Goal: Task Accomplishment & Management: Use online tool/utility

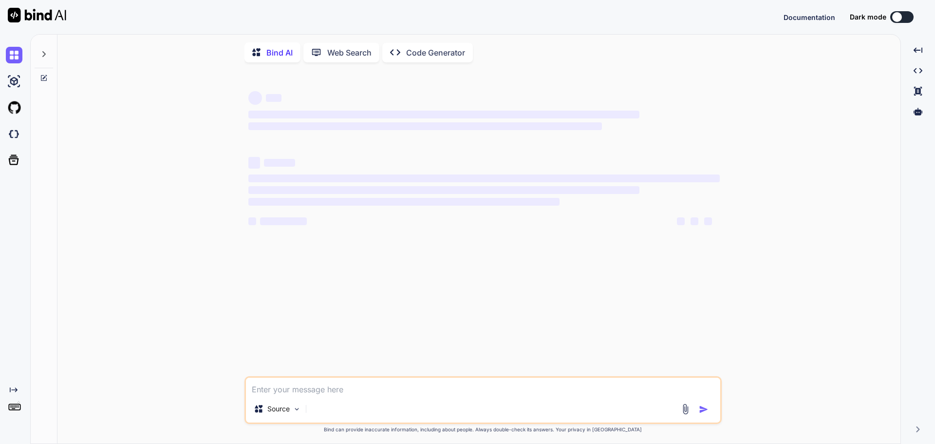
type textarea "x"
click at [19, 137] on img at bounding box center [14, 134] width 17 height 17
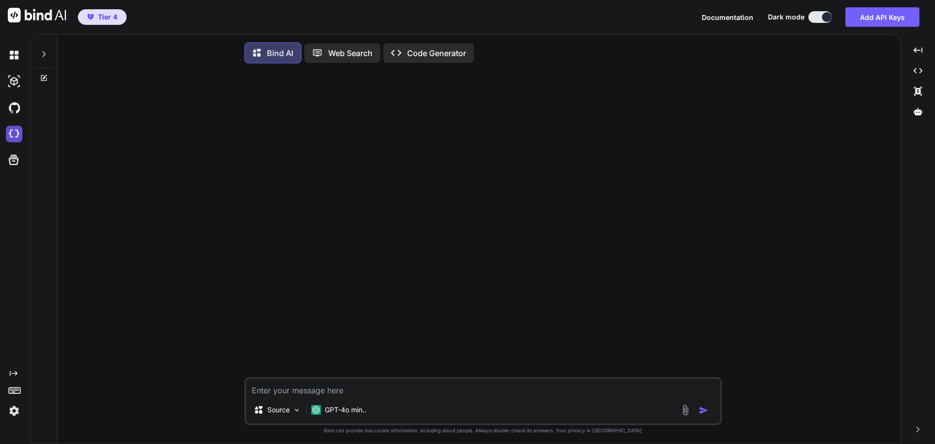
click at [14, 137] on img at bounding box center [14, 134] width 17 height 17
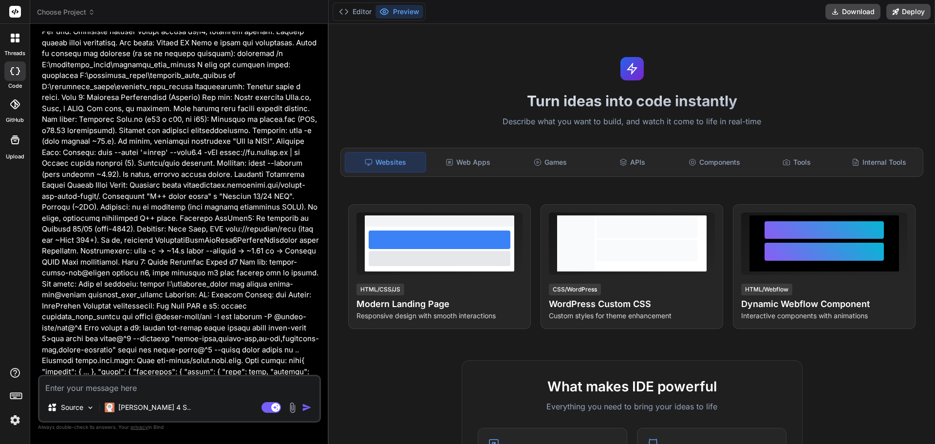
scroll to position [5445, 0]
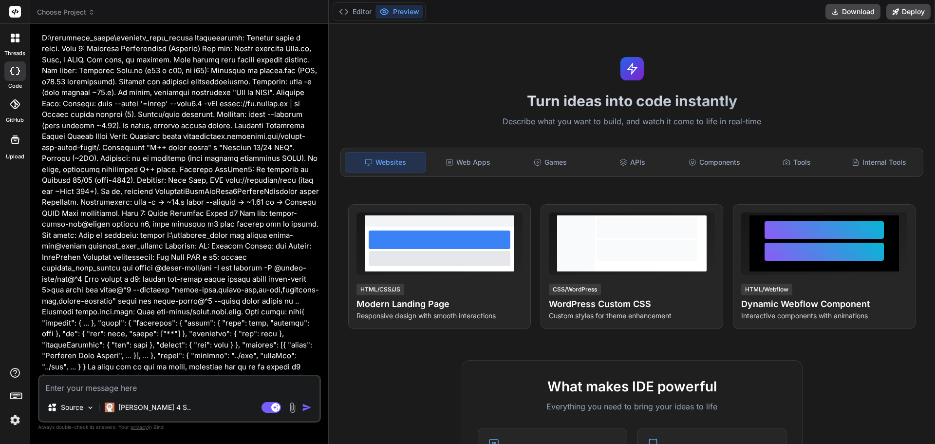
click at [234, 299] on p at bounding box center [180, 175] width 277 height 2476
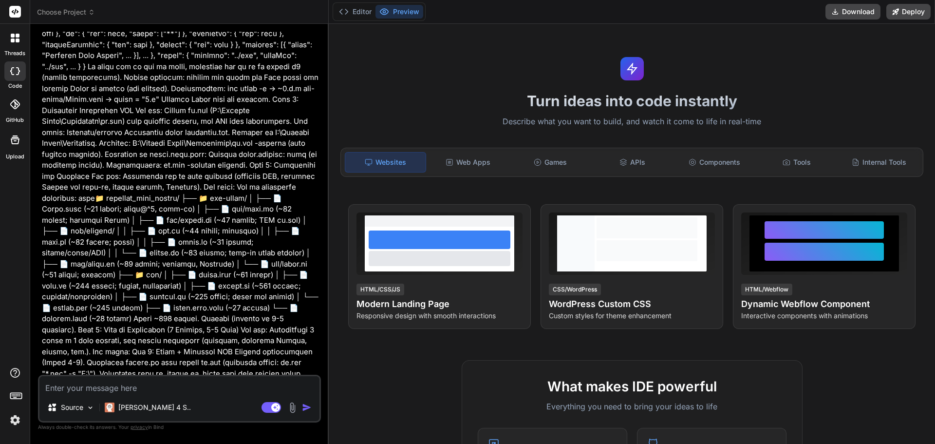
scroll to position [7288, 0]
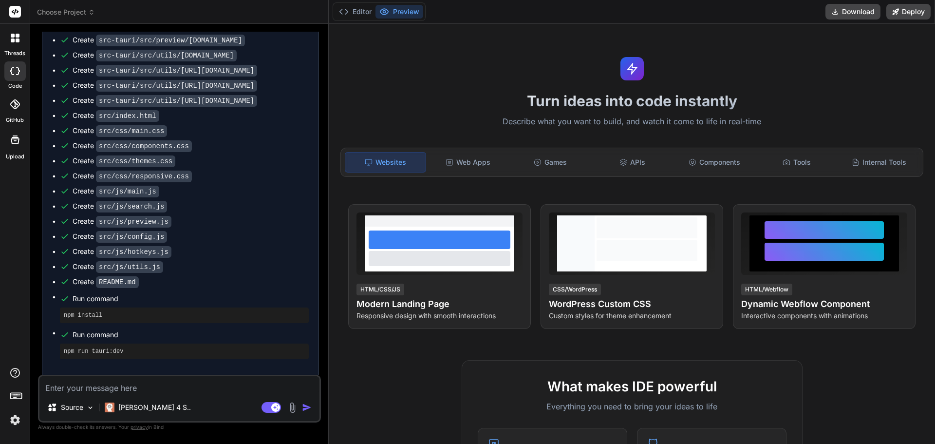
click at [234, 294] on span "Run command" at bounding box center [191, 299] width 236 height 10
click at [360, 10] on button "Editor" at bounding box center [355, 12] width 40 height 14
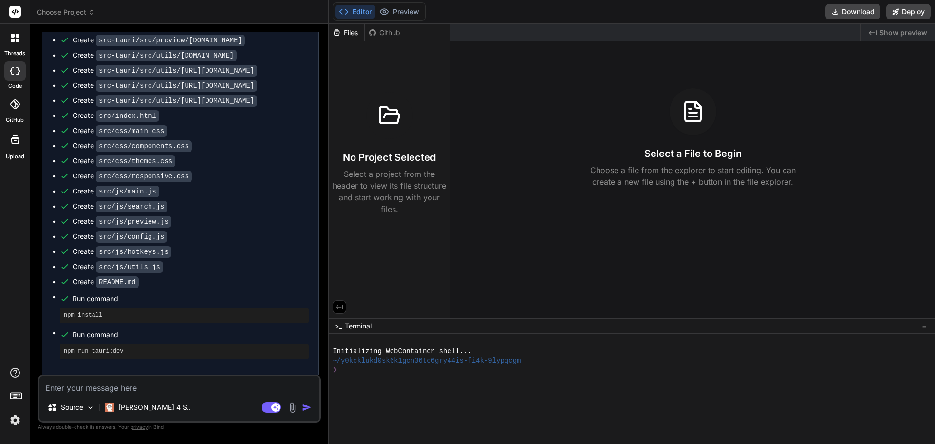
click at [178, 170] on code "src/css/responsive.css" at bounding box center [144, 176] width 96 height 12
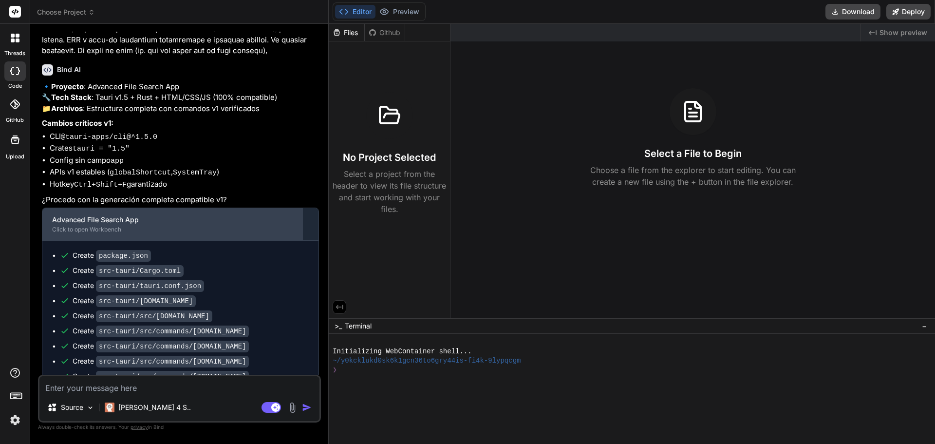
scroll to position [6801, 0]
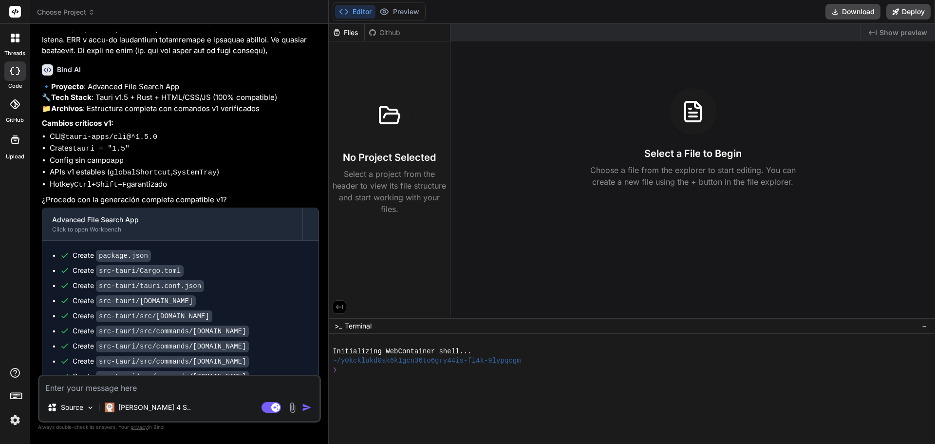
click at [18, 74] on icon at bounding box center [18, 71] width 4 height 8
click at [83, 15] on span "Choose Project" at bounding box center [66, 12] width 58 height 10
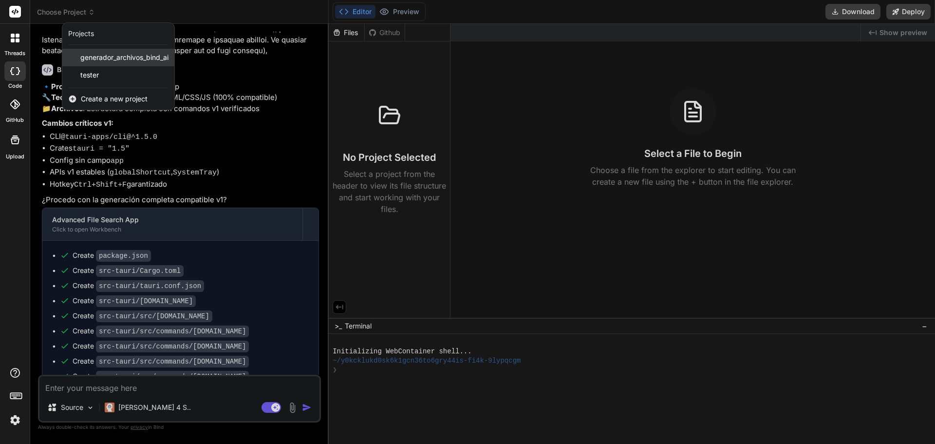
click at [95, 60] on span "generador_archivos_bind_ai" at bounding box center [124, 58] width 88 height 10
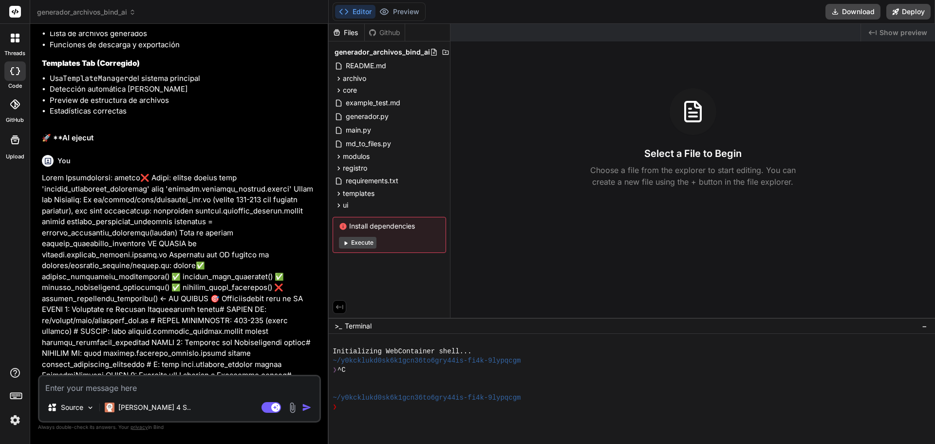
scroll to position [3784, 0]
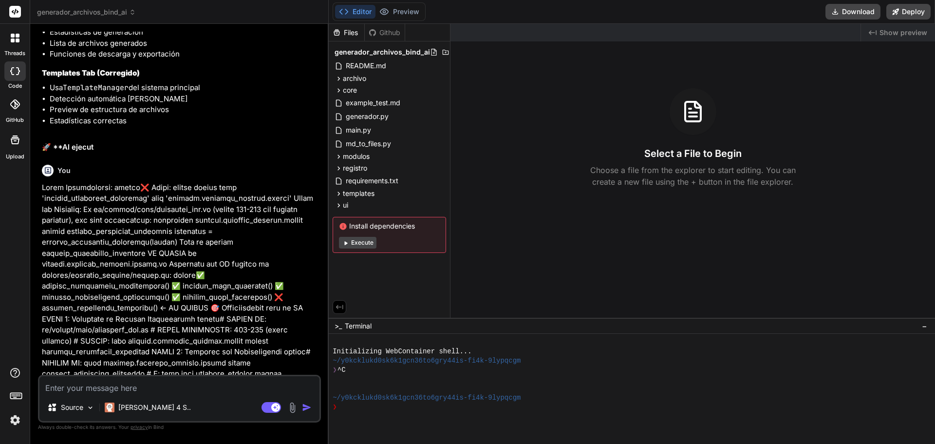
click at [130, 14] on icon at bounding box center [132, 12] width 7 height 7
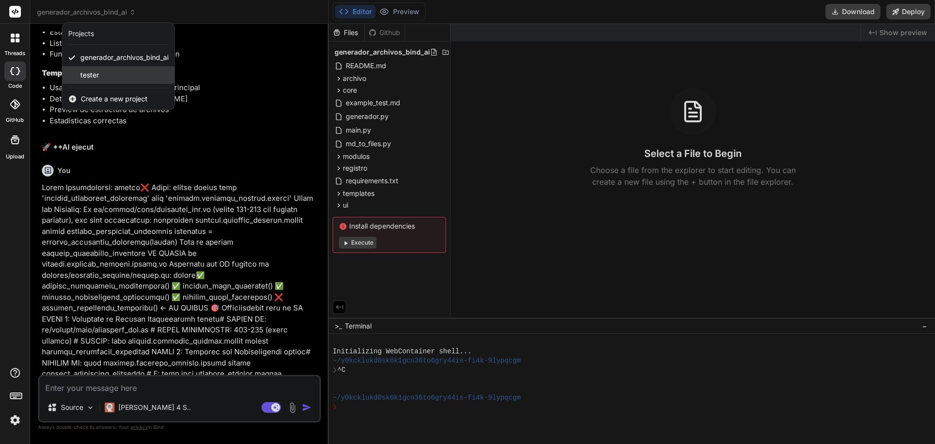
click at [110, 73] on div "tester" at bounding box center [118, 75] width 112 height 18
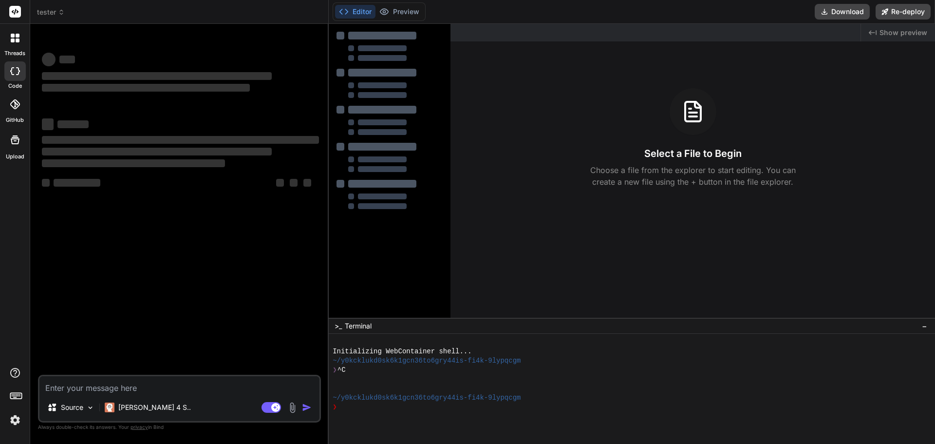
scroll to position [9, 0]
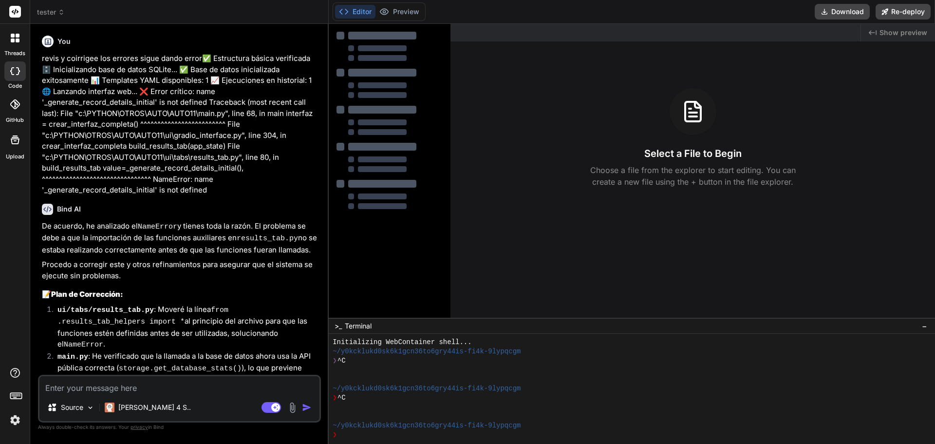
type textarea "x"
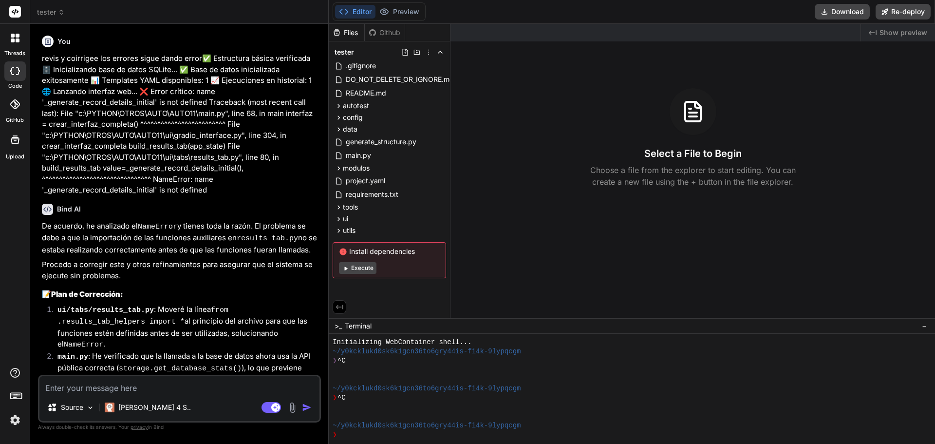
click at [57, 13] on span "tester" at bounding box center [51, 12] width 28 height 10
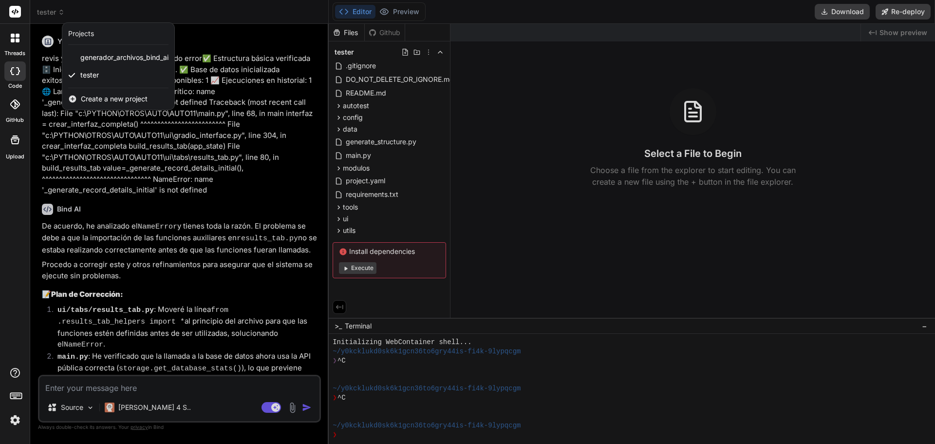
click at [210, 228] on div at bounding box center [467, 222] width 935 height 444
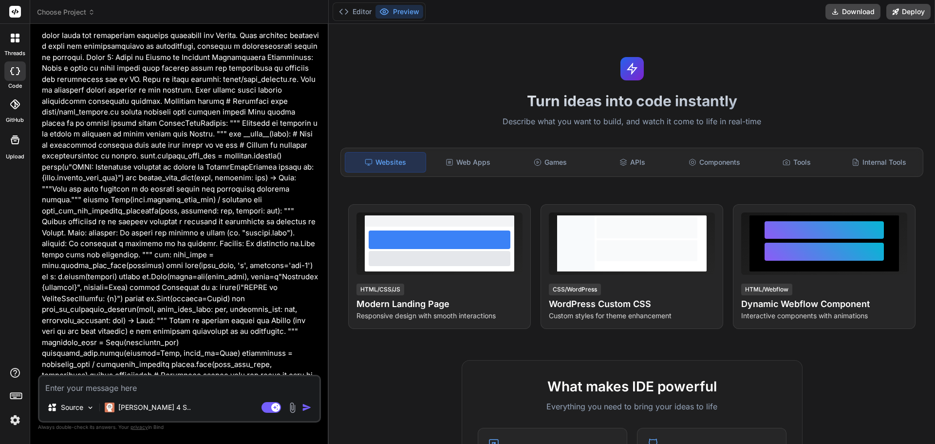
scroll to position [2462, 0]
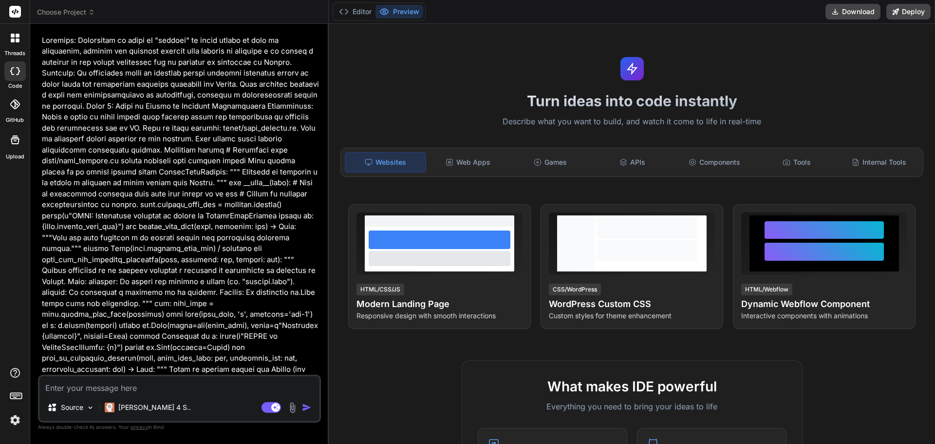
click at [260, 287] on p at bounding box center [180, 418] width 277 height 767
type textarea "x"
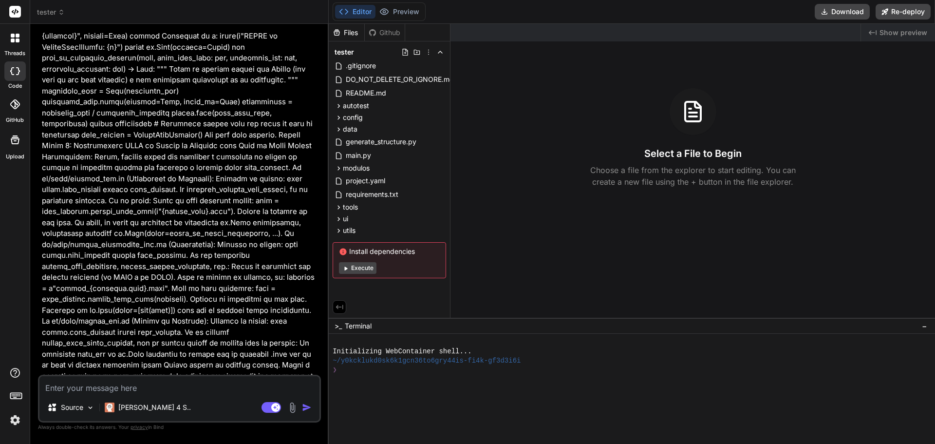
scroll to position [3273, 0]
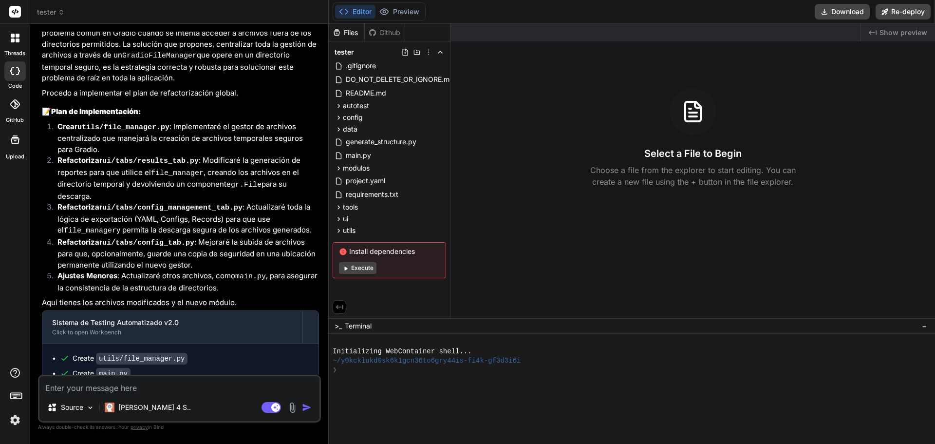
click at [58, 12] on icon at bounding box center [61, 12] width 7 height 7
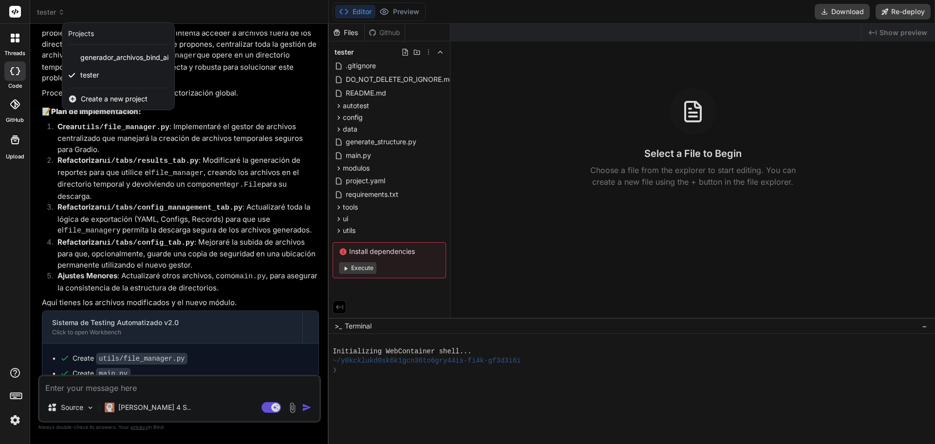
click at [538, 179] on div at bounding box center [467, 222] width 935 height 444
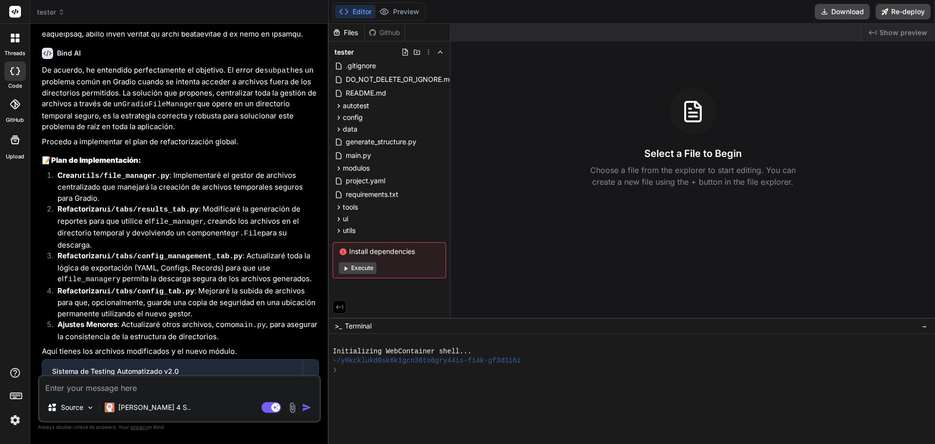
scroll to position [3127, 0]
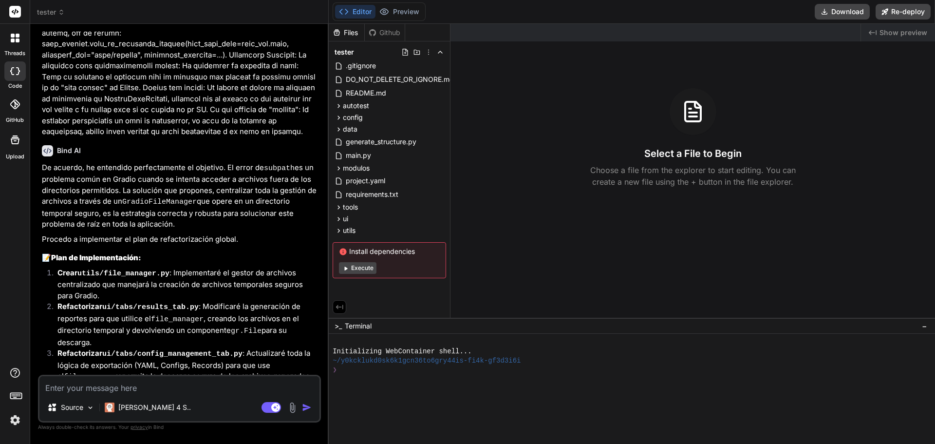
click at [61, 12] on icon at bounding box center [61, 12] width 7 height 7
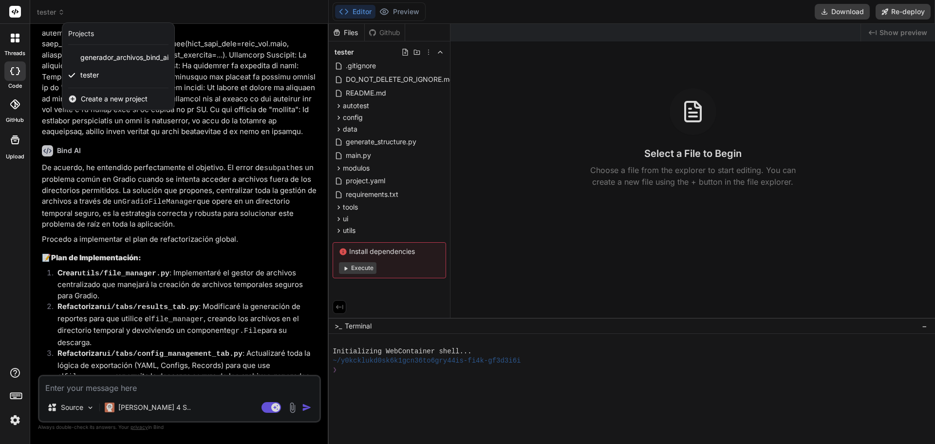
click at [100, 97] on span "Create a new project" at bounding box center [114, 99] width 67 height 10
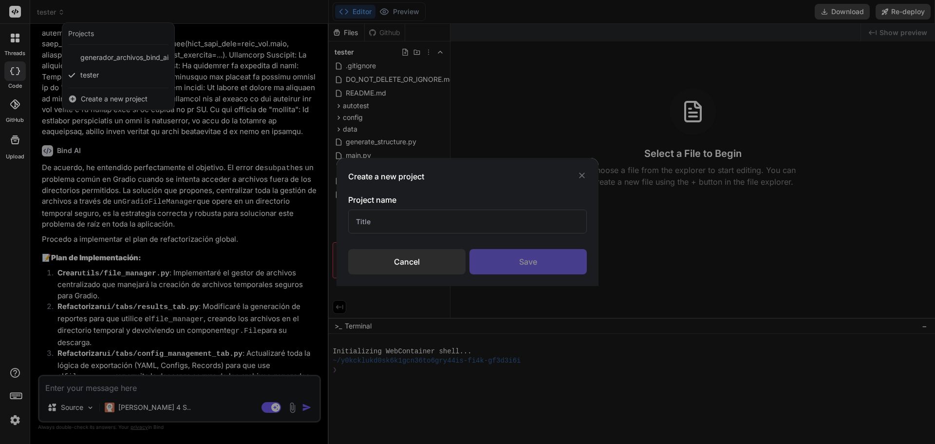
click at [417, 221] on input "text" at bounding box center [467, 221] width 239 height 24
click at [410, 225] on input "text" at bounding box center [467, 221] width 239 height 24
paste input "advanced_file_search_app"
type input "advanced_file_search_app"
click at [552, 258] on div "Save" at bounding box center [527, 261] width 117 height 25
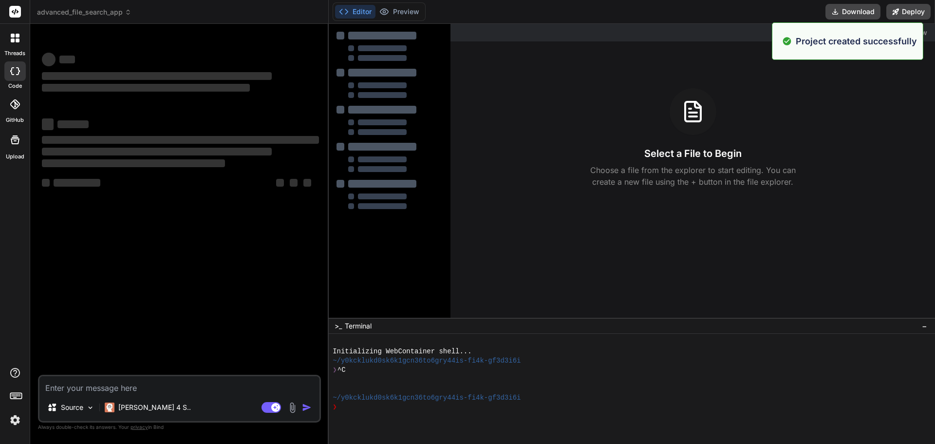
scroll to position [0, 0]
type textarea "x"
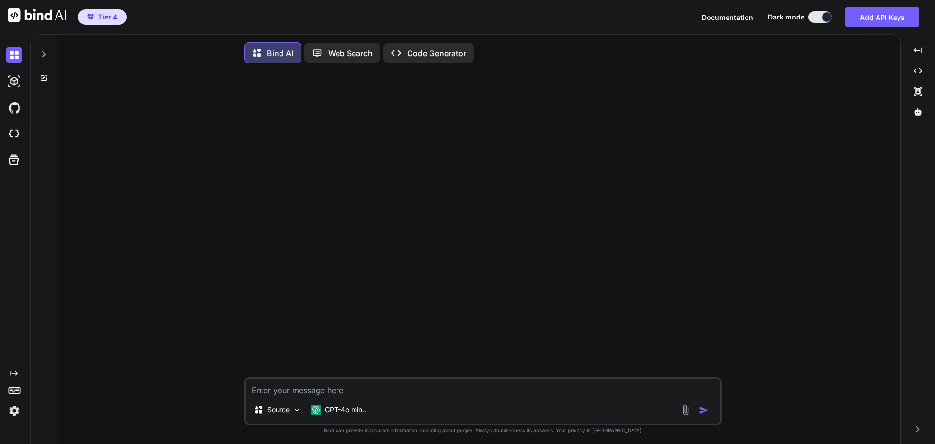
type textarea "x"
click at [11, 134] on img at bounding box center [14, 134] width 17 height 17
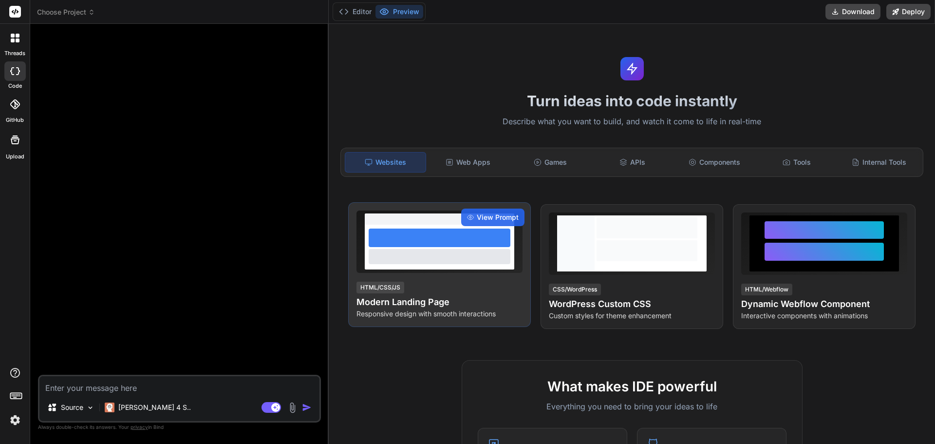
type textarea "x"
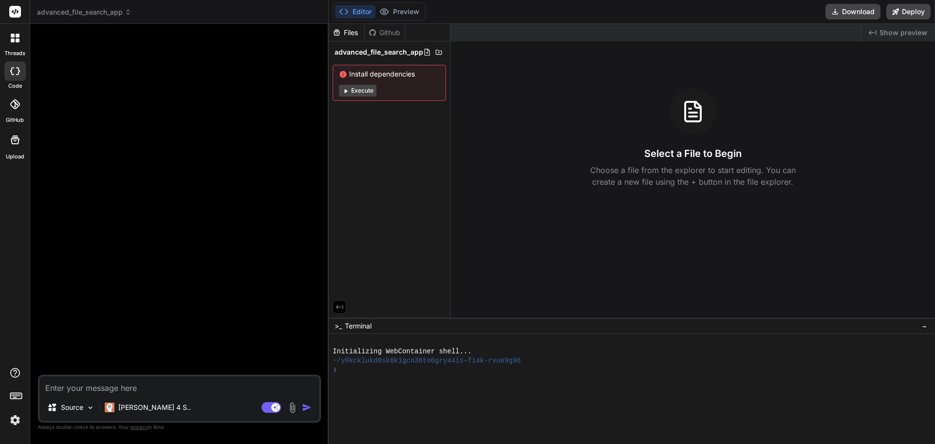
click at [199, 380] on textarea at bounding box center [179, 385] width 280 height 18
type textarea "e"
type textarea "x"
type textarea "es"
type textarea "x"
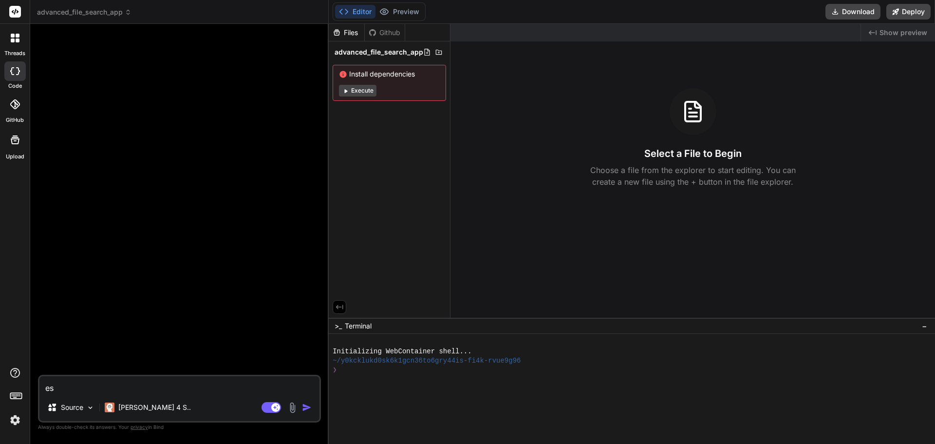
type textarea "est"
type textarea "x"
type textarea "este"
type textarea "x"
type textarea "este"
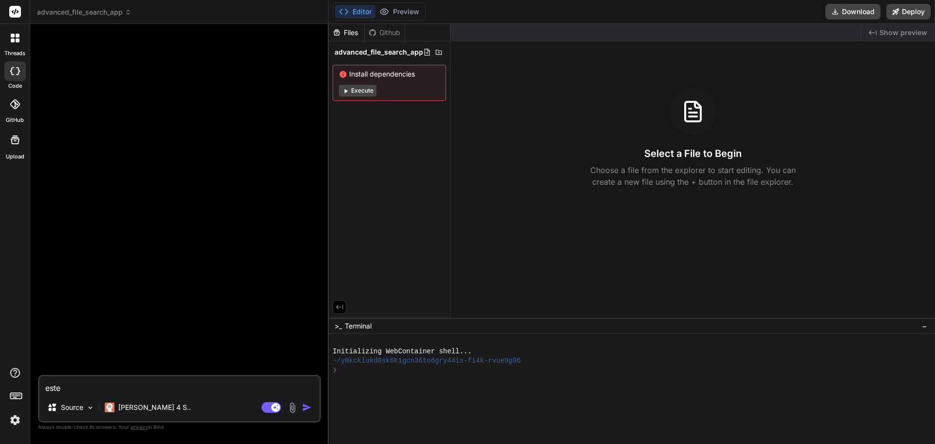
type textarea "x"
type textarea "este e"
type textarea "x"
type textarea "este es"
type textarea "x"
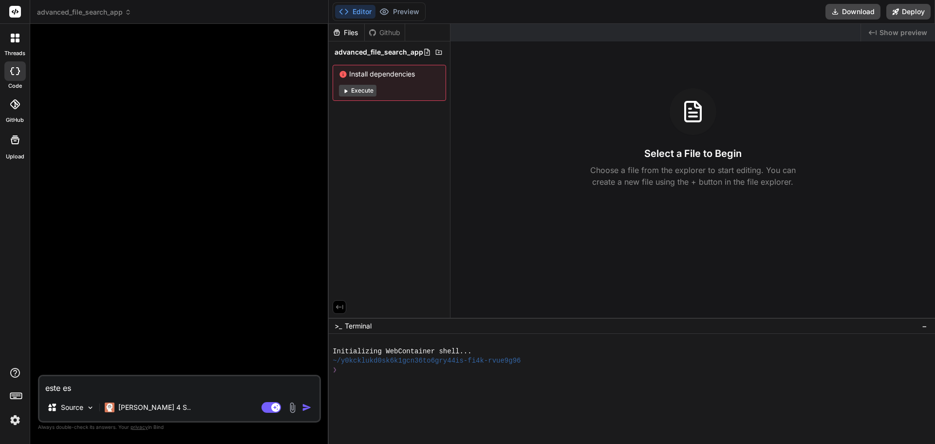
type textarea "este es"
type textarea "x"
type textarea "este es t"
type textarea "x"
type textarea "este es tu"
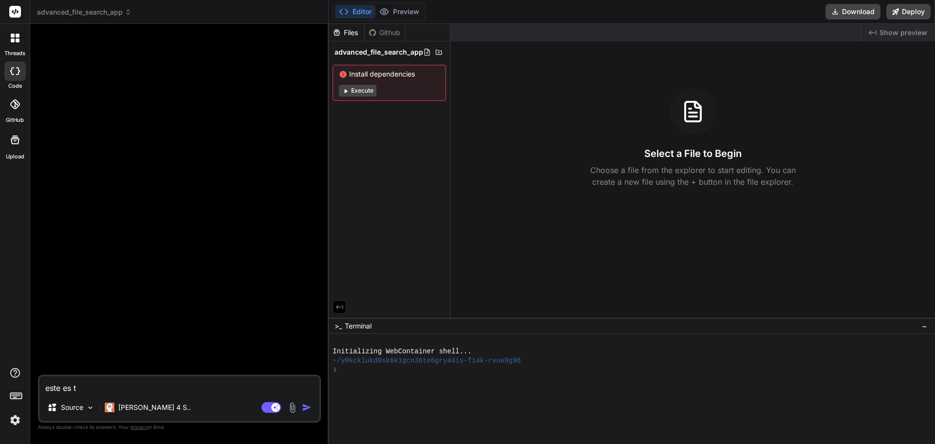
type textarea "x"
type textarea "este es tu"
type textarea "x"
type textarea "este es tu p"
type textarea "x"
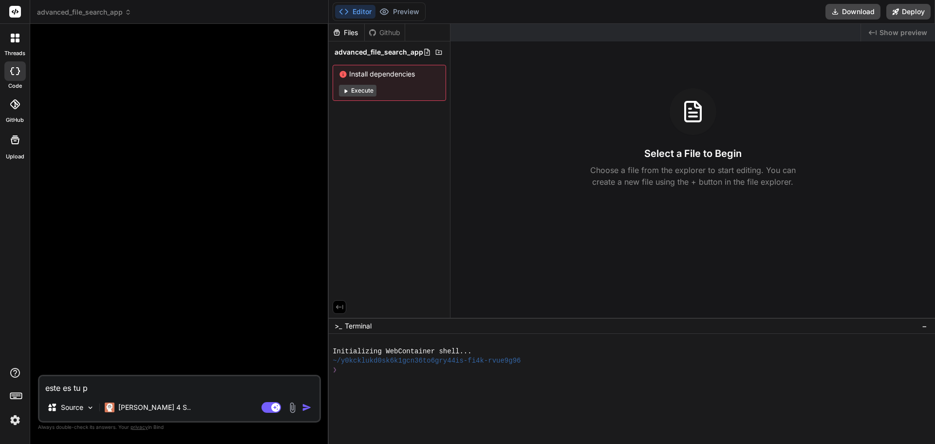
type textarea "este es tu po"
type textarea "x"
type textarea "este es tu por"
type textarea "x"
type textarea "este es tu pore"
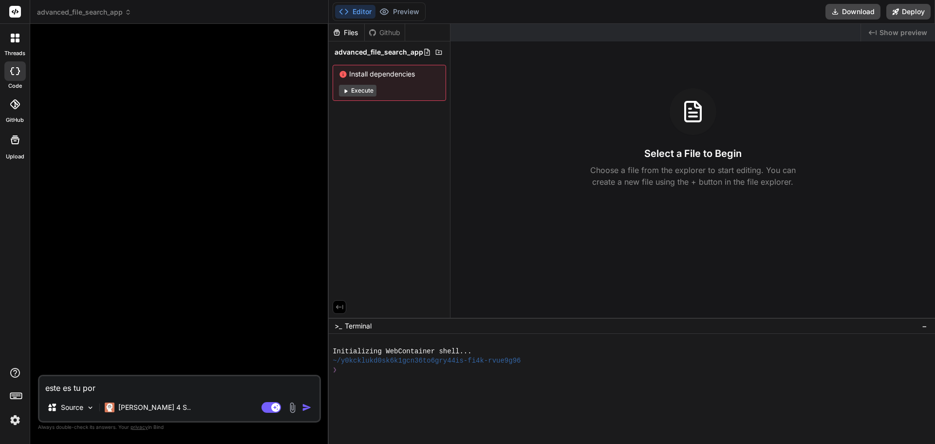
type textarea "x"
type textarea "este es tu [PERSON_NAME]"
type textarea "x"
type textarea "este es tu poreyc"
type textarea "x"
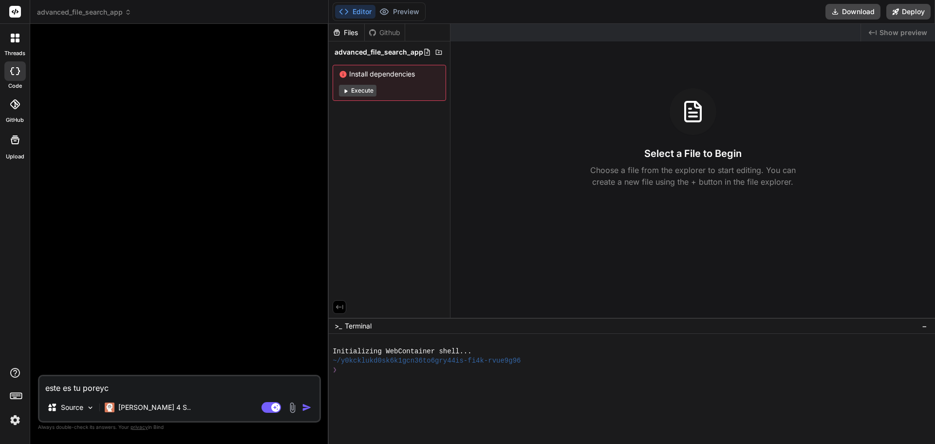
type textarea "este es tu poreyct"
type textarea "x"
type textarea "este es tu poreycto"
type textarea "x"
type textarea "este es tu poreycto"
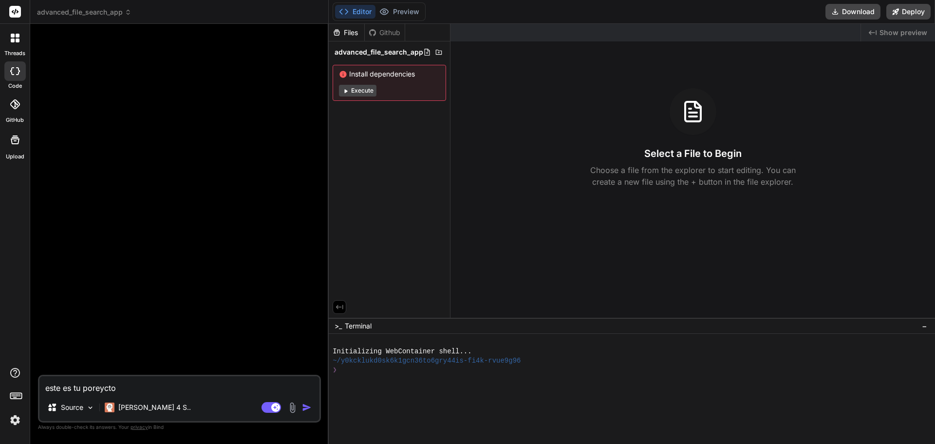
type textarea "x"
type textarea "este es tu poreycto a"
type textarea "x"
type textarea "este es tu poreycto as"
type textarea "x"
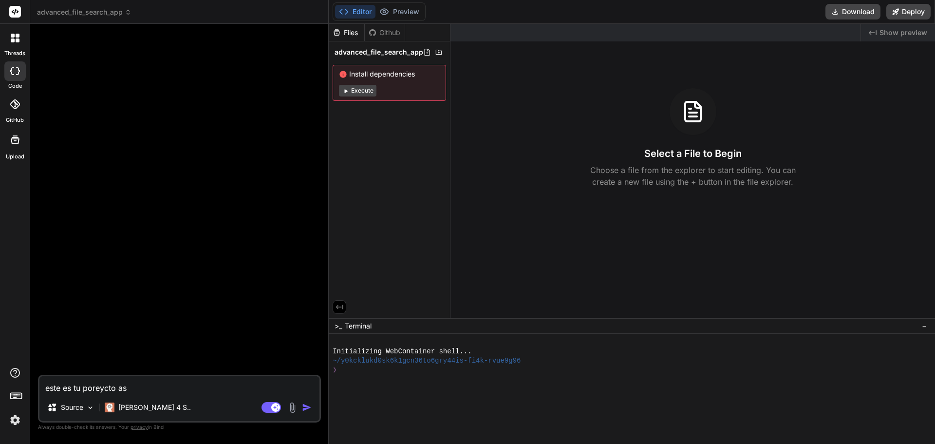
type textarea "este es tu poreycto ase"
type textarea "x"
type textarea "este es tu poreycto aseg"
type textarea "x"
type textarea "este es tu poreycto asegu"
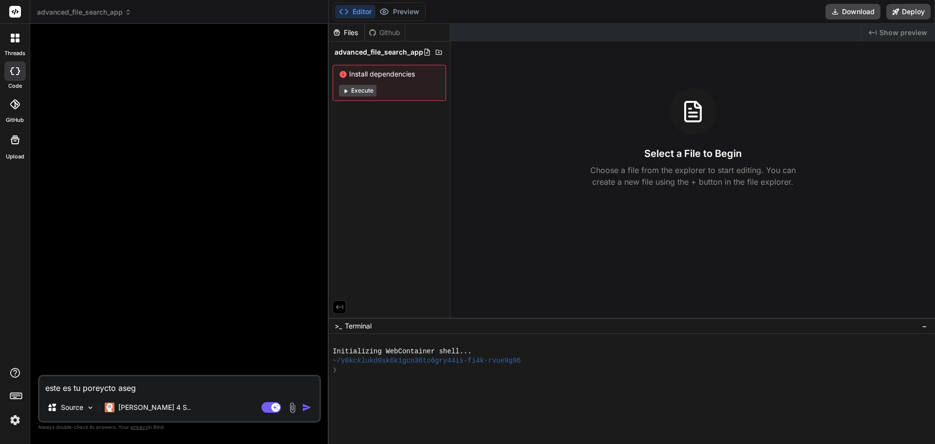
type textarea "x"
type textarea "este es tu poreycto asegur"
type textarea "x"
type textarea "este es tu poreycto asegura"
type textarea "x"
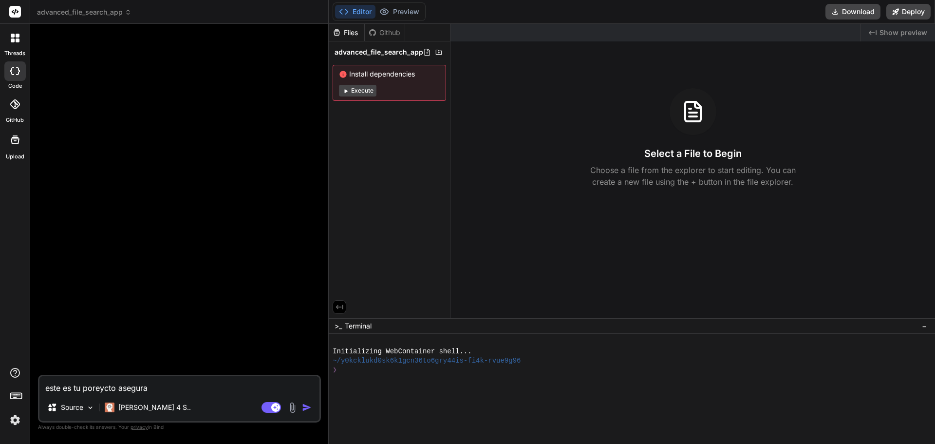
type textarea "este es tu poreycto asegurat"
type textarea "x"
type textarea "este es tu poreycto asegurate"
type textarea "x"
type textarea "este es tu poreycto asegurate"
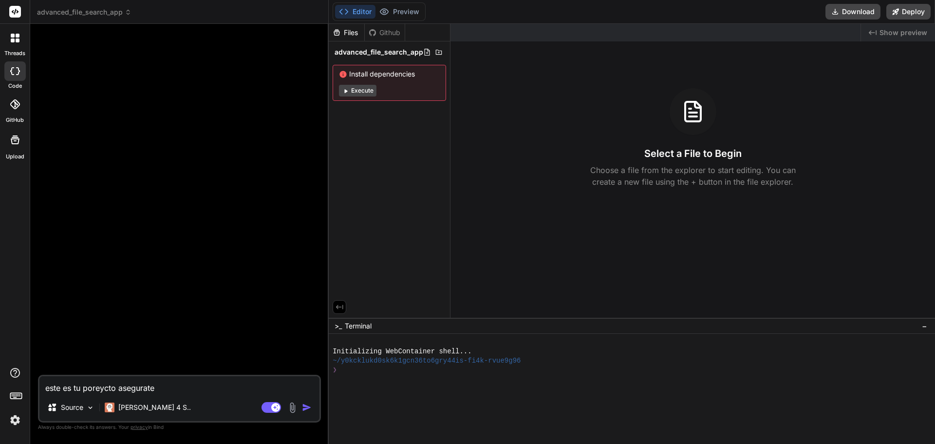
type textarea "x"
type textarea "este es tu poreycto asegurate d"
type textarea "x"
type textarea "este es tu poreycto asegurate de"
type textarea "x"
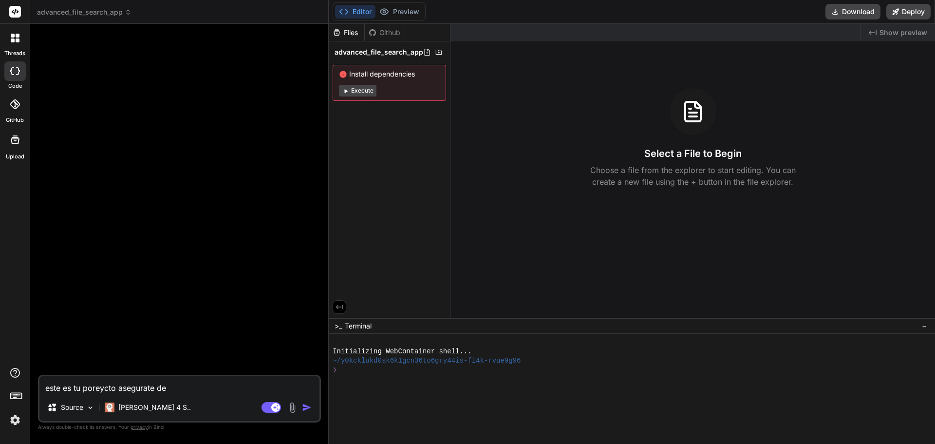
type textarea "este es tu poreycto asegurate de"
type textarea "x"
type textarea "este es tu poreycto asegurate de n"
type textarea "x"
type textarea "este es tu poreycto asegurate de no"
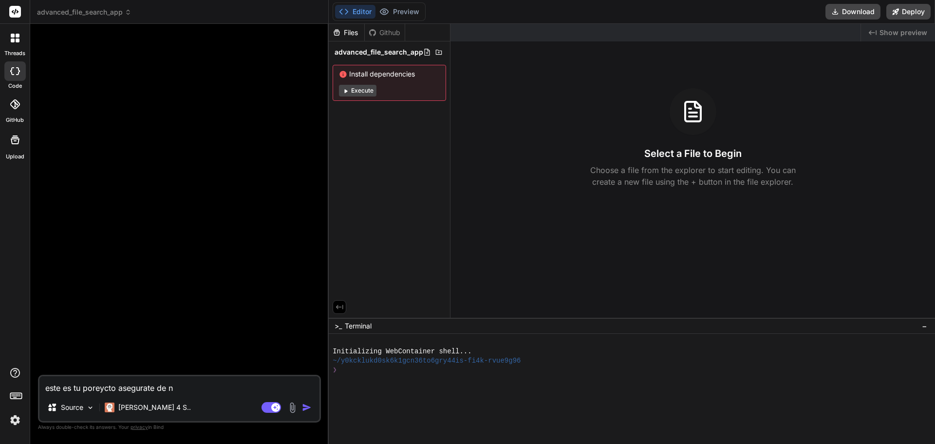
type textarea "x"
type textarea "este es tu poreycto asegurate de no"
type textarea "x"
type textarea "este es tu poreycto asegurate de no m"
type textarea "x"
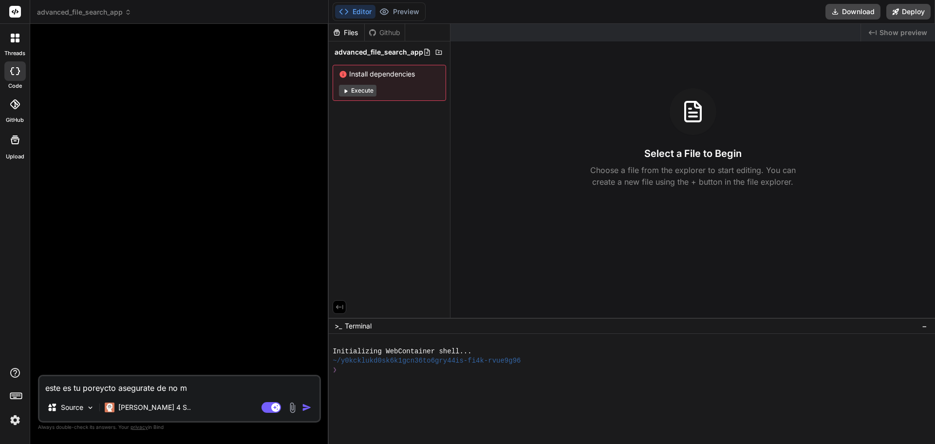
type textarea "este es tu poreycto asegurate de no me"
type textarea "x"
type textarea "este es tu poreycto asegurate de no mez"
type textarea "x"
type textarea "este es tu poreycto asegurate de no meza"
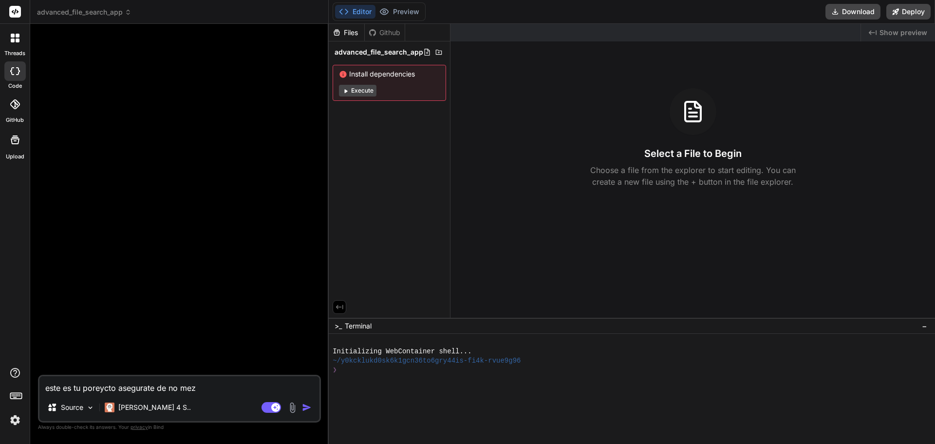
type textarea "x"
type textarea "este es tu poreycto asegurate de no mezac"
type textarea "x"
type textarea "este es tu poreycto asegurate de no mezacl"
type textarea "x"
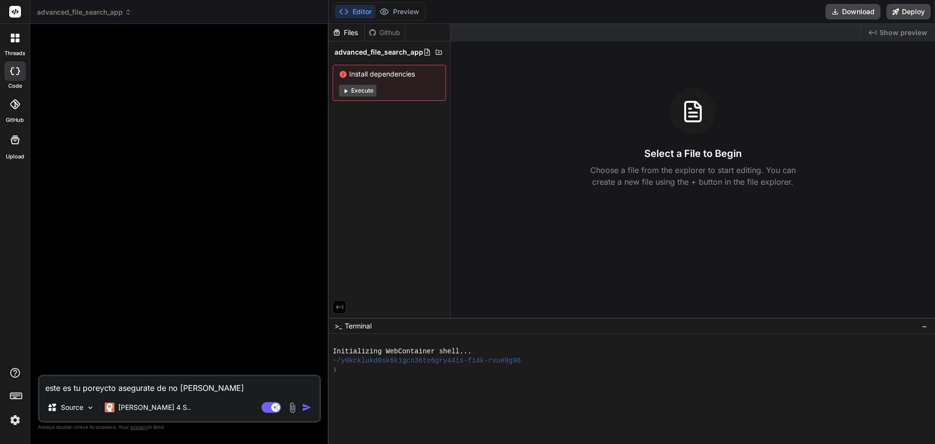
type textarea "este es tu poreycto asegurate de no mezacla"
type textarea "x"
type textarea "este es tu poreycto asegurate de no mezaclar"
type textarea "x"
type textarea "este es tu poreycto asegurate de no mezaclar"
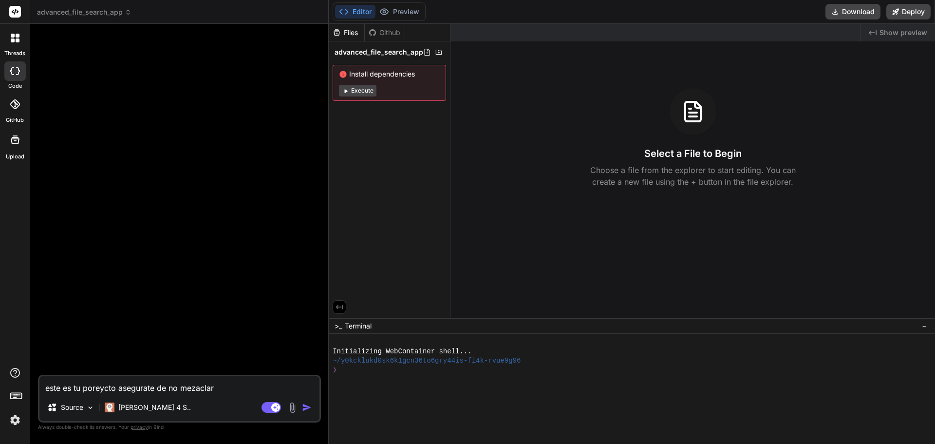
type textarea "x"
type textarea "este es tu poreycto asegurate de no mezaclar t"
type textarea "x"
type textarea "este es tu poreycto asegurate de no mezaclar ta"
type textarea "x"
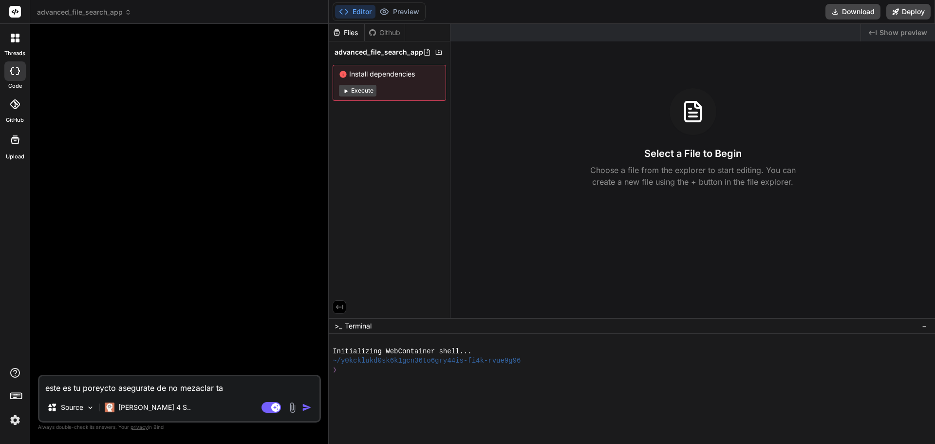
type textarea "este es tu poreycto asegurate de no mezaclar tar"
type textarea "x"
type textarea "este es tu poreycto asegurate de no mezaclar taru"
type textarea "x"
type textarea "este es tu poreycto asegurate de no mezaclar tarur"
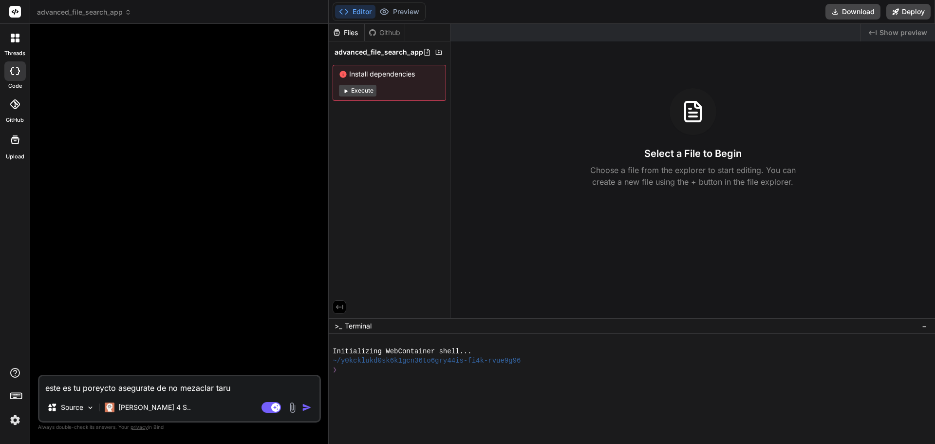
type textarea "x"
type textarea "este es tu poreycto asegurate de no mezaclar taruri"
type textarea "x"
type textarea "este es tu poreycto asegurate de no mezaclar taruri"
type textarea "x"
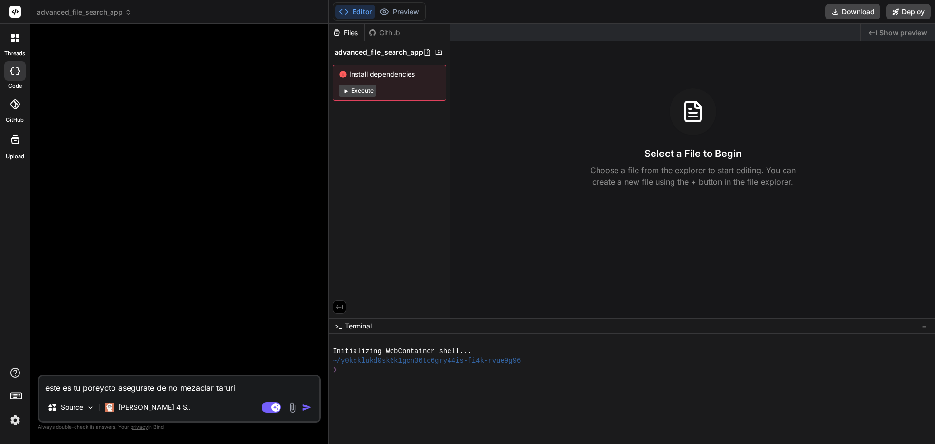
type textarea "este es tu poreycto asegurate de no mezaclar taruri v"
type textarea "x"
type textarea "este es tu poreycto asegurate de no mezaclar taruri v1"
type textarea "x"
type textarea "este es tu poreycto asegurate de no mezaclar taruri v1"
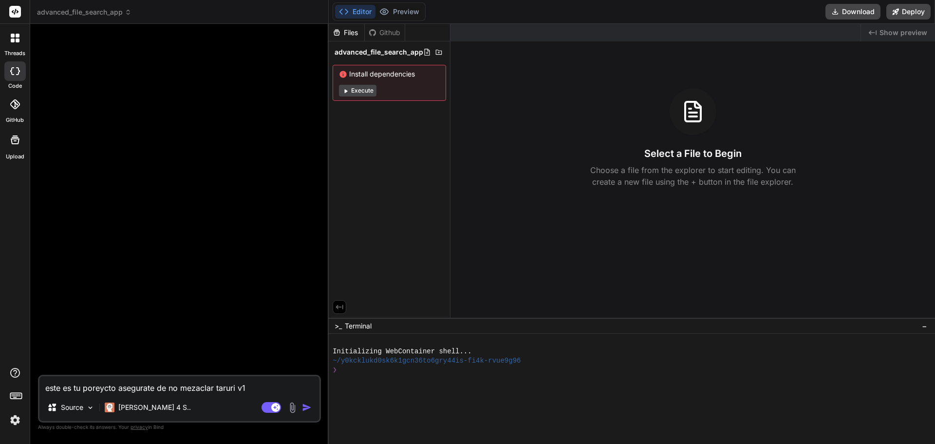
type textarea "x"
type textarea "este es tu poreycto asegurate de no mezaclar taruri v1 y"
type textarea "x"
type textarea "este es tu poreycto asegurate de no mezaclar taruri v1 y"
type textarea "x"
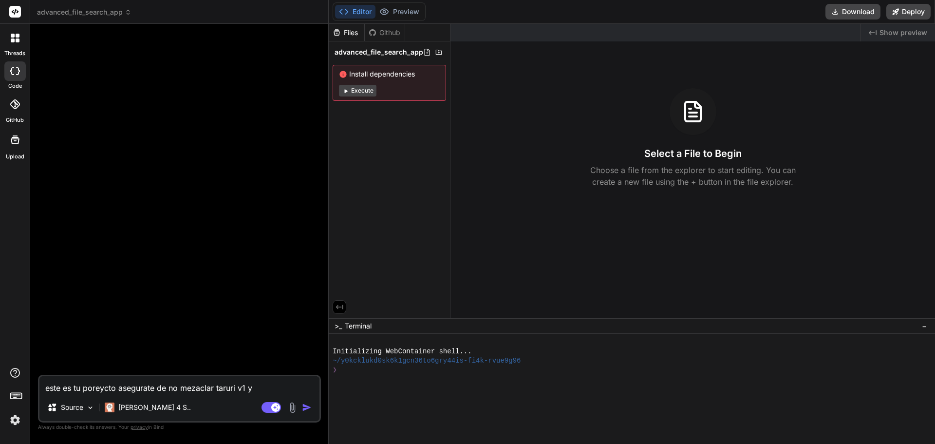
type textarea "este es tu poreycto asegurate de no mezaclar taruri v1 y v"
type textarea "x"
type textarea "este es tu poreycto asegurate de no mezaclar taruri v1 y v2"
type textarea "x"
type textarea "este es tu poreycto asegurate de no mezaclar taruri v1 y v2"
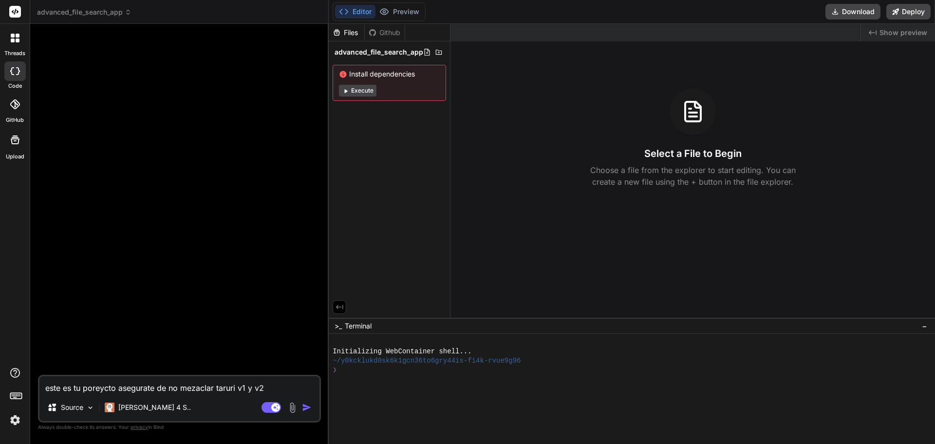
type textarea "x"
type textarea "este es tu poreycto asegurate de no mezaclar taruri v1 y v2 d"
type textarea "x"
type textarea "este es tu poreycto asegurate de no mezaclar taruri v1 y v2 de"
type textarea "x"
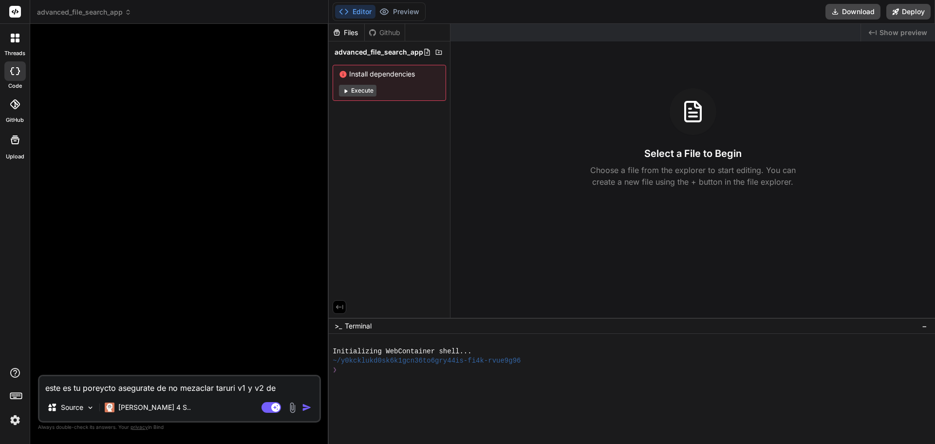
type textarea "este es tu poreycto asegurate de no mezaclar taruri v1 y v2 deb"
type textarea "x"
type textarea "este es tu poreycto asegurate de no mezaclar taruri v1 y v2 debe"
type textarea "x"
type textarea "este es tu poreycto asegurate de no mezaclar taruri v1 y v2 deber"
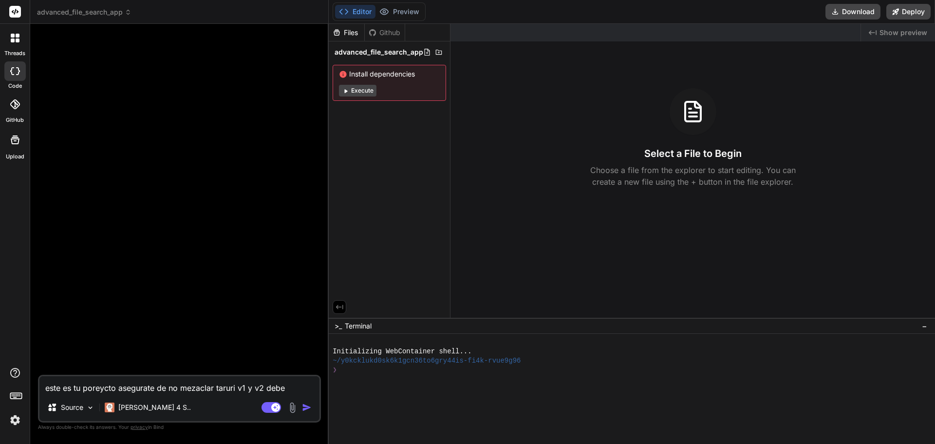
type textarea "x"
type textarea "este es tu poreycto asegurate de no mezaclar taruri v1 y v2 debers"
type textarea "x"
type textarea "este es tu poreycto asegurate de no mezaclar taruri v1 y v2 debers"
type textarea "x"
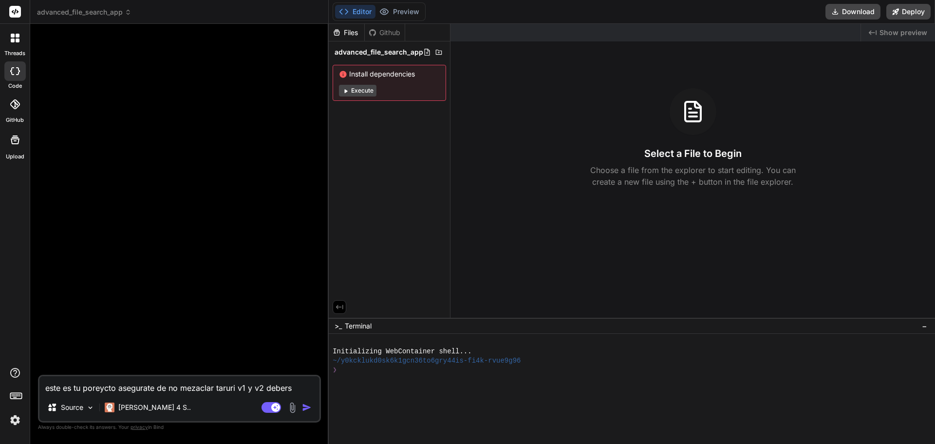
type textarea "este es tu poreycto asegurate de no mezaclar taruri v1 y v2 debers u"
type textarea "x"
type textarea "este es tu poreycto asegurate de no mezaclar taruri v1 y v2 debers us"
type textarea "x"
type textarea "este es tu poreycto asegurate de no mezaclar taruri v1 y v2 debers usa"
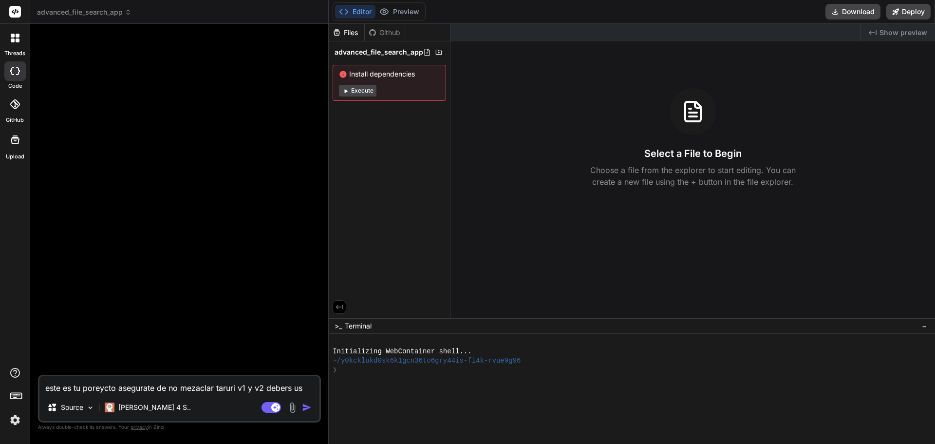
type textarea "x"
type textarea "este es tu poreycto asegurate de no mezaclar taruri v1 y v2 debers usar"
type textarea "x"
type textarea "este es tu poreycto asegurate de no mezaclar taruri v1 y v2 debers usar"
type textarea "x"
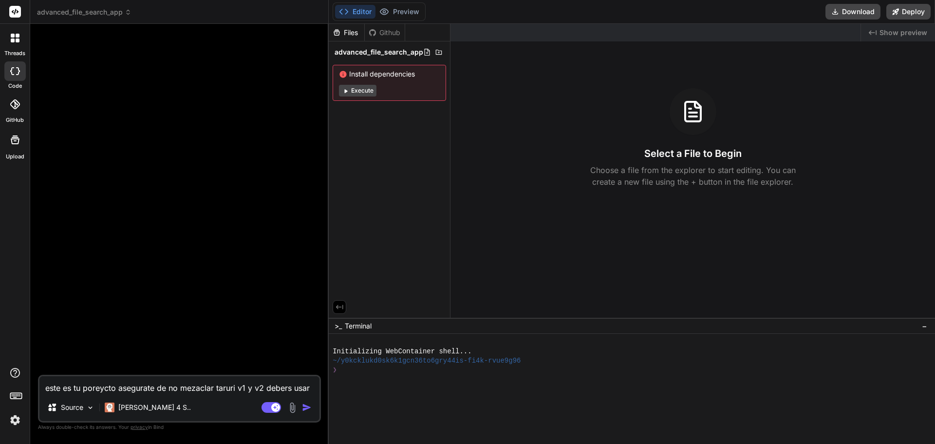
type textarea "este es tu poreycto asegurate de no mezaclar taruri v1 y v2 debers usar t"
type textarea "x"
type textarea "este es tu poreycto asegurate de no mezaclar taruri v1 y v2 debers usar ta"
type textarea "x"
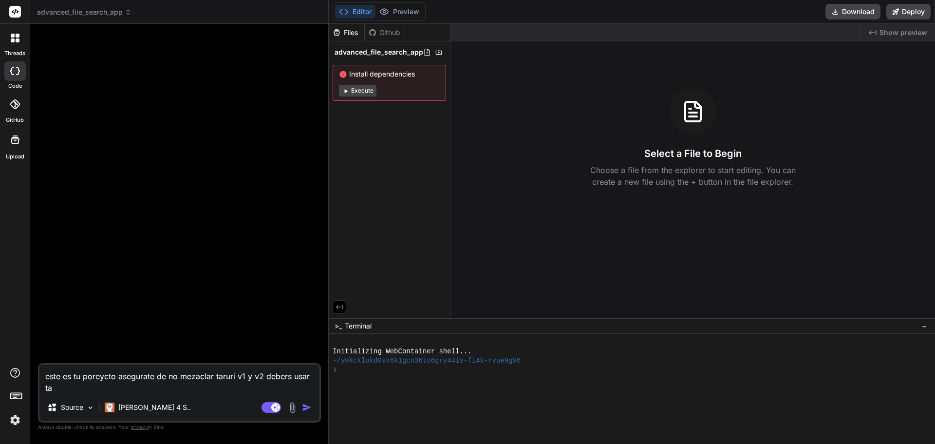
type textarea "este es tu poreycto asegurate de no mezaclar taruri v1 y v2 debers usar tau"
type textarea "x"
type textarea "este es tu poreycto asegurate de no mezaclar taruri v1 y v2 debers usar taur"
type textarea "x"
type textarea "este es tu poreycto asegurate de no mezaclar taruri v1 y v2 debers usar tauri"
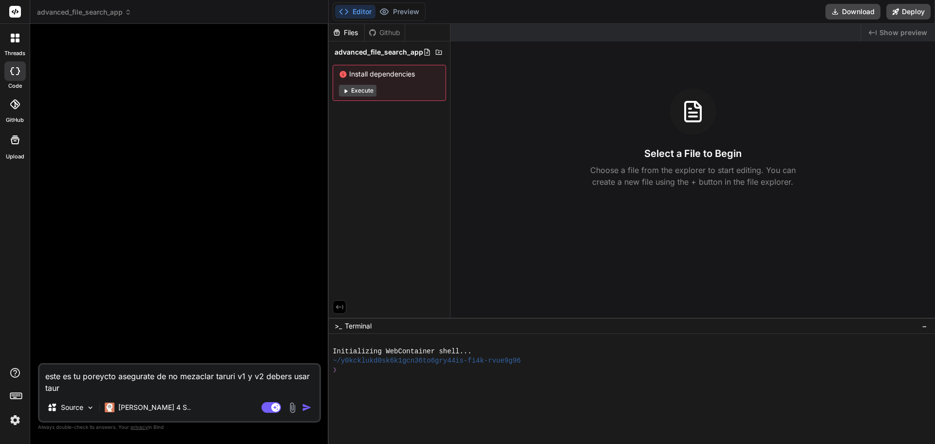
type textarea "x"
type textarea "este es tu poreycto asegurate de no mezaclar taruri v1 y v2 debers usar taur"
type textarea "x"
type textarea "este es tu poreycto asegurate de no mezaclar taruri v1 y v2 debers usar tau"
type textarea "x"
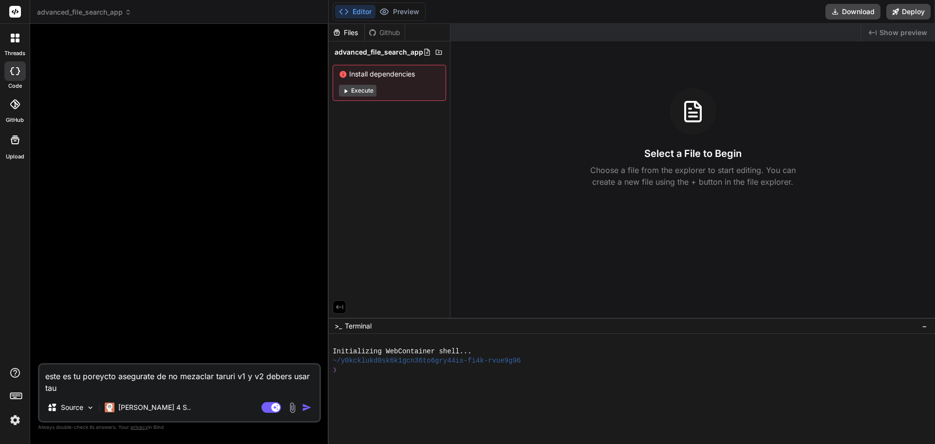
type textarea "este es tu poreycto asegurate de no mezaclar taruri v1 y v2 debers usar taur"
type textarea "x"
type textarea "este es tu poreycto asegurate de no mezaclar taruri v1 y v2 debers usar tauri"
type textarea "x"
type textarea "este es tu poreycto asegurate de no mezaclar taruri v1 y v2 debers usar tauri"
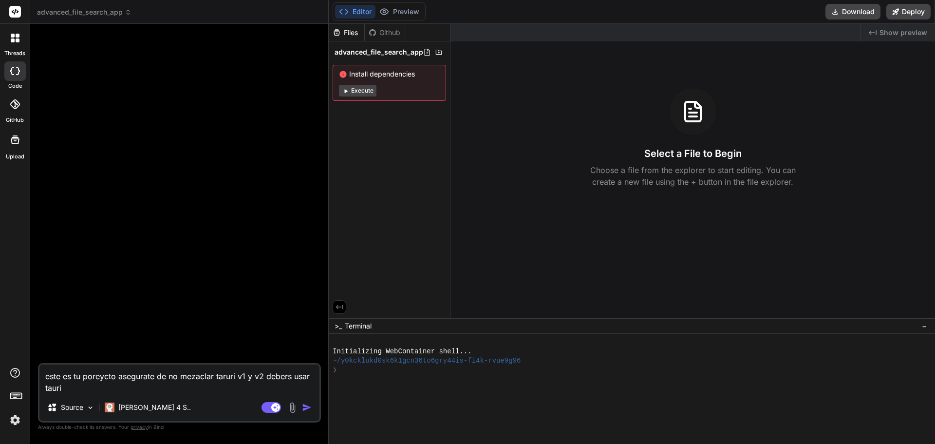
type textarea "x"
type textarea "este es tu poreycto asegurate de no mezaclar taruri v1 y v2 debers usar tauri v"
type textarea "x"
type textarea "este es tu poreycto asegurate de no mezaclar taruri v1 y v2 debers usar tauri ve"
type textarea "x"
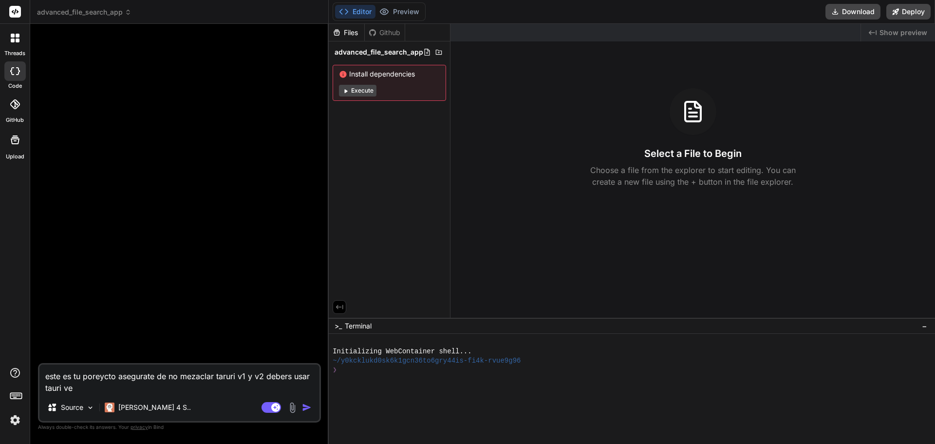
type textarea "este es tu poreycto asegurate de no mezaclar taruri v1 y v2 debers usar tauri v…"
type textarea "x"
type textarea "este es tu poreycto asegurate de no mezaclar taruri v1 y v2 debers usar tauri v…"
type textarea "x"
type textarea "este es tu poreycto asegurate de no mezaclar taruri v1 y v2 debers usar tauri v…"
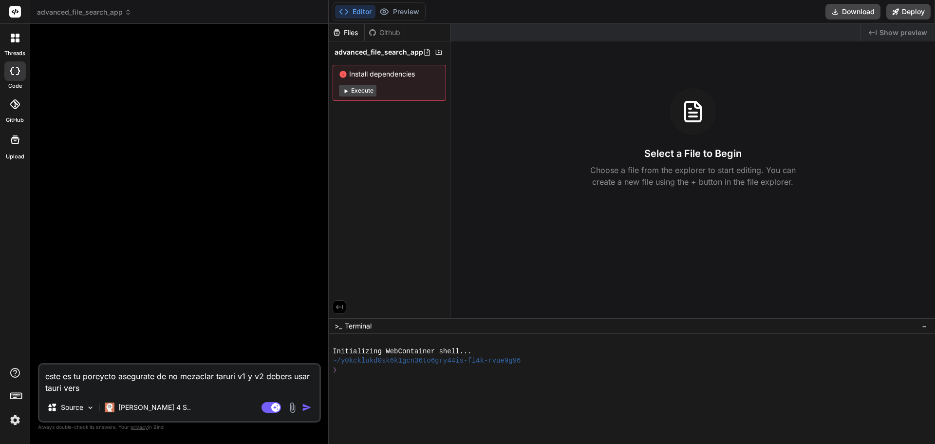
type textarea "x"
type textarea "este es tu poreycto asegurate de no mezaclar taruri v1 y v2 debers usar tauri v…"
type textarea "x"
type textarea "este es tu poreycto asegurate de no mezaclar taruri v1 y v2 debers usar tauri v…"
type textarea "x"
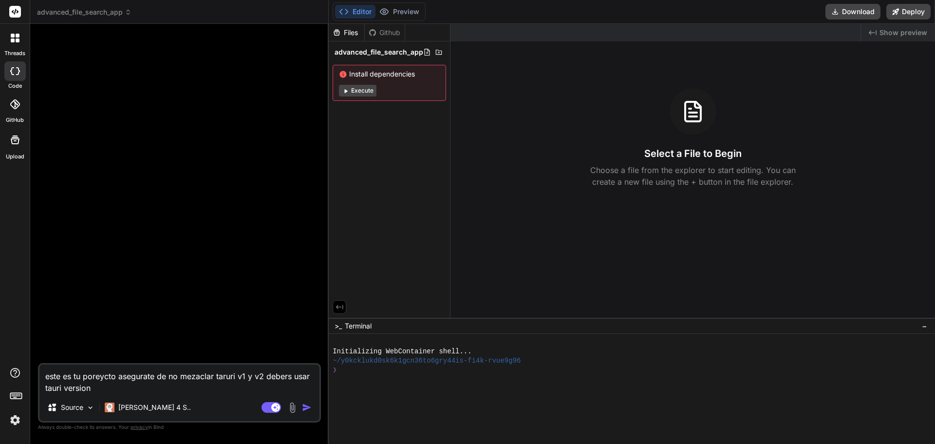
type textarea "este es tu poreycto asegurate de no mezaclar taruri v1 y v2 debers usar tauri v…"
type textarea "x"
type textarea "este es tu poreycto asegurate de no mezaclar taruri v1 y v2 debers usar tauri v…"
type textarea "x"
type textarea "este es tu poreycto asegurate de no mezaclar taruri v1 y v2 debers usar tauri v…"
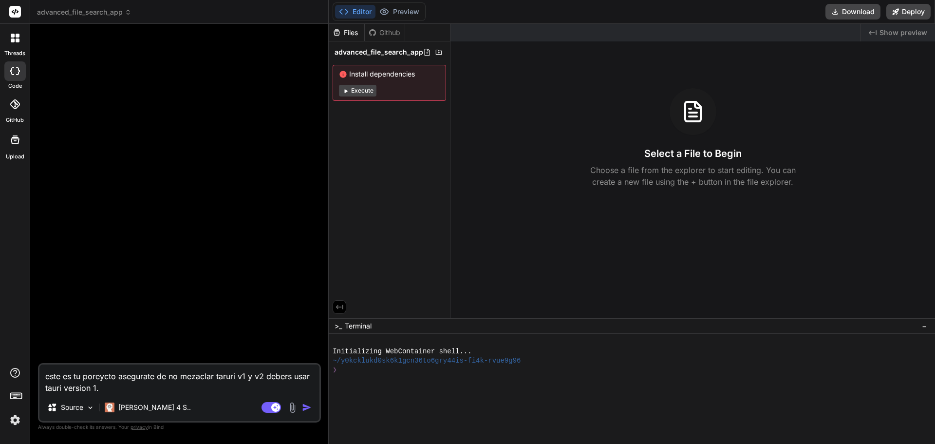
type textarea "x"
type textarea "este es tu poreycto asegurate de no mezaclar taruri v1 y v2 debers usar tauri v…"
type textarea "x"
type textarea "este es tu poreycto asegurate de no mezaclar taruri v1 y v2 debers usar tauri v…"
type textarea "x"
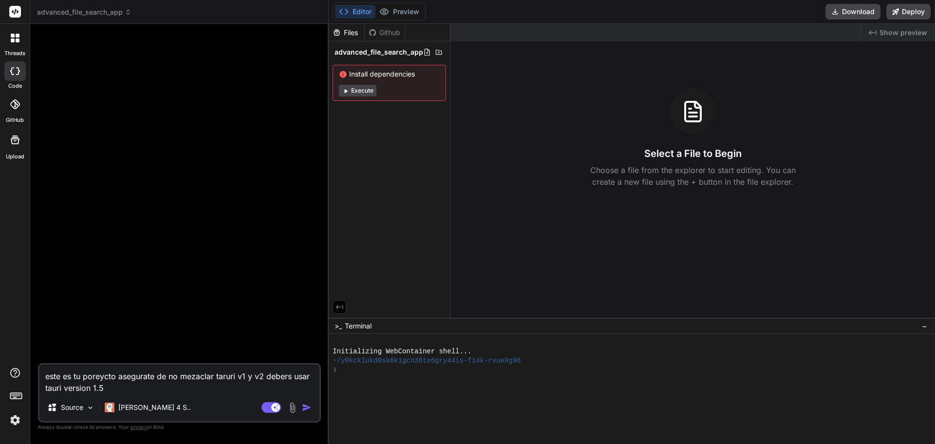
type textarea "este es tu poreycto asegurate de no mezaclar taruri v1 y v2 debers usar tauri v…"
type textarea "x"
type textarea "este es tu poreycto asegurate de no mezaclar taruri v1 y v2 debers usar tauri v…"
type textarea "x"
type textarea "este es tu poreycto asegurate de no mezaclar taruri v1 y v2 debers usar tauri v…"
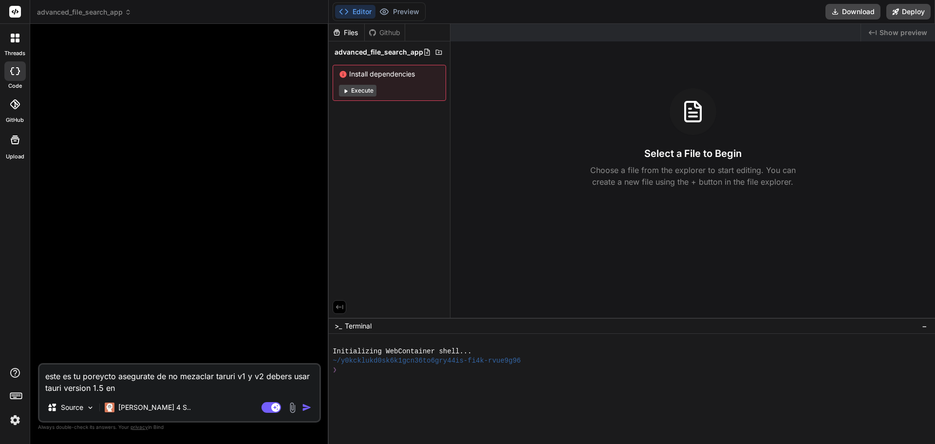
type textarea "x"
type textarea "este es tu poreycto asegurate de no mezaclar taruri v1 y v2 debers usar tauri v…"
type textarea "x"
type textarea "este es tu poreycto asegurate de no mezaclar taruri v1 y v2 debers usar tauri v…"
type textarea "x"
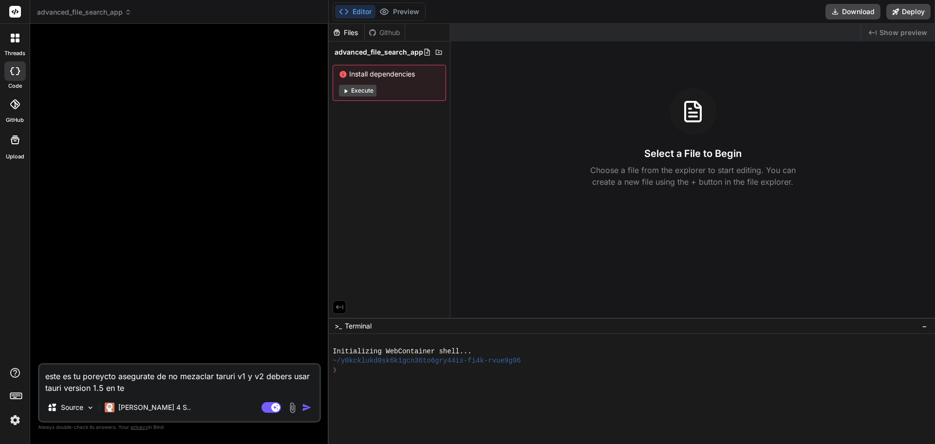
type textarea "este es tu poreycto asegurate de no mezaclar taruri v1 y v2 debers usar tauri v…"
paste textarea "# INSTRUCCIONES COMPLETAS PARA IA GENERADORA ## Advanced File Search Engine - D…"
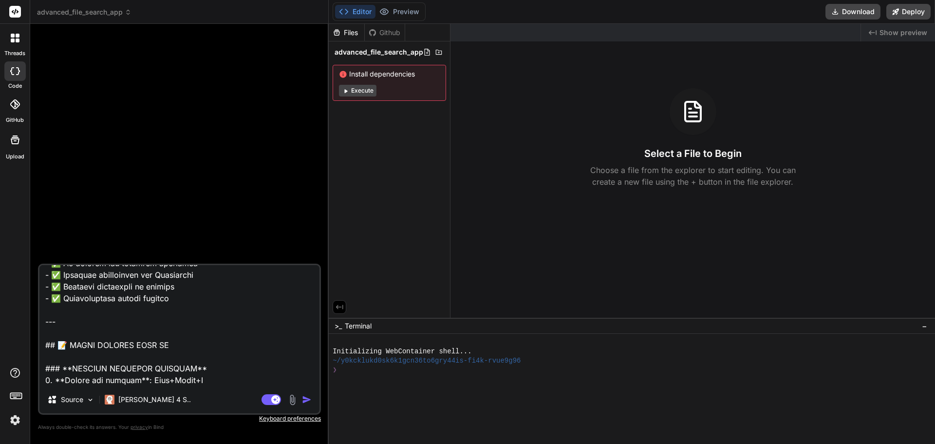
paste textarea "Crear Proyecto Tauri v1 Por qué: create-tauri-app@latest instala v2, pero forza…"
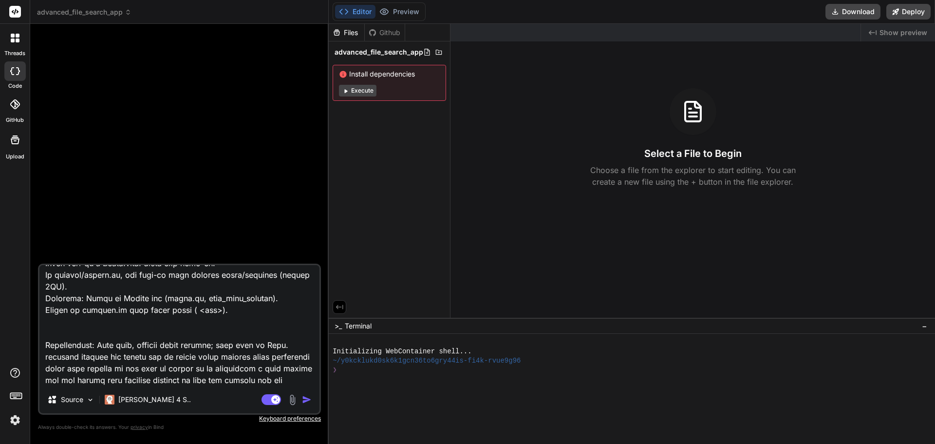
scroll to position [11369, 0]
click at [307, 403] on img "button" at bounding box center [307, 399] width 10 height 10
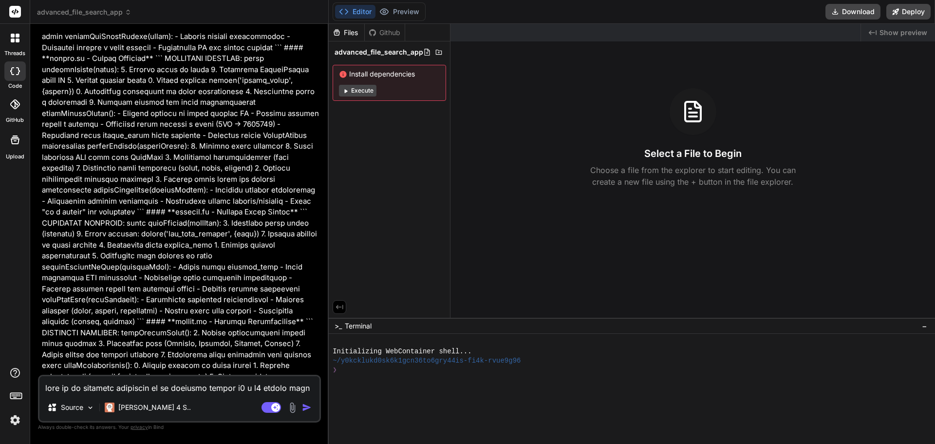
scroll to position [2337, 0]
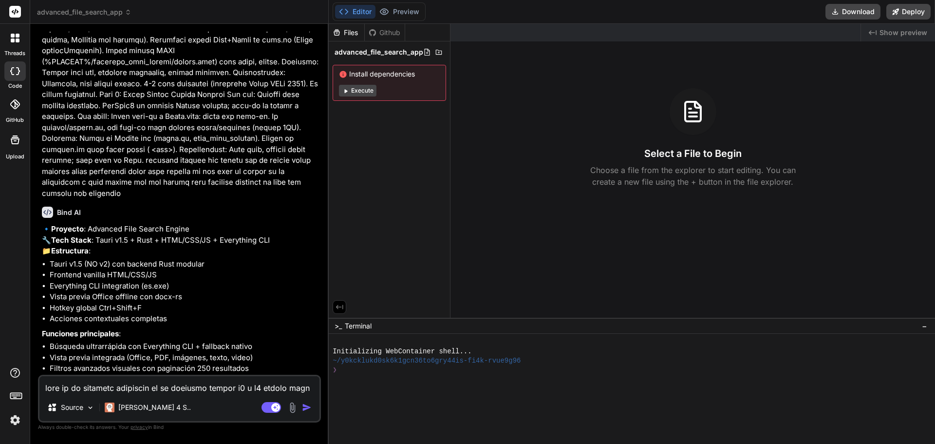
scroll to position [3825, 0]
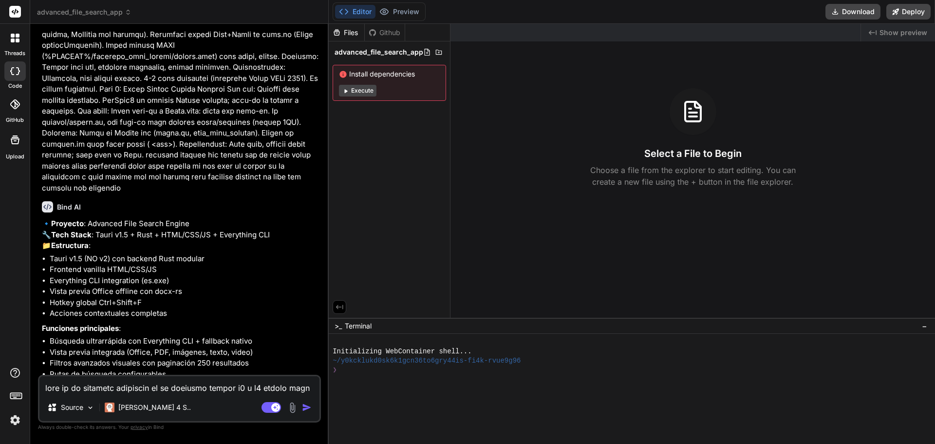
click at [200, 389] on textarea at bounding box center [179, 385] width 280 height 18
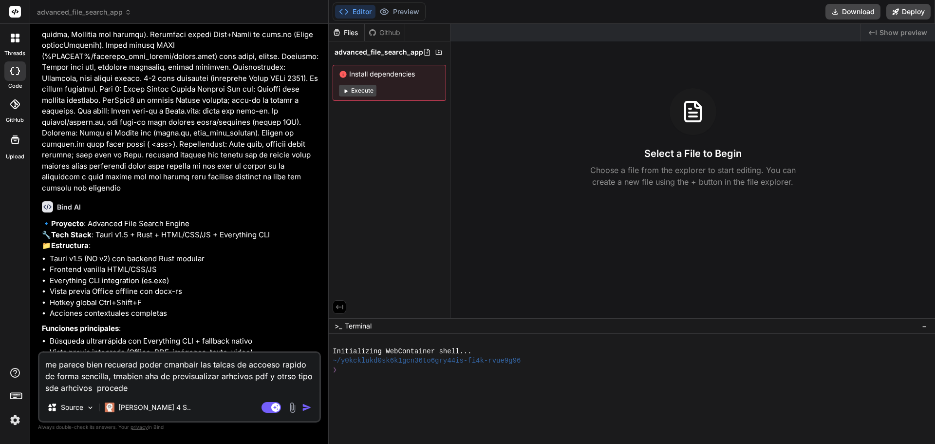
scroll to position [3848, 0]
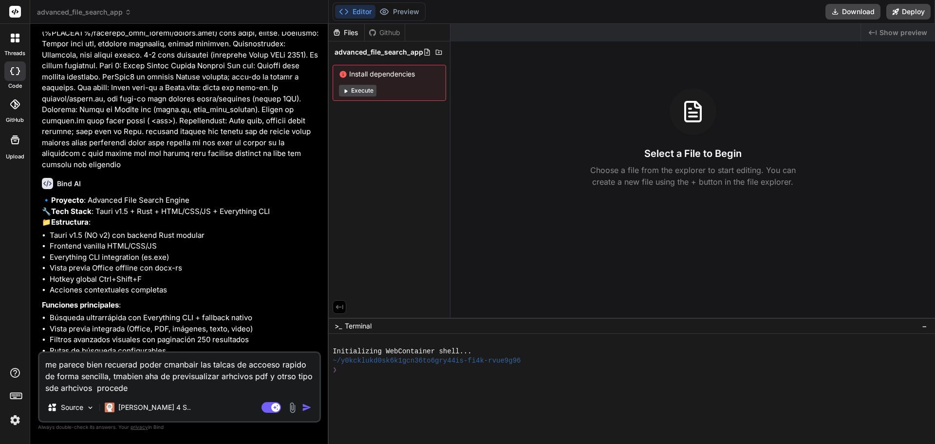
click at [308, 406] on img "button" at bounding box center [307, 407] width 10 height 10
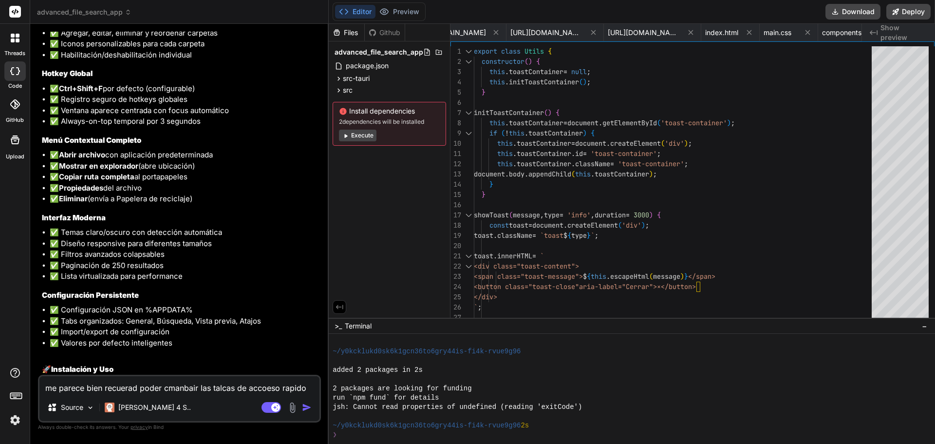
scroll to position [5305, 0]
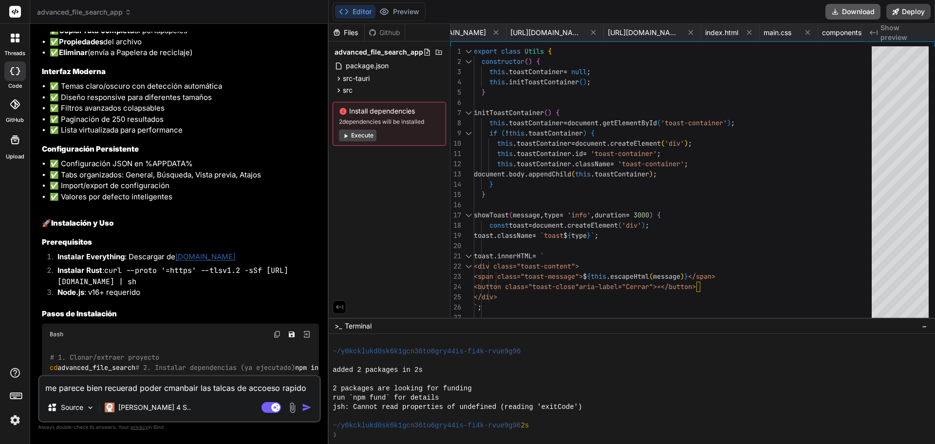
click at [850, 4] on button "Download" at bounding box center [852, 12] width 55 height 16
click at [160, 383] on textarea "me parece bien recuerad poder cmanbair las talcas de accoeso rapido de forma se…" at bounding box center [179, 385] width 280 height 18
click at [298, 383] on textarea "expclaiem que estas usando si uas vanilla js o qeu porque no veo" at bounding box center [179, 385] width 280 height 18
paste textarea "index.html"
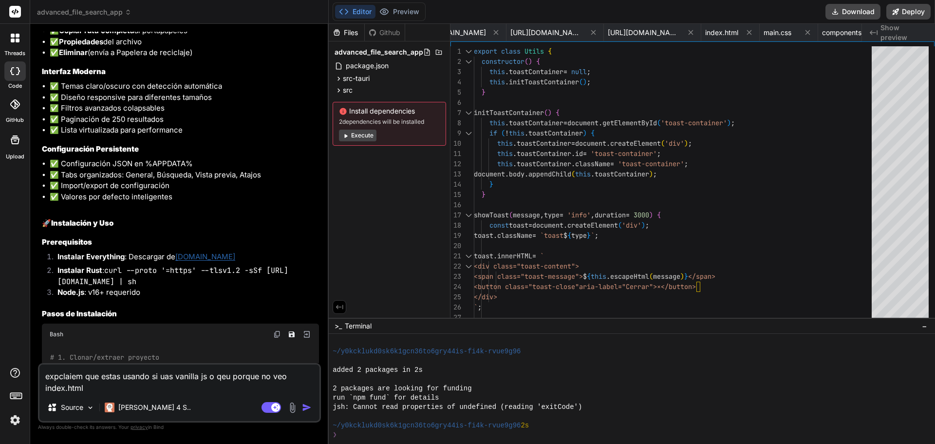
click at [174, 383] on textarea "expclaiem que estas usando si uas vanilla js o qeu porque no veo index.html" at bounding box center [179, 378] width 280 height 29
paste textarea "style.css"
click at [208, 386] on textarea "expclaiem que estas usando si uas vanilla js o qeu porque no veo index.html sty…" at bounding box center [179, 378] width 280 height 29
paste textarea "script.j"
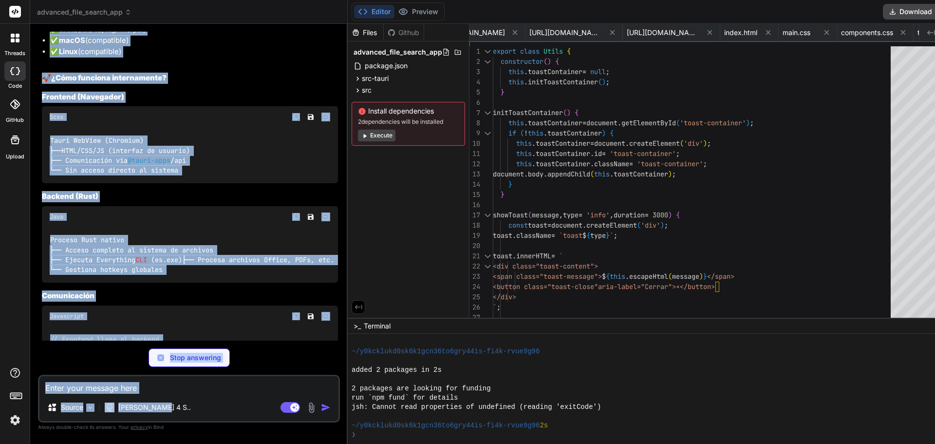
scroll to position [7444, 0]
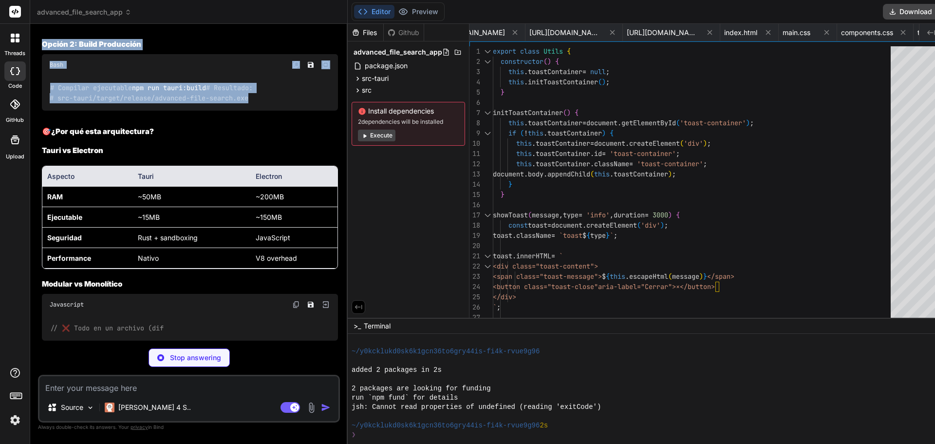
drag, startPoint x: 44, startPoint y: 110, endPoint x: 694, endPoint y: 119, distance: 650.5
copy div "🔍 Estructura del Proyecto Explicada ¿Por qué no hay script.js simple? Estoy usa…"
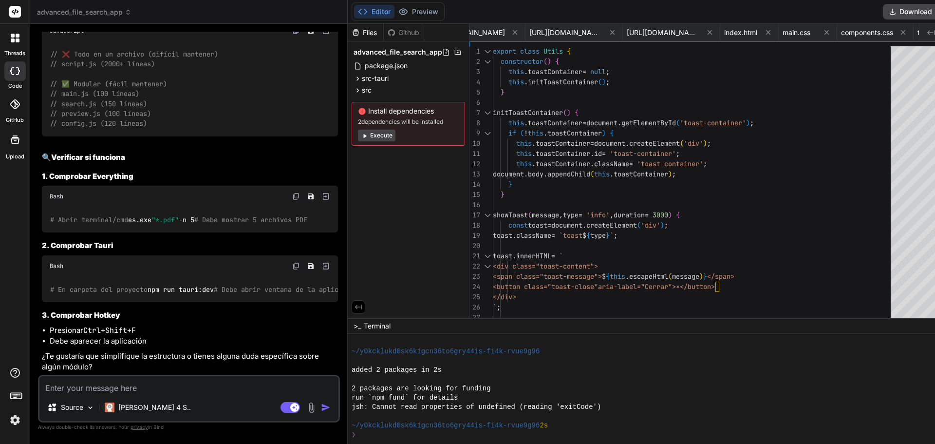
scroll to position [7736, 0]
click at [220, 391] on textarea at bounding box center [188, 385] width 299 height 18
click at [227, 382] on textarea "no contestas porqeu no hay" at bounding box center [188, 385] width 299 height 18
paste textarea "├── index.html ├── css\ ├── js\ └── src-tauri\"
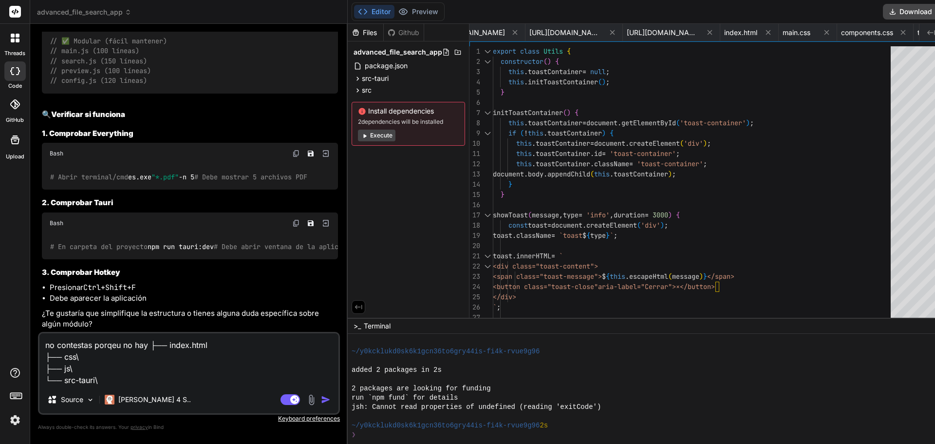
click at [321, 400] on img "button" at bounding box center [326, 399] width 10 height 10
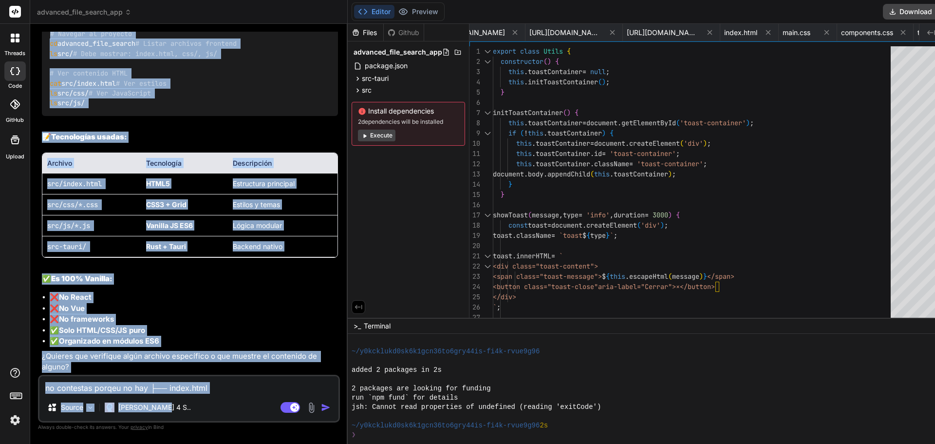
scroll to position [8783, 0]
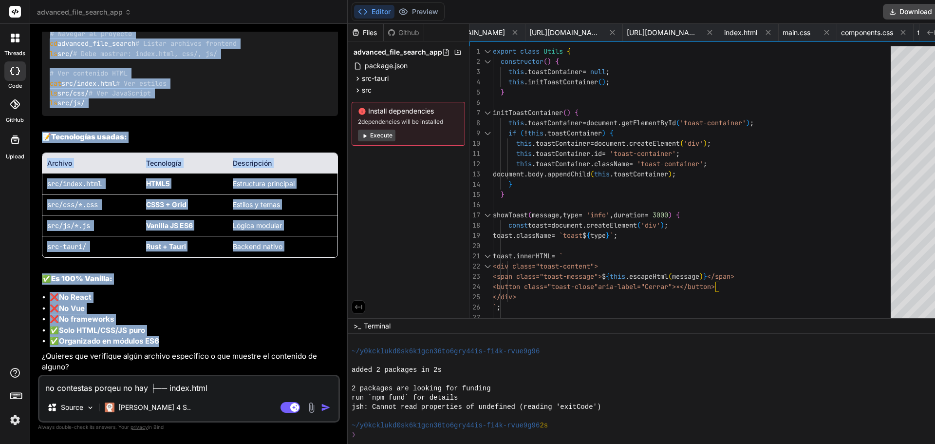
drag, startPoint x: 154, startPoint y: 136, endPoint x: 297, endPoint y: 338, distance: 247.9
copy div "están dentro de la carpeta src/ : 📁 Estructura REAL generada: Bash advanced_fil…"
click at [176, 109] on div "# Navegar al proyecto cd advanced_file_search # Listar archivos frontend ls src…" at bounding box center [190, 68] width 296 height 95
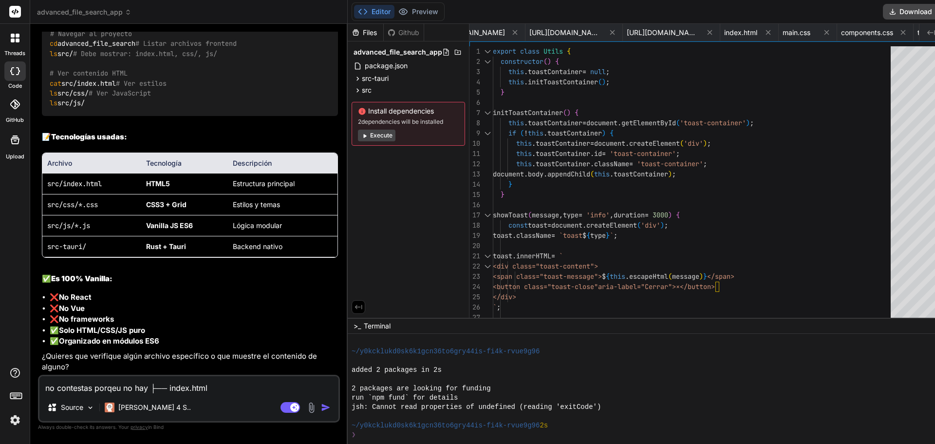
scroll to position [8199, 0]
click at [104, 387] on textarea "no contestas porqeu no hay ├── index.html ├── css\ ├── js\ └── src-tauri\" at bounding box center [188, 385] width 299 height 18
click at [289, 386] on textarea "DOND ESTAN LOS ICONOS EN QUE RUTAS LO AHAS PEUSTO" at bounding box center [188, 385] width 299 height 18
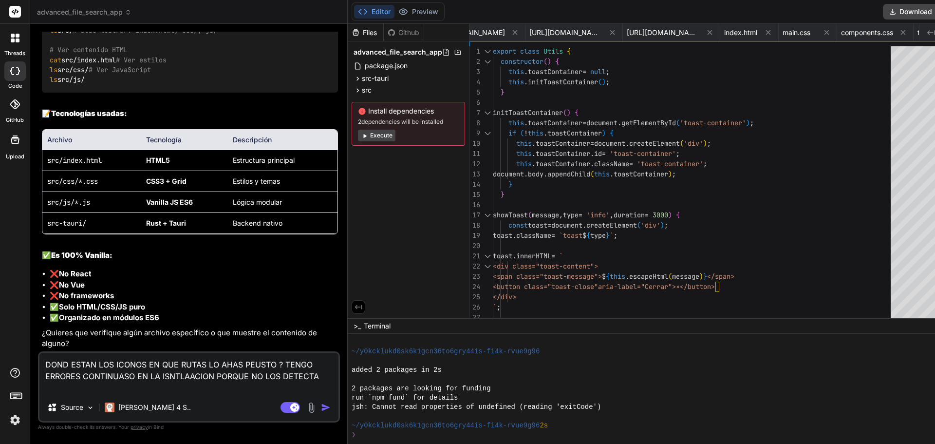
scroll to position [8297, 0]
drag, startPoint x: 55, startPoint y: 129, endPoint x: 211, endPoint y: 247, distance: 196.0
copy div "Estructura REAL generada: Bash advanced_file_search/ ├── package.json # ✅ Confi…"
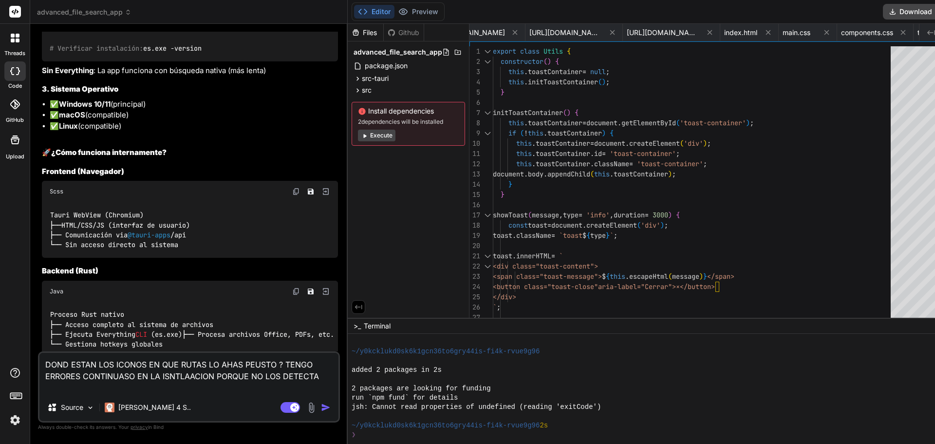
scroll to position [6106, 0]
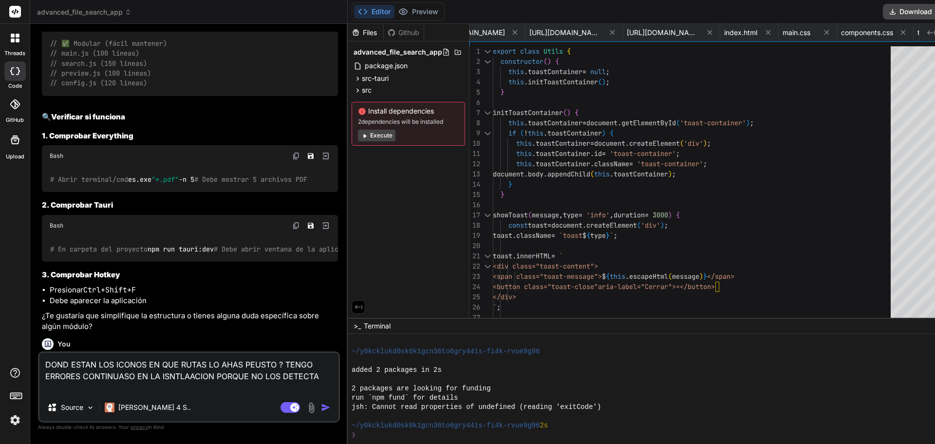
drag, startPoint x: 109, startPoint y: 55, endPoint x: 257, endPoint y: 207, distance: 212.4
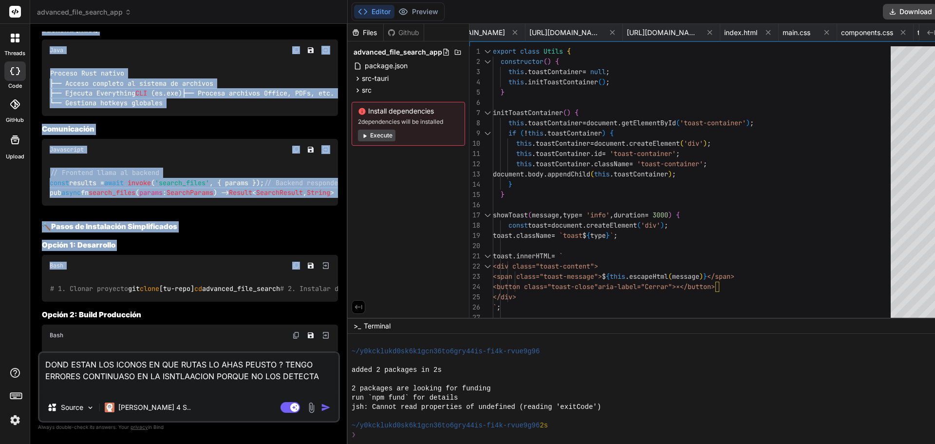
scroll to position [6834, 0]
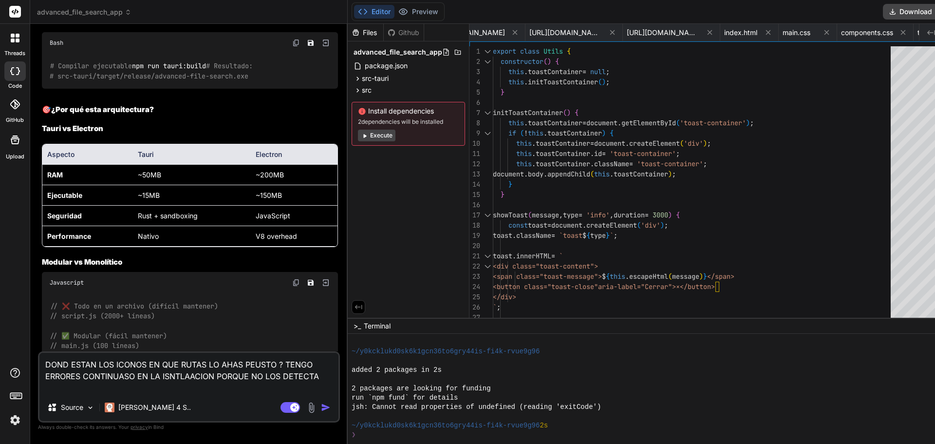
copy div "ript.js simple? Estoy usando JavaScript modular (ES6 modules) en lugar de un so…"
click at [145, 387] on textarea "DOND ESTAN LOS ICONOS EN QUE RUTAS LO AHAS PEUSTO ? TENGO ERRORES CONTINUASO EN…" at bounding box center [188, 372] width 299 height 41
paste textarea "C:\mis_programas\advanced_file_search_app"
click at [236, 391] on textarea "DOND ESTAN LOS ICONOS EN QUE RUTAS LO AHAS PEUSTO ? TENGO ERRORES CONTINUASO EN…" at bounding box center [188, 367] width 299 height 53
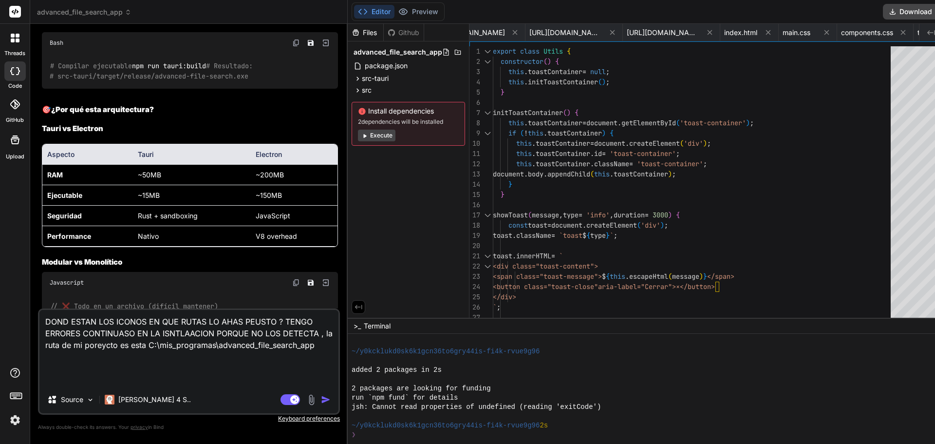
paste textarea "Qué está roto ahora mismo devPath no válido Tu build falla porque el tauri.conf…"
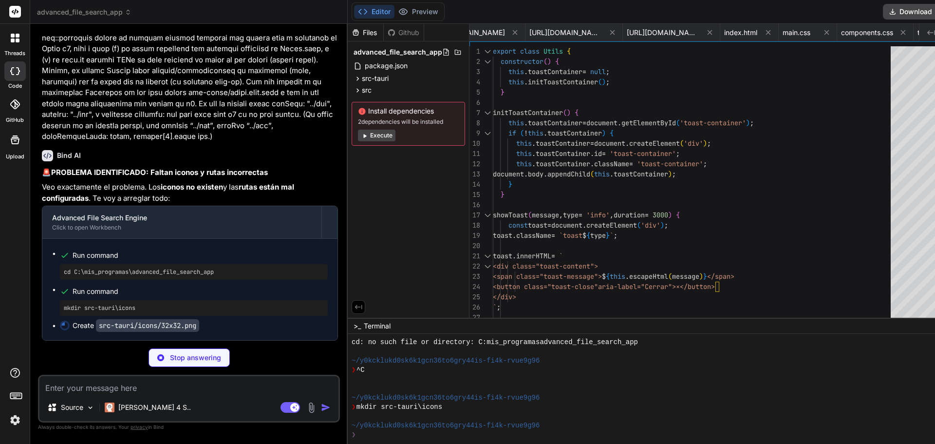
scroll to position [9223, 0]
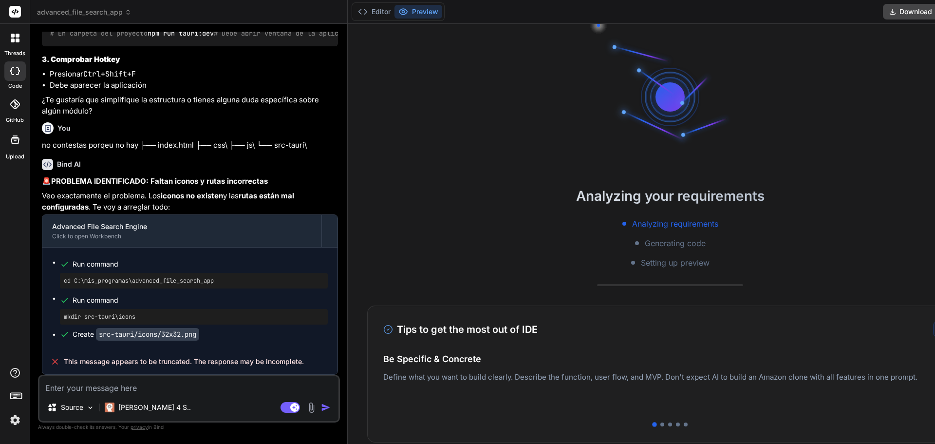
scroll to position [7630, 0]
click at [190, 373] on div "This message appears to be truncated. The response may be incomplete." at bounding box center [189, 361] width 295 height 25
click at [197, 382] on textarea at bounding box center [188, 385] width 299 height 18
type textarea "x"
type textarea "n"
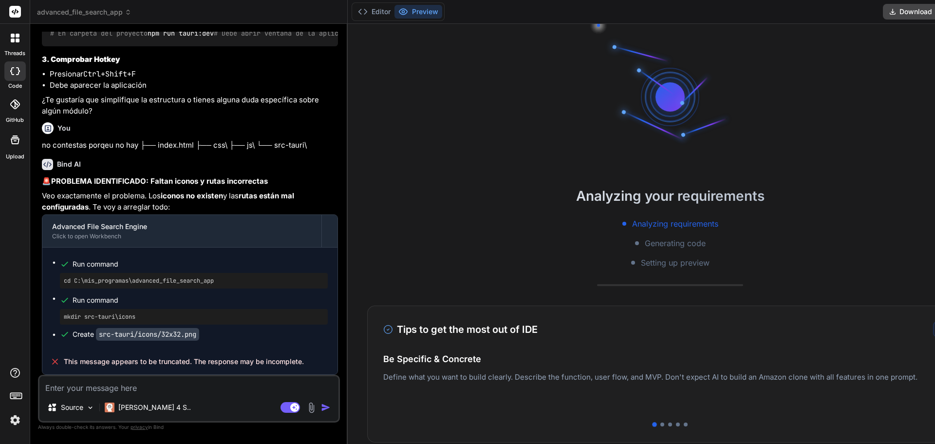
type textarea "x"
type textarea "no"
type textarea "x"
type textarea "no"
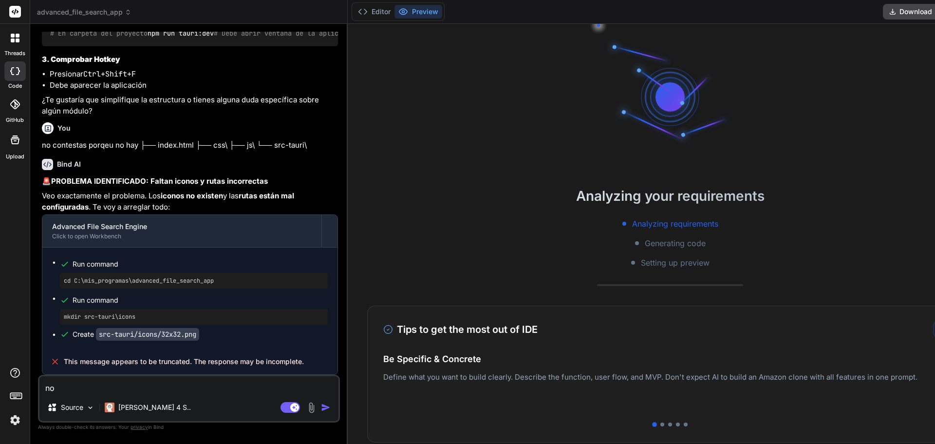
type textarea "x"
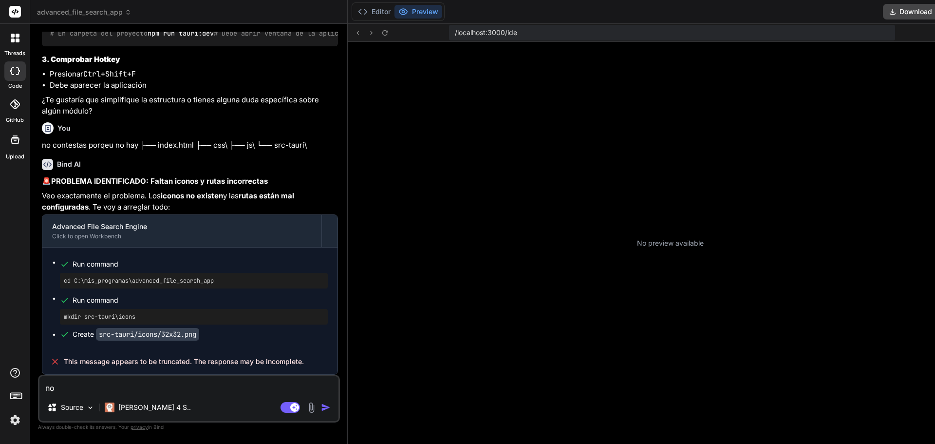
type textarea "no g"
type textarea "x"
type textarea "no ge"
type textarea "x"
type textarea "no ger"
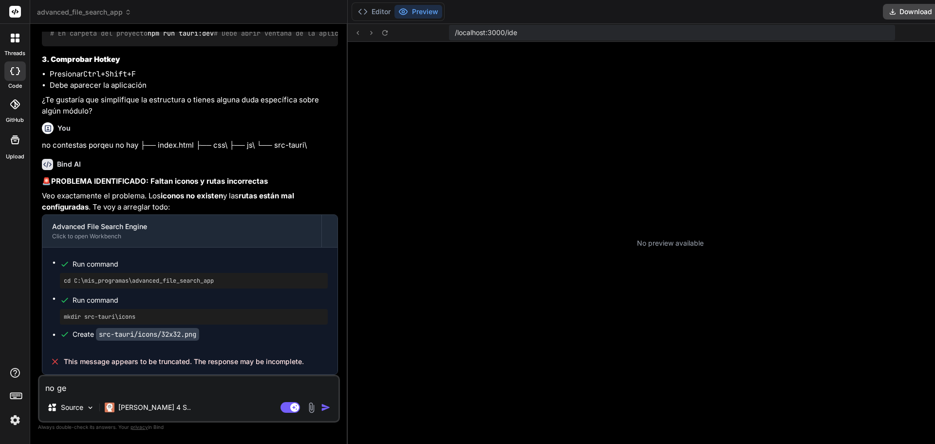
type textarea "x"
type textarea "no gern"
type textarea "x"
type textarea "no gerne"
type textarea "x"
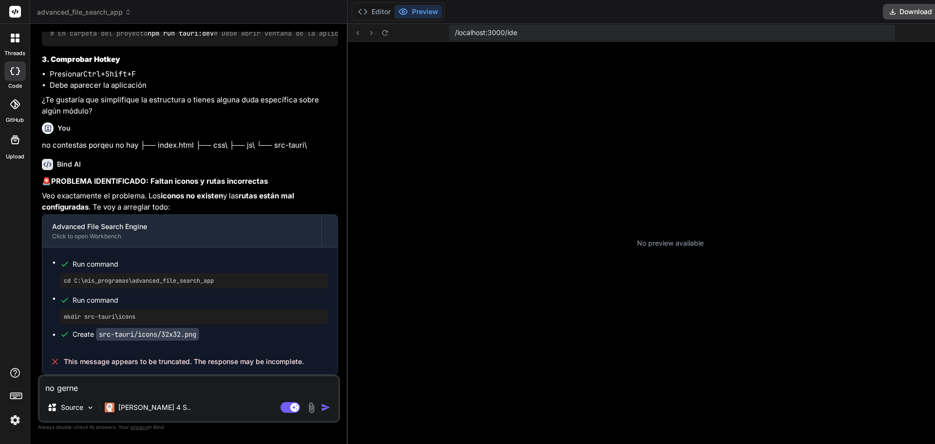
type textarea "no gerner"
type textarea "x"
type textarea "no gernere"
type textarea "x"
type textarea "no gerneres"
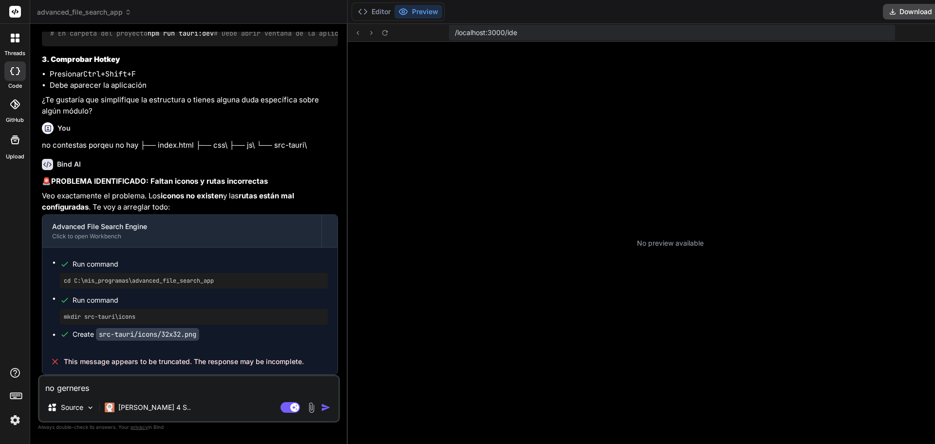
type textarea "x"
type textarea "no gerneres"
type textarea "x"
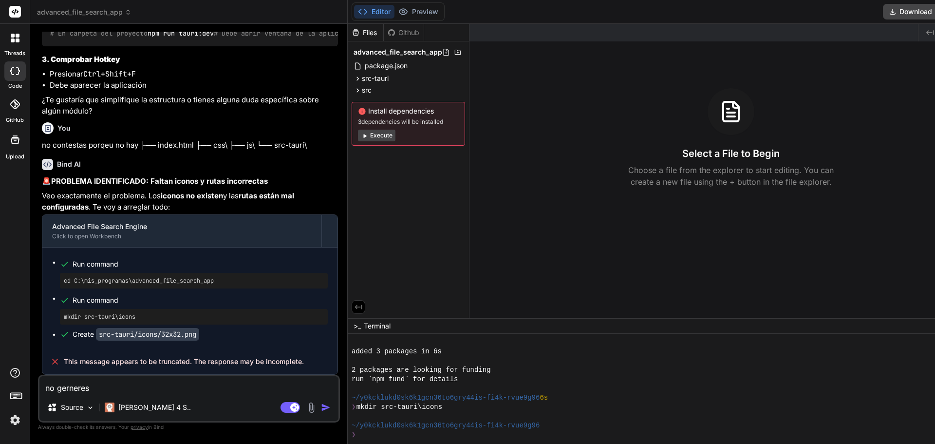
type textarea "no gerneres i"
type textarea "x"
type textarea "no gerneres ic"
type textarea "x"
type textarea "no gerneres ico"
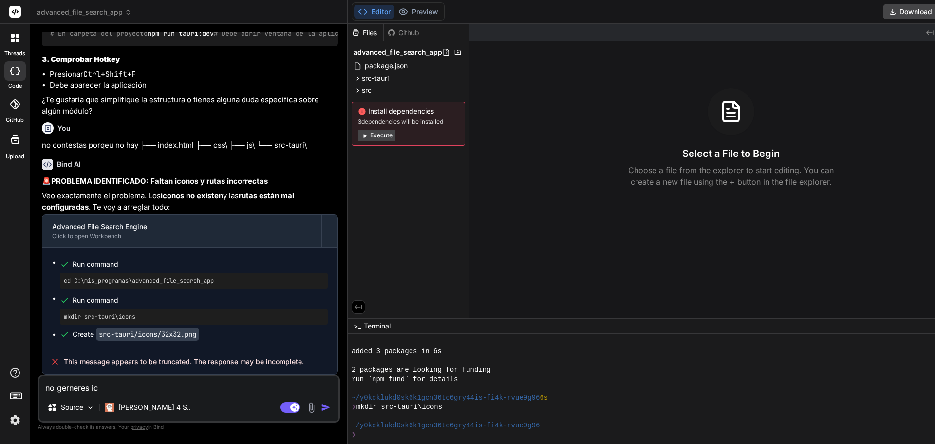
type textarea "x"
type textarea "no gerneres icon"
type textarea "x"
type textarea "no gerneres icono"
type textarea "x"
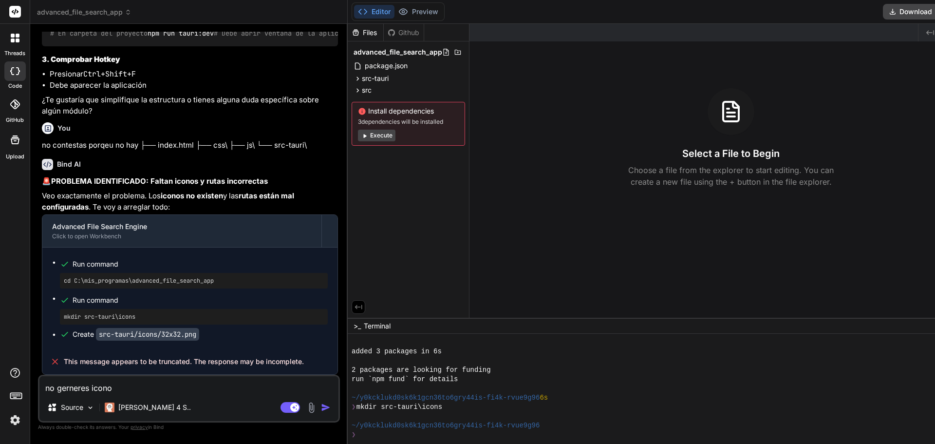
type textarea "no gerneres iconos"
type textarea "x"
type textarea "no gerneres iconos"
type textarea "x"
type textarea "no gerneres iconos c"
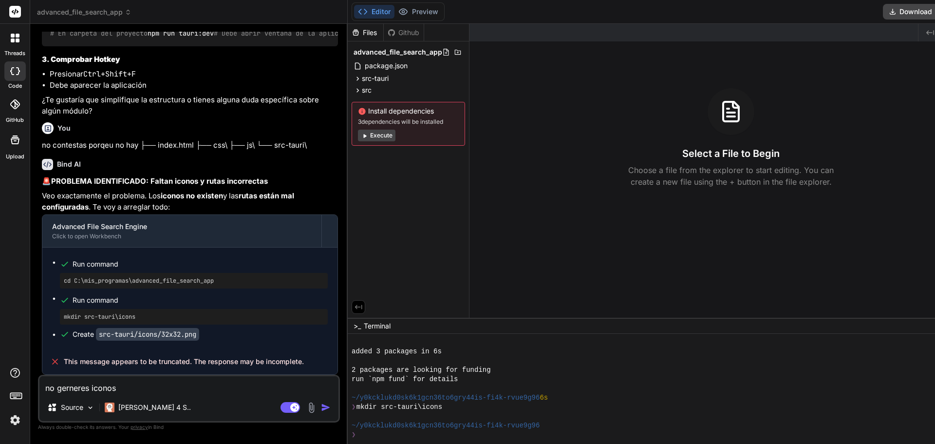
type textarea "x"
type textarea "no gerneres iconos ce"
type textarea "x"
type textarea "no gerneres iconos cen"
type textarea "x"
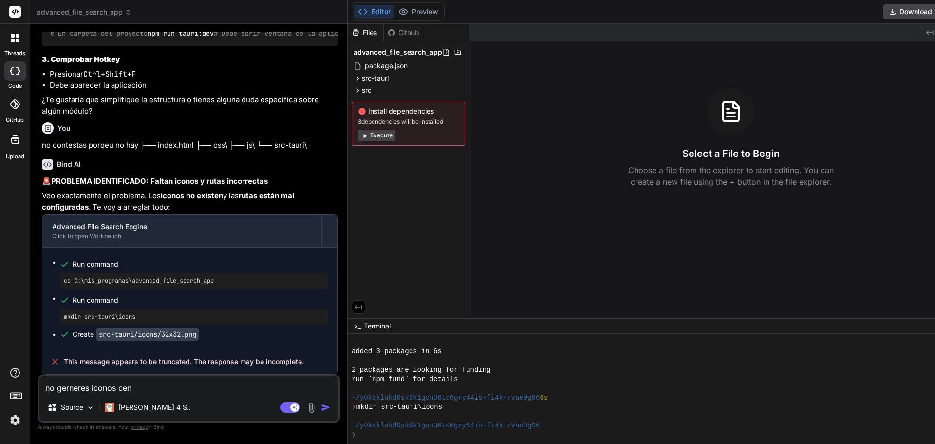
type textarea "no gerneres iconos cent"
type textarea "x"
type textarea "no gerneres iconos centr"
type textarea "x"
type textarea "no gerneres iconos centra"
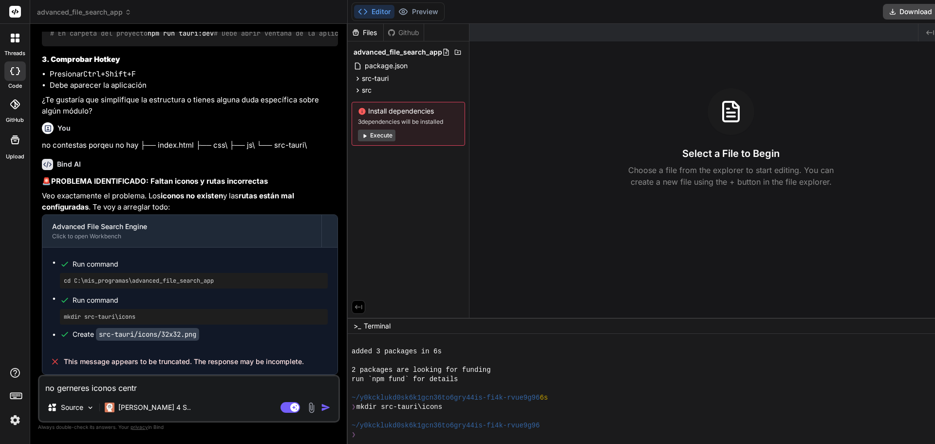
type textarea "x"
type textarea "no gerneres iconos centrat"
type textarea "x"
type textarea "no gerneres iconos centrate"
type textarea "x"
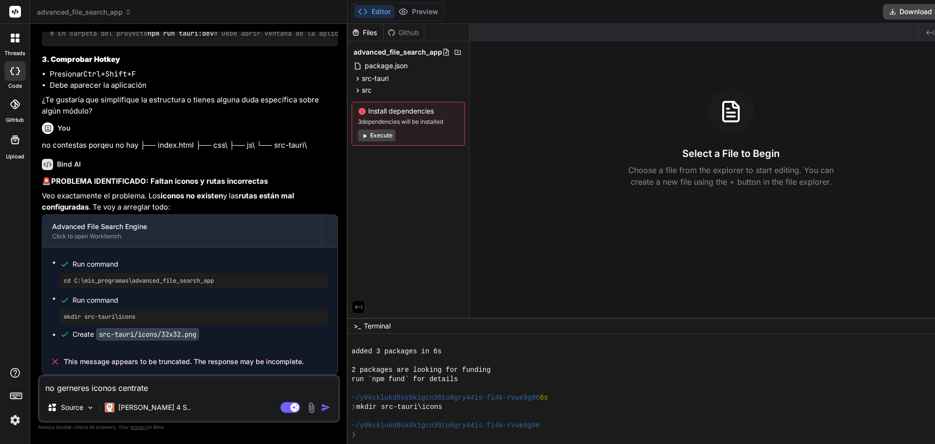
type textarea "no gerneres iconos centrate"
type textarea "x"
type textarea "no gerneres iconos centrate e"
type textarea "x"
type textarea "no gerneres iconos centrate en"
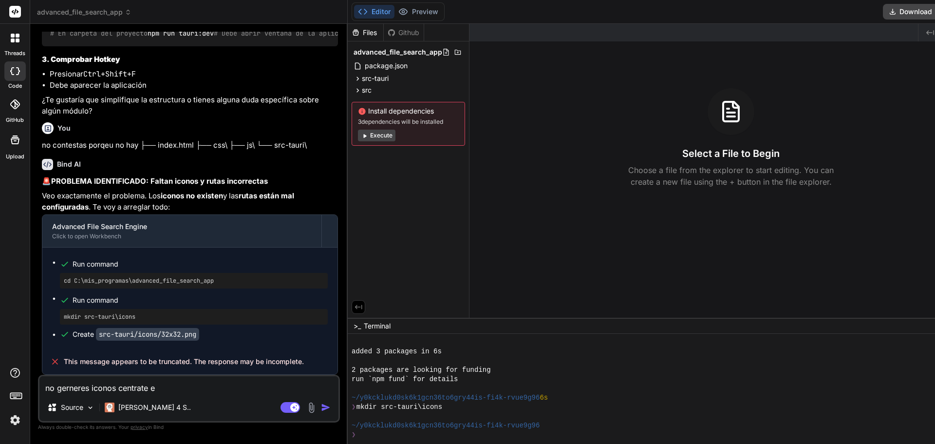
type textarea "x"
type textarea "no gerneres iconos centrate en"
type textarea "x"
type textarea "no gerneres iconos centrate en r"
type textarea "x"
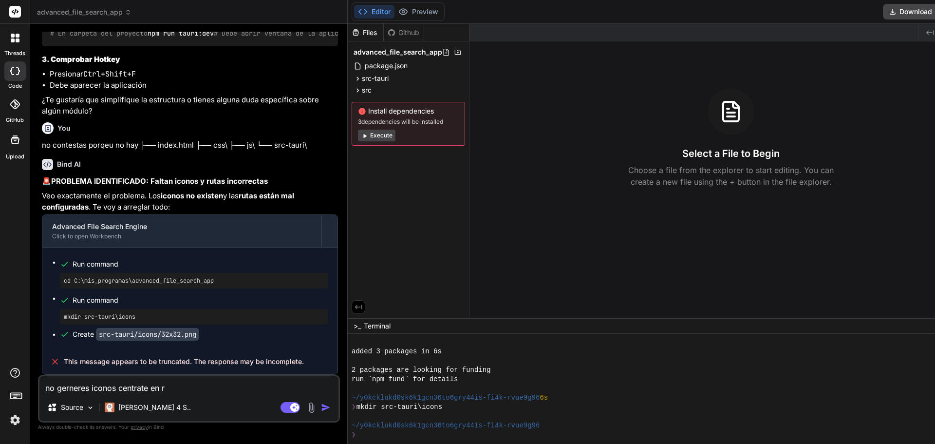
type textarea "no gerneres iconos centrate en ro"
type textarea "x"
type textarea "no gerneres iconos centrate en ror"
type textarea "x"
type textarea "no gerneres iconos centrate en rorr"
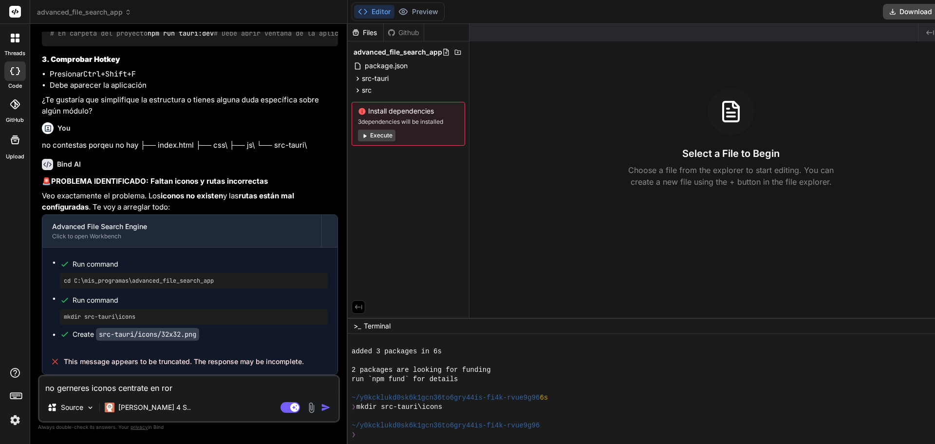
type textarea "x"
type textarea "no gerneres iconos centrate en rorre"
type textarea "x"
type textarea "no gerneres iconos centrate en rorreg"
type textarea "x"
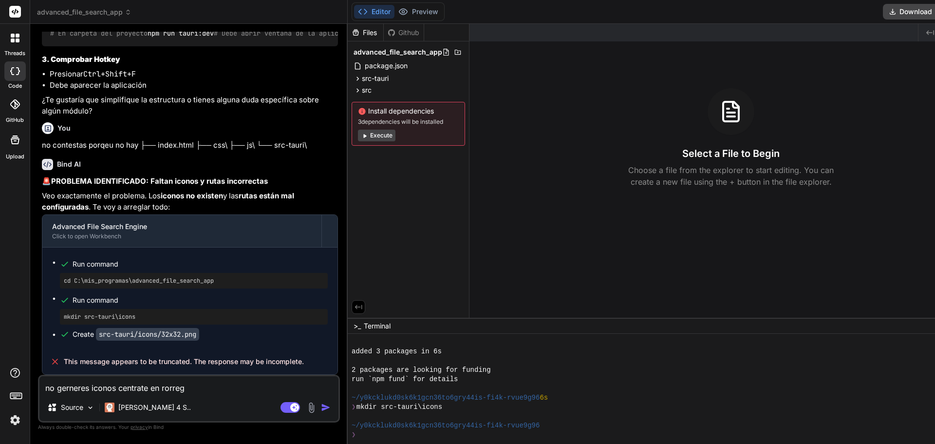
type textarea "no gerneres iconos centrate en rorregi"
type textarea "x"
type textarea "no gerneres iconos centrate en rorregir"
type textarea "x"
type textarea "no gerneres iconos centrate en rorregir"
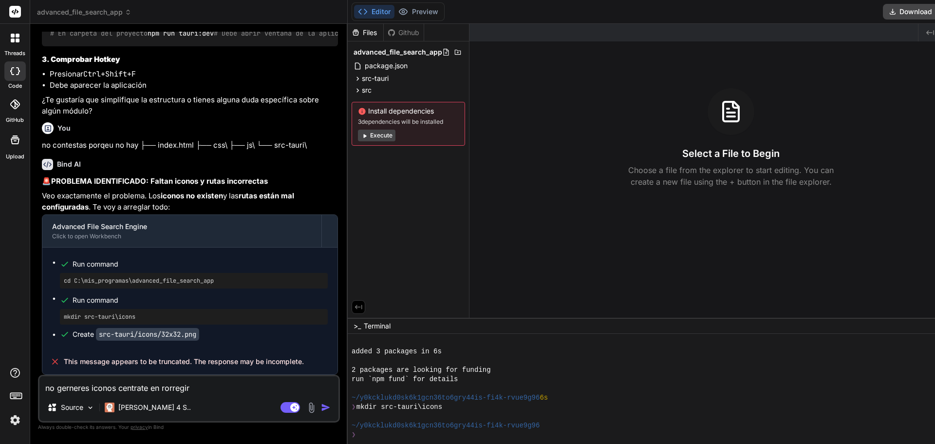
type textarea "x"
type textarea "no gerneres iconos centrate en rorregir l"
type textarea "x"
type textarea "no gerneres iconos centrate en rorregir ls"
type textarea "x"
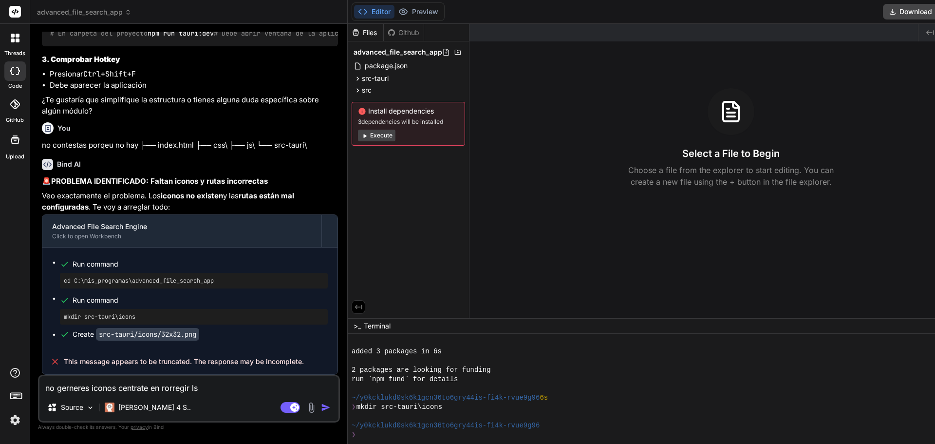
type textarea "no gerneres iconos centrate en rorregir lsa"
type textarea "x"
type textarea "no gerneres iconos centrate en rorregir lsa"
type textarea "x"
type textarea "no gerneres iconos centrate en rorregir lsa s"
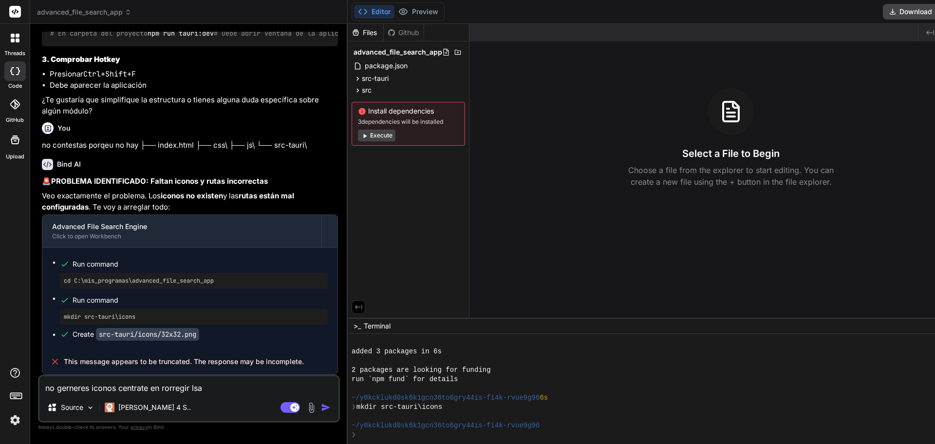
type textarea "x"
type textarea "no gerneres iconos centrate en rorregir lsa st"
type textarea "x"
type textarea "no gerneres iconos centrate en rorregir lsa stu"
type textarea "x"
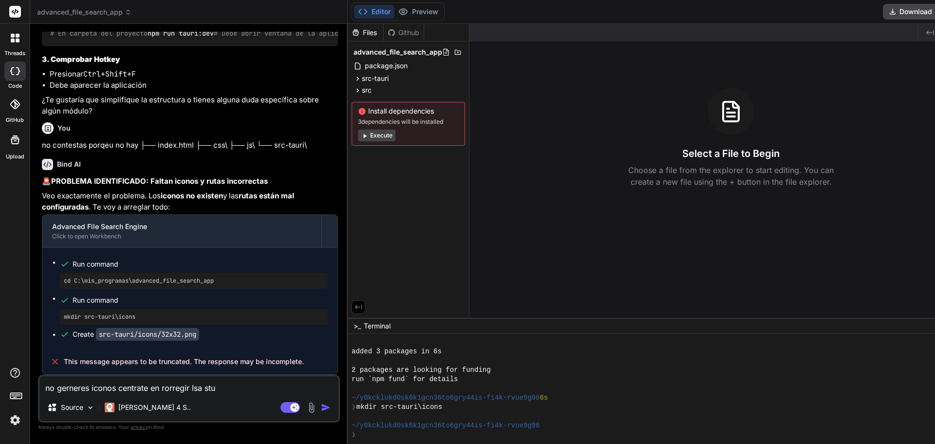
type textarea "no gerneres iconos centrate en rorregir lsa stua"
type textarea "x"
type textarea "no gerneres iconos centrate en rorregir lsa stuas"
type textarea "x"
type textarea "no gerneres iconos centrate en rorregir lsa stuas"
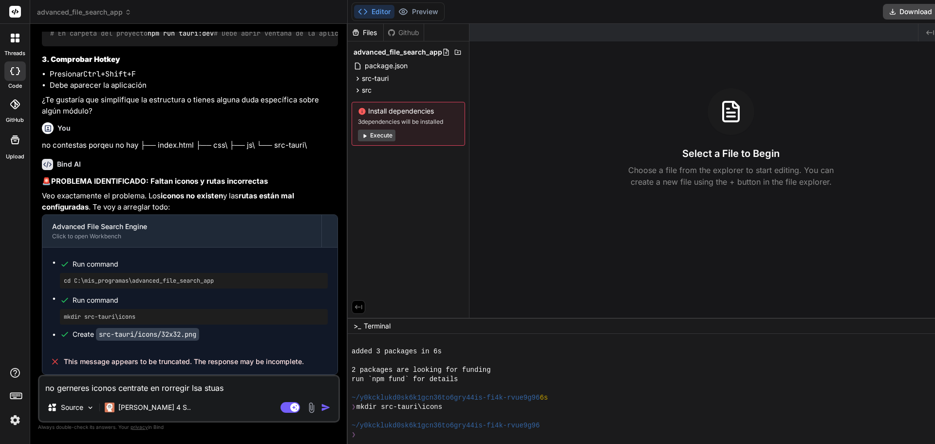
type textarea "x"
type textarea "no gerneres iconos centrate en rorregir lsa stuas i"
type textarea "x"
type textarea "no gerneres iconos centrate en rorregir lsa stuas ic"
type textarea "x"
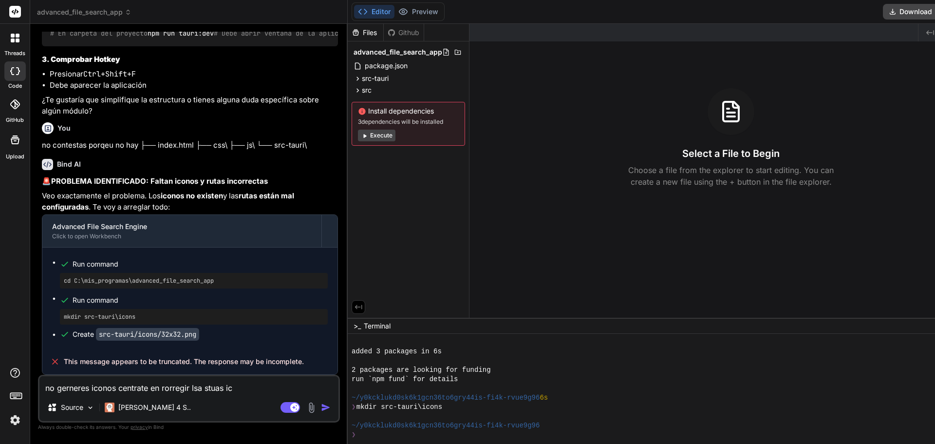
type textarea "no gerneres iconos centrate en rorregir lsa stuas icn"
type textarea "x"
type textarea "no gerneres iconos centrate en rorregir lsa stuas icno"
type textarea "x"
type textarea "no gerneres iconos centrate en rorregir lsa stuas icnor"
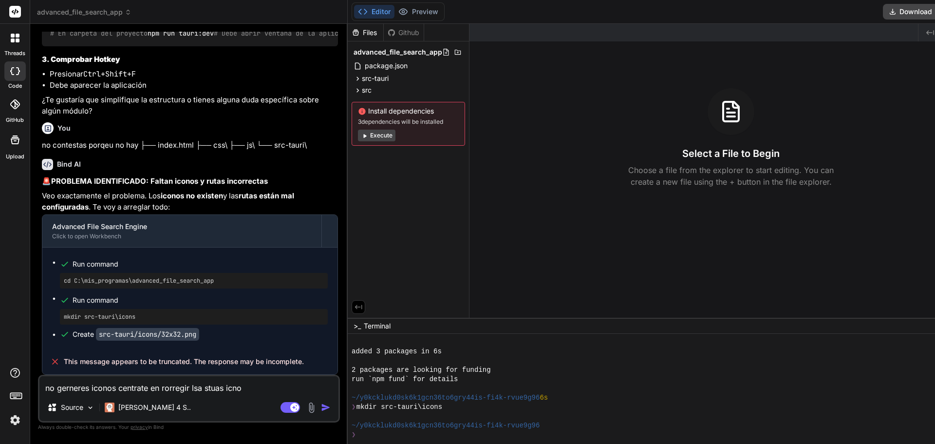
type textarea "x"
type textarea "no gerneres iconos centrate en rorregir lsa stuas icnorr"
type textarea "x"
type textarea "no gerneres iconos centrate en rorregir lsa stuas icnorre"
type textarea "x"
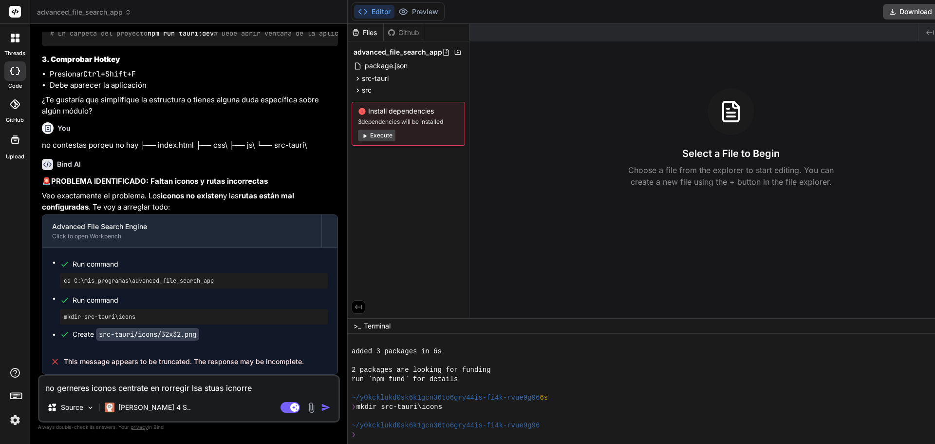
type textarea "no gerneres iconos centrate en rorregir lsa stuas icnorrec"
type textarea "x"
type textarea "no gerneres iconos centrate en rorregir lsa stuas icnorrect"
type textarea "x"
type textarea "no gerneres iconos centrate en rorregir lsa stuas icnorrecta"
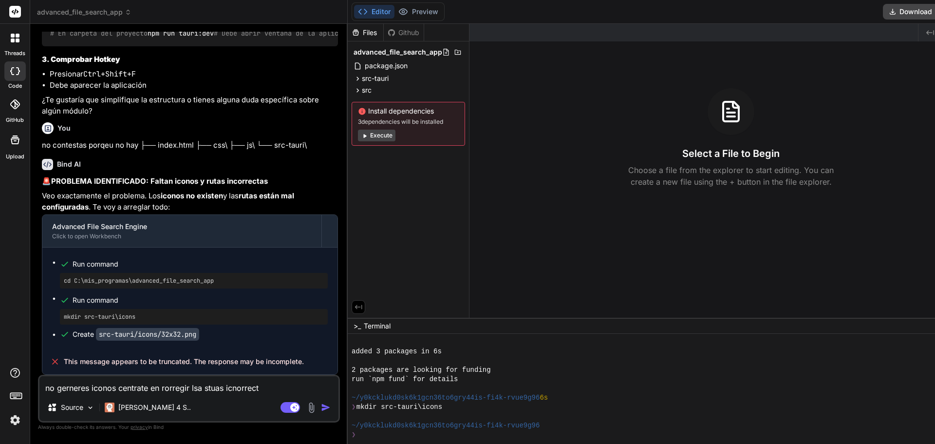
type textarea "x"
type textarea "no gerneres iconos centrate en rorregir lsa stuas icnorrectas"
type textarea "x"
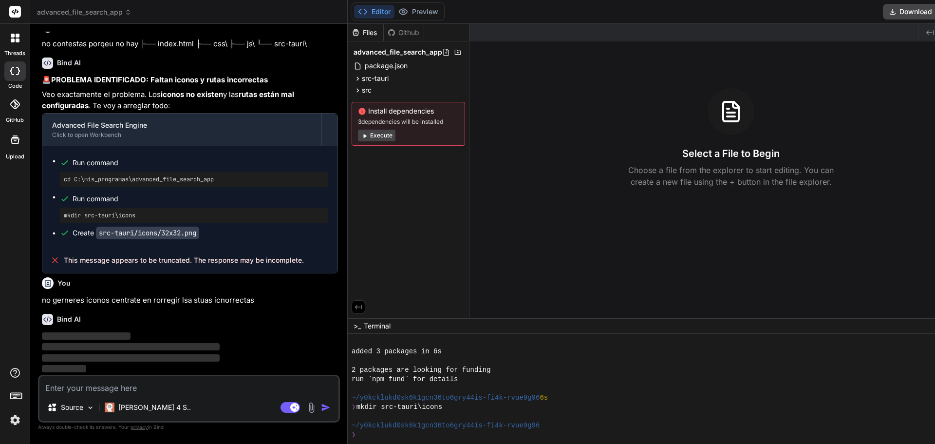
scroll to position [7730, 0]
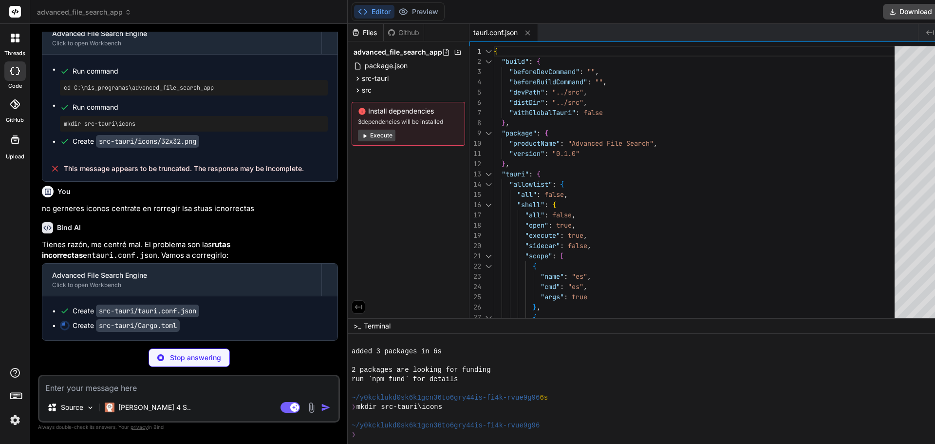
type textarea "x"
type textarea "regex = "1.10" chrono = { version = "0.4", features = ["serde"] } dirs = "5.0" …"
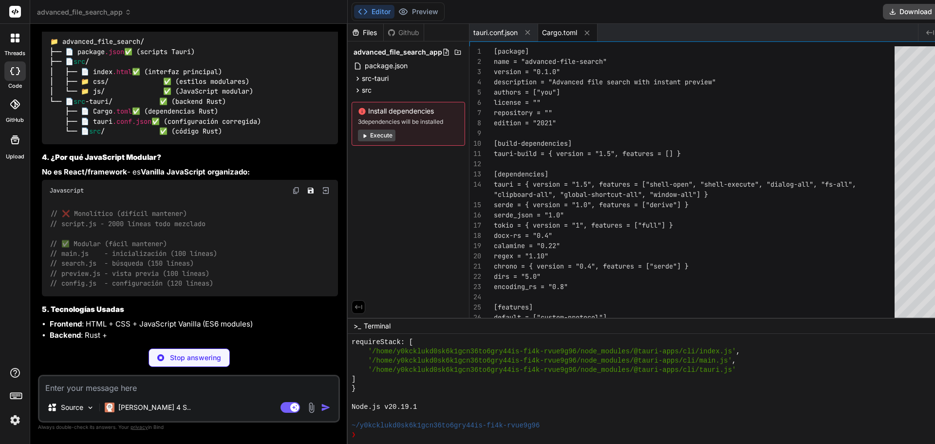
scroll to position [7974, 0]
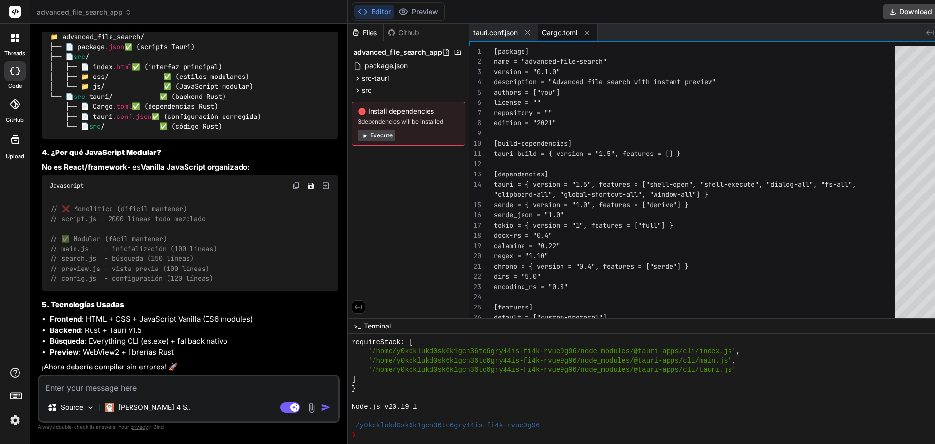
type textarea "x"
click at [362, 80] on span "src-tauri" at bounding box center [375, 79] width 27 height 10
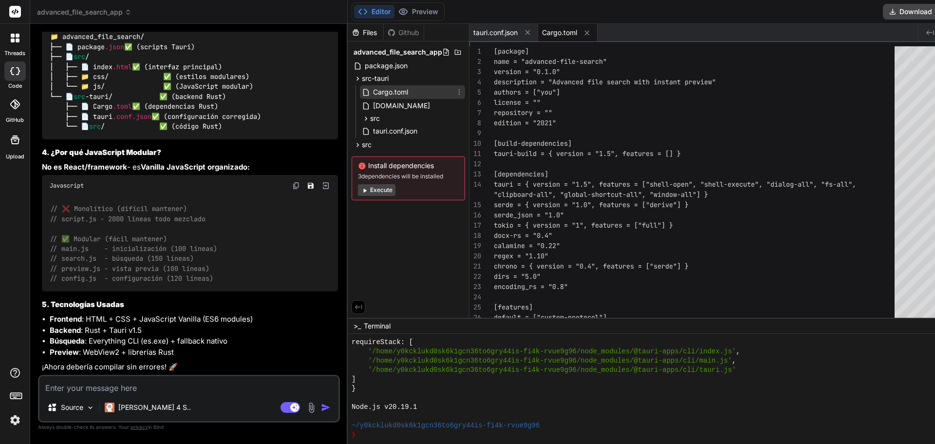
click at [394, 92] on div "Cargo.toml" at bounding box center [412, 92] width 105 height 14
click at [372, 105] on span "build.rs" at bounding box center [401, 106] width 59 height 12
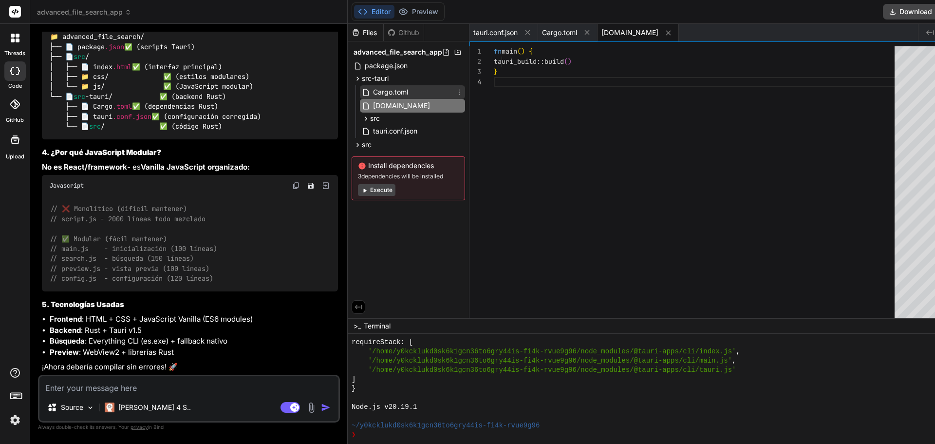
click at [383, 93] on span "Cargo.toml" at bounding box center [390, 92] width 37 height 12
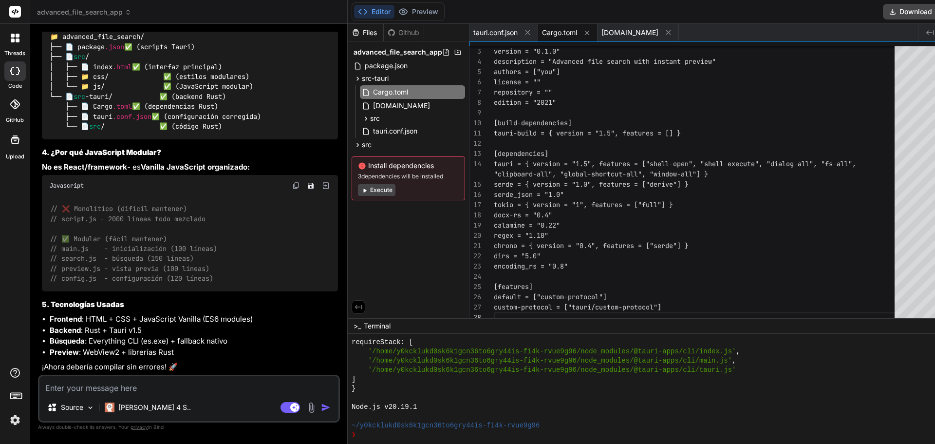
scroll to position [0, 0]
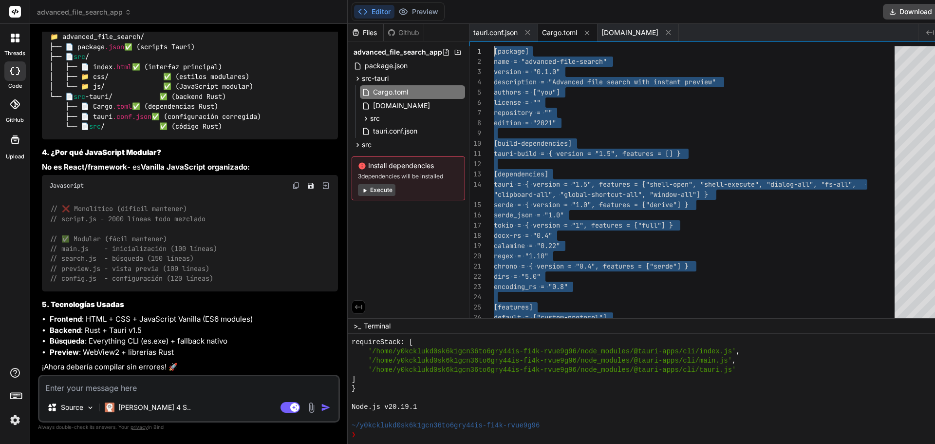
drag, startPoint x: 630, startPoint y: 310, endPoint x: 410, endPoint y: 21, distance: 363.0
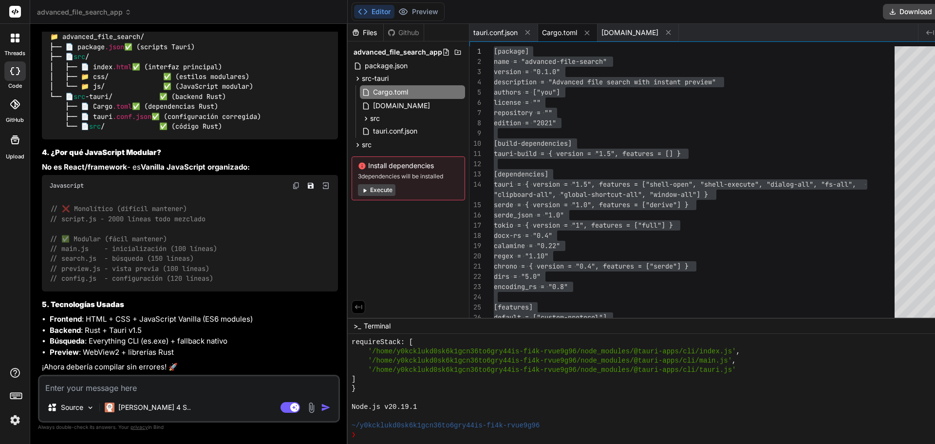
scroll to position [8187, 0]
click at [385, 69] on span "package.json" at bounding box center [386, 66] width 45 height 12
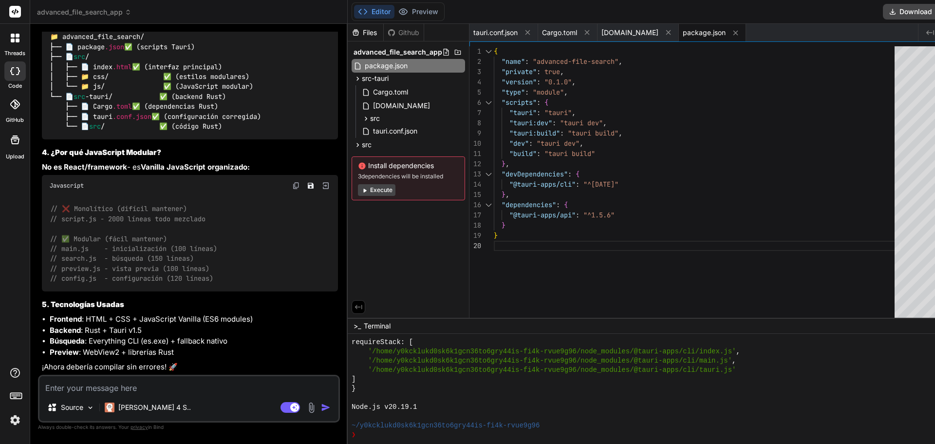
scroll to position [7895, 0]
click at [402, 81] on div "src-tauri" at bounding box center [407, 79] width 113 height 12
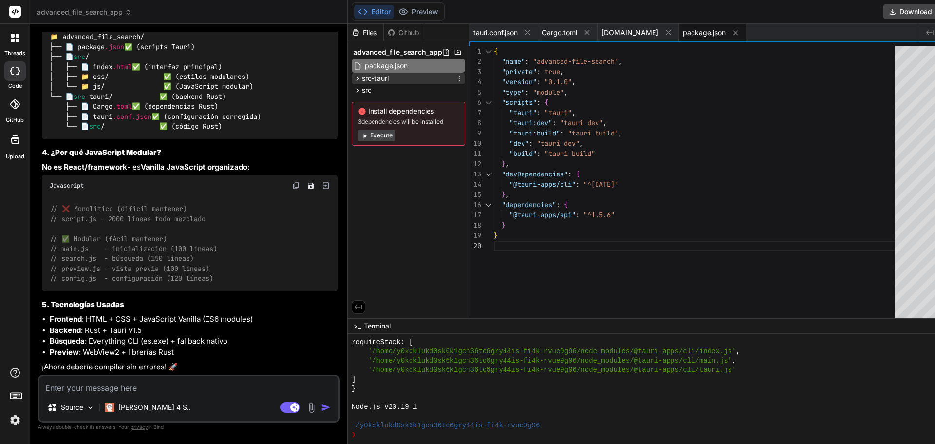
click at [356, 78] on icon at bounding box center [357, 78] width 2 height 4
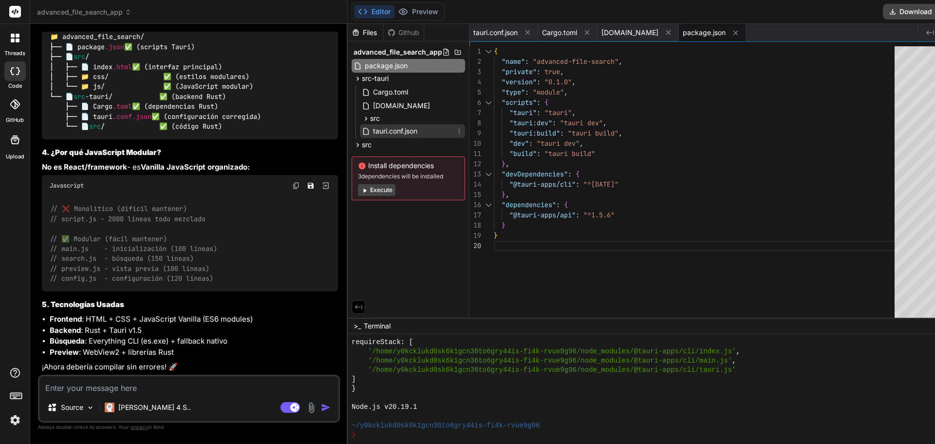
click at [405, 128] on div "tauri.conf.json" at bounding box center [412, 131] width 105 height 14
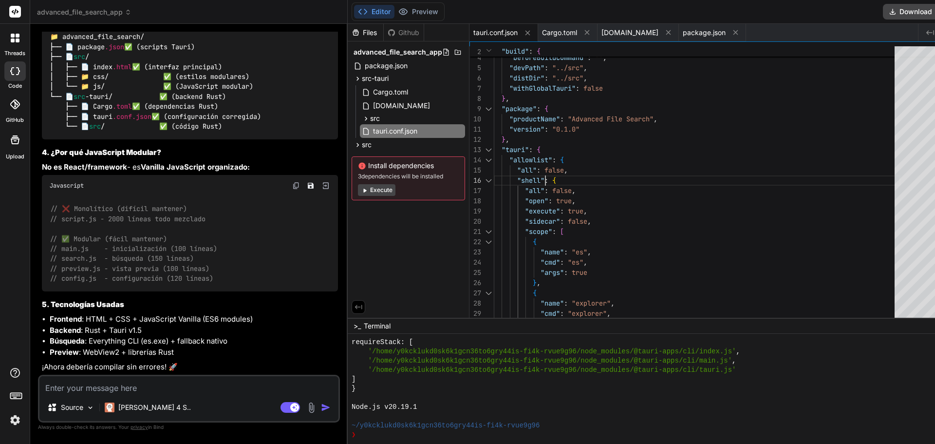
scroll to position [0, 0]
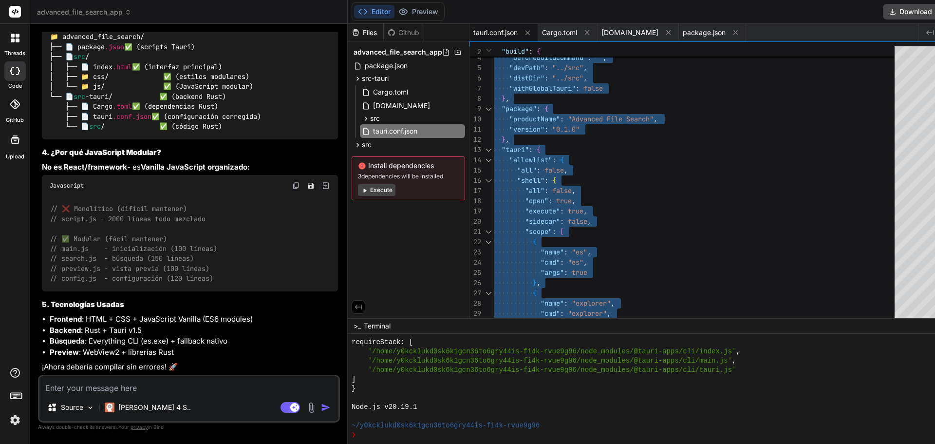
type textarea ""decorations": false, "alwaysOnTop": false, "skipTaskbar": false, "transparent"…"
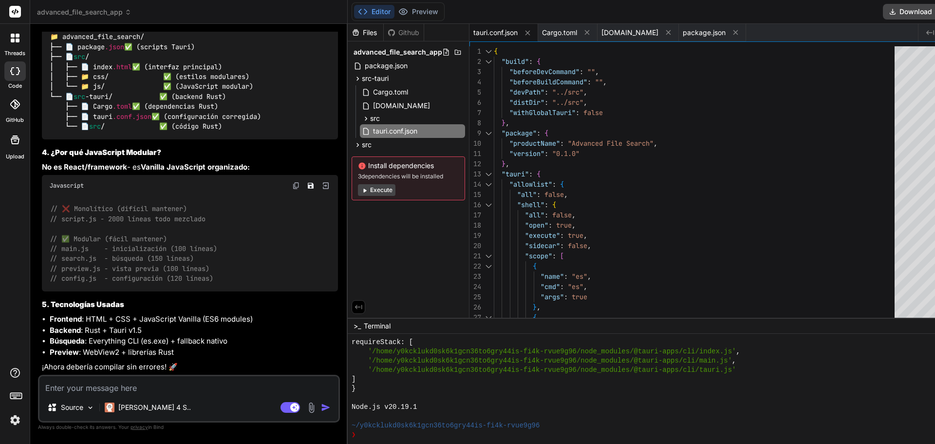
click at [162, 389] on textarea at bounding box center [188, 385] width 299 height 18
paste textarea "Quiero el proyecto funcionando con Tauri v1 (no v2), con hotkey, búsqueda con E…"
type textarea "Quiero el proyecto funcionando con Tauri v1 (no v2), con hotkey, búsqueda con E…"
type textarea "x"
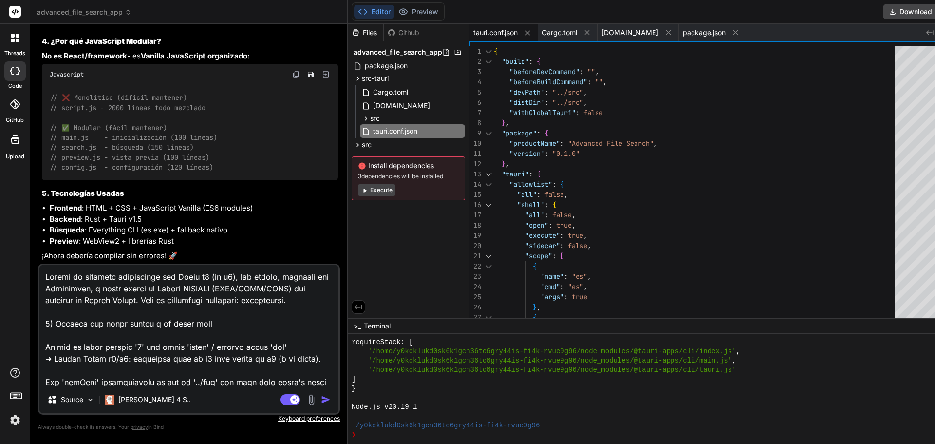
scroll to position [3308, 0]
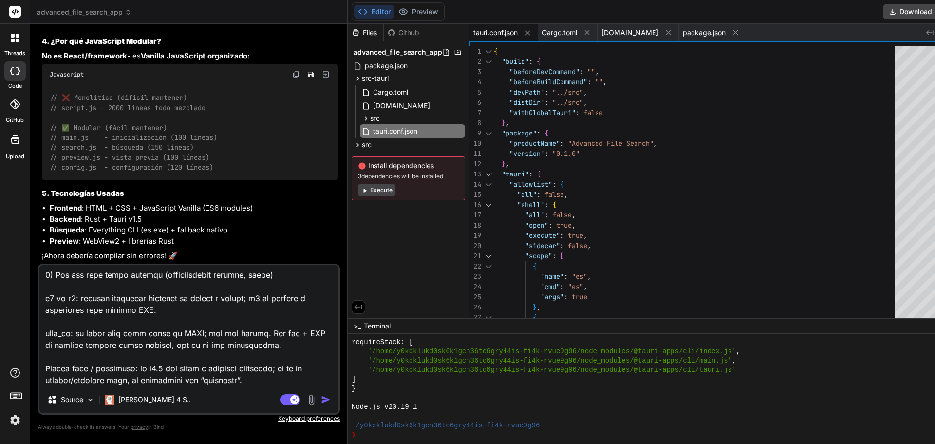
type textarea "Quiero el proyecto funcionando con Tauri v1 (no v2), con hotkey, búsqueda con E…"
click at [321, 397] on img "button" at bounding box center [326, 399] width 10 height 10
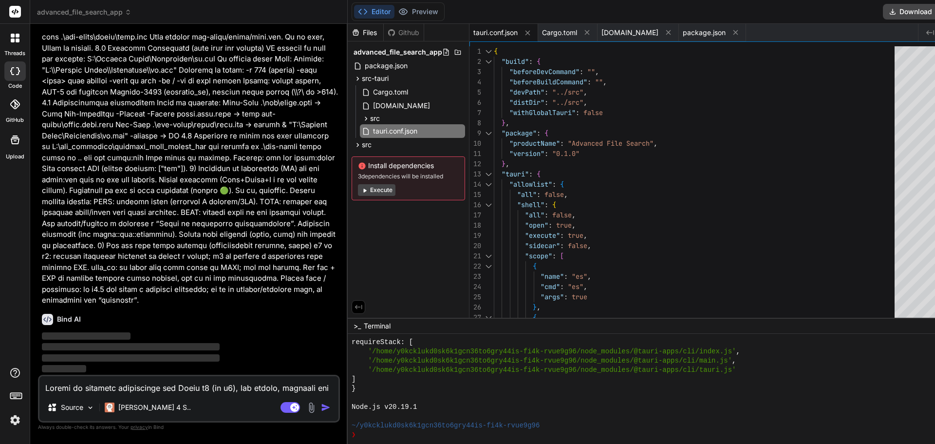
scroll to position [8968, 0]
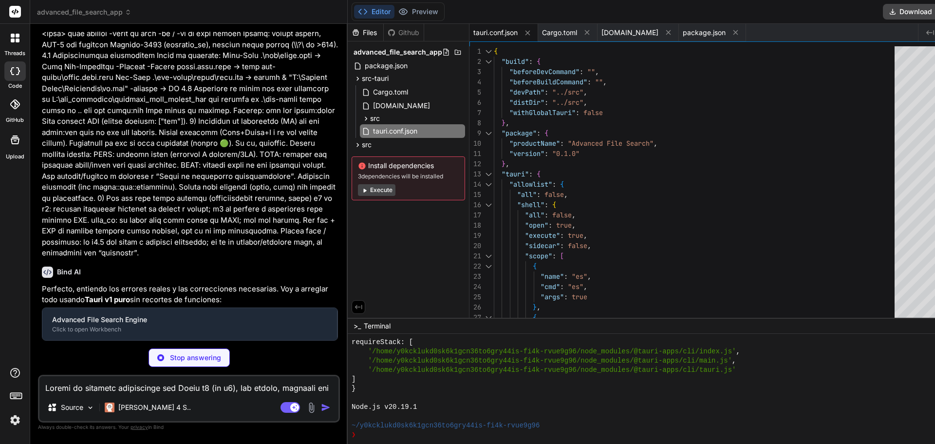
scroll to position [9512, 0]
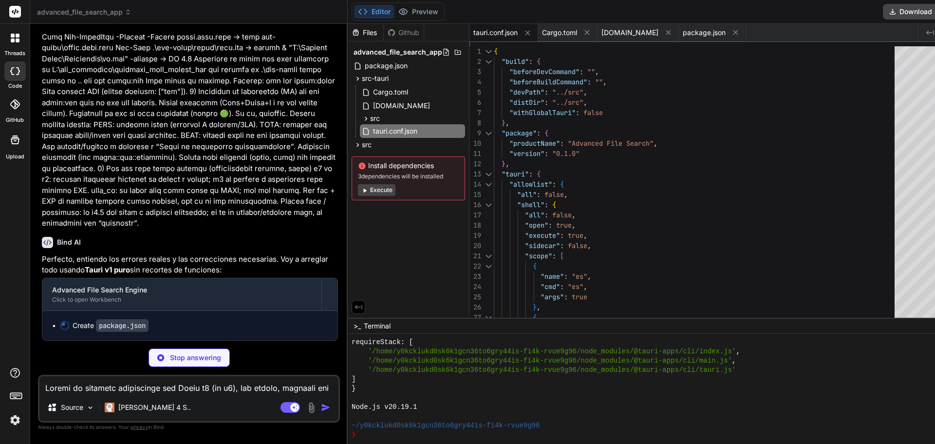
type textarea "x"
type textarea ""build": "tauri build" }, "devDependencies": { "@tauri-apps/cli": "^1.5.4" }, "…"
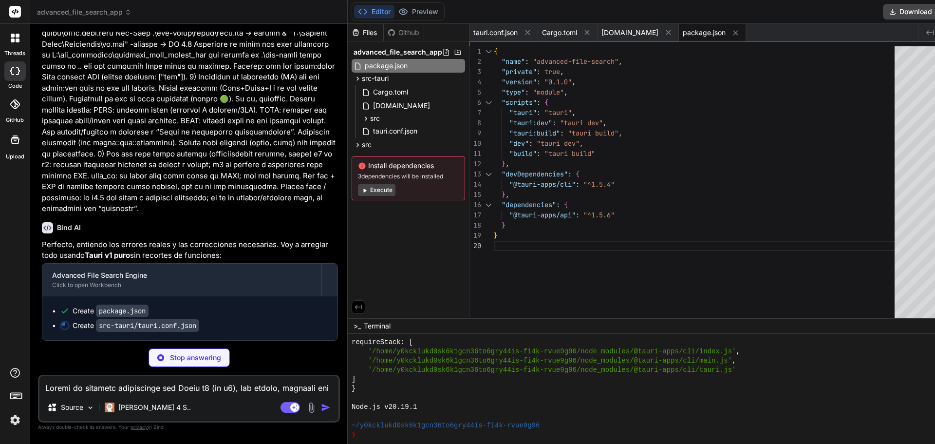
type textarea "x"
type textarea ""icons/icon.icns", "icons/icon.ico" ], "category": "Utility", "shortDescription…"
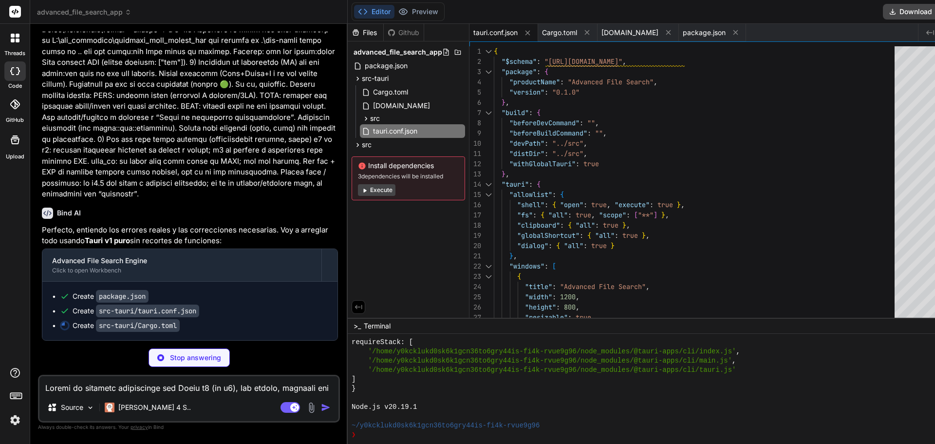
type textarea "x"
type textarea "dirs = "5.0" chrono = { version = "0.4", features = ["serde"] } zip = "0.6" qui…"
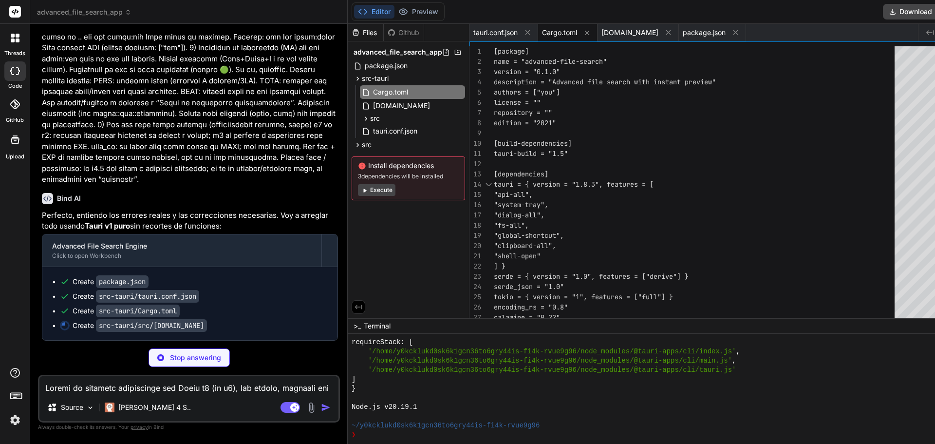
type textarea "x"
type textarea "}"
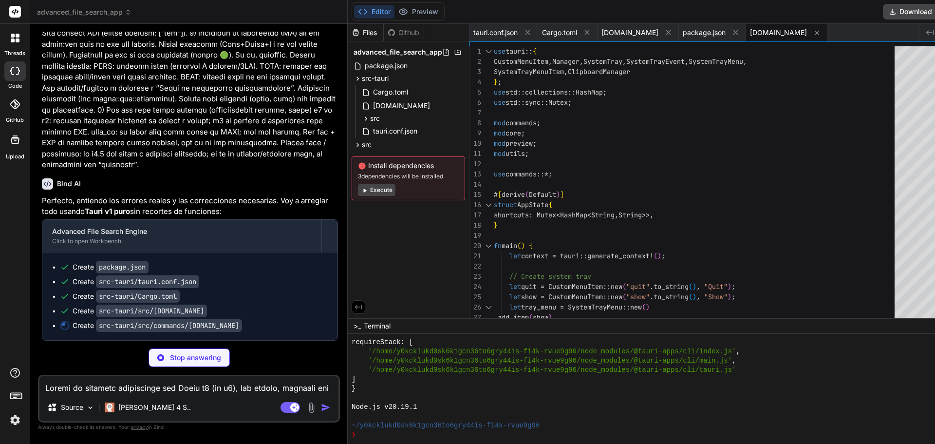
type textarea "x"
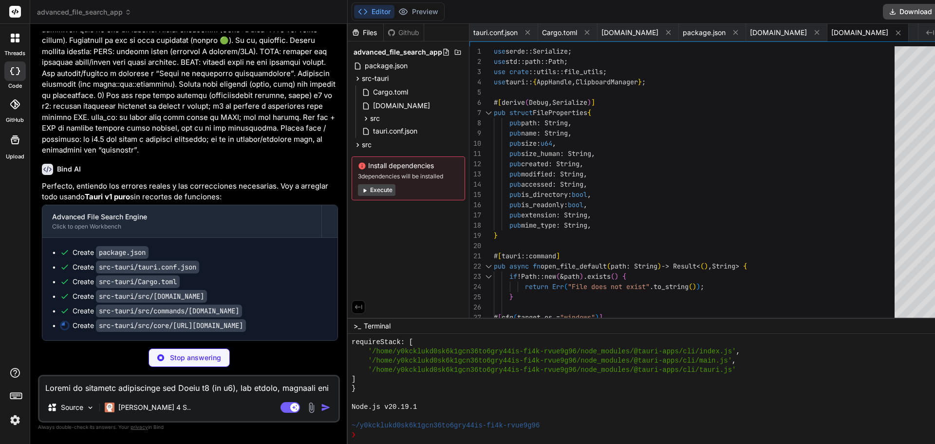
type textarea "x"
type textarea "created: format_utils::format_datetime(&metadata.created().unwrap_or(std::time:…"
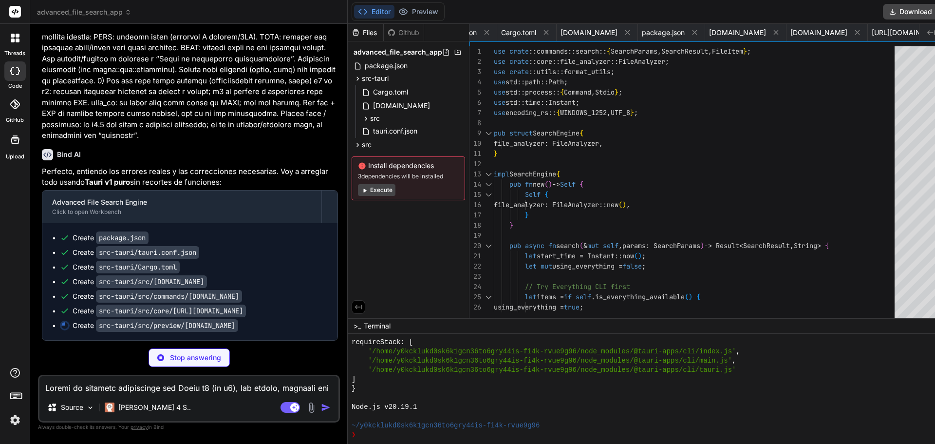
type textarea "x"
type textarea "} } // Recursively process child nodes extract_text_from_xml_node(child, conten…"
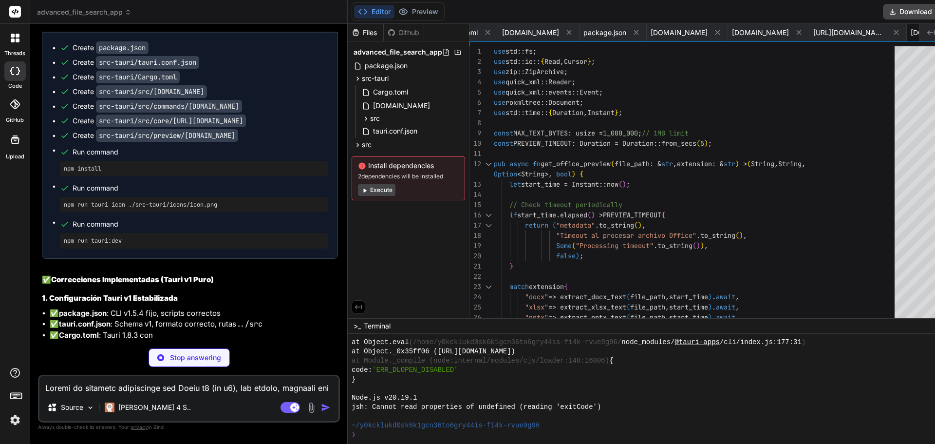
scroll to position [9512, 0]
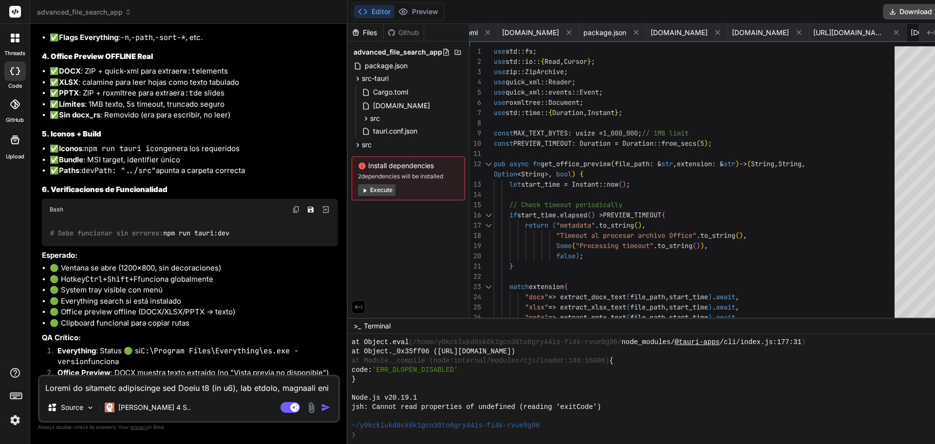
type textarea "x"
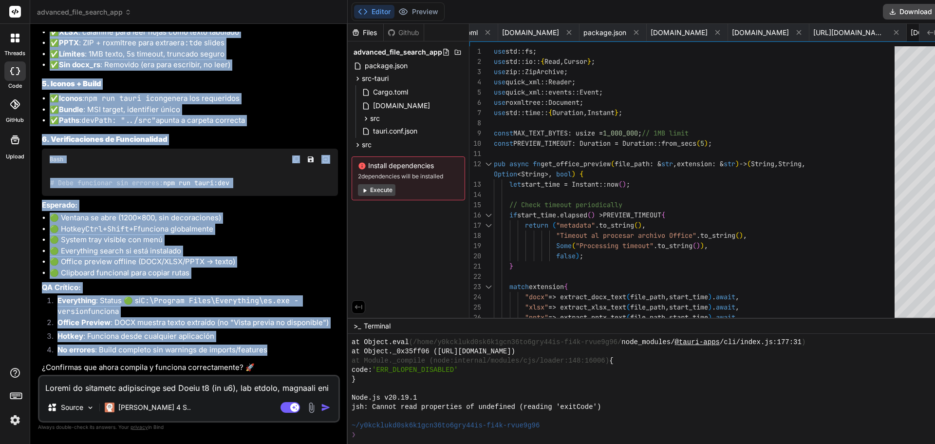
scroll to position [9684, 0]
drag, startPoint x: 191, startPoint y: 327, endPoint x: 308, endPoint y: 190, distance: 180.3
copy div "arreglar todo usando Tauri v1 puro sin recortes de funciones: Advanced File Sea…"
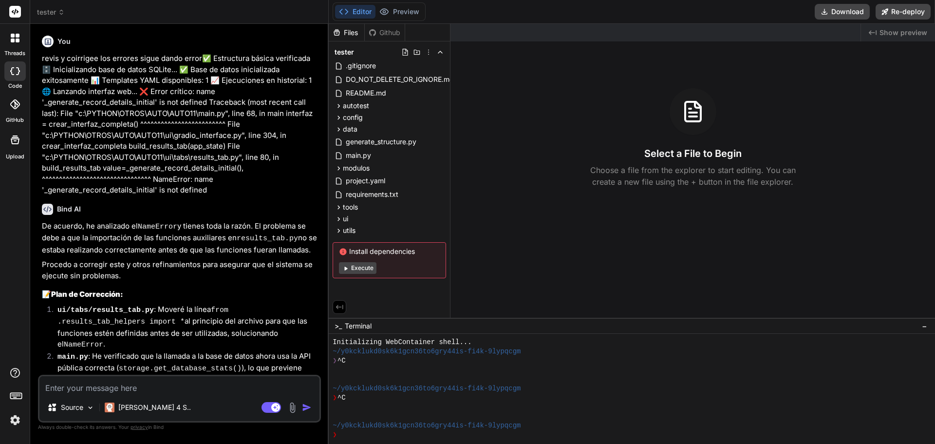
scroll to position [9, 0]
click at [517, 170] on div "Select a File to Begin Choose a file from the explorer to start editing. You ca…" at bounding box center [692, 137] width 484 height 99
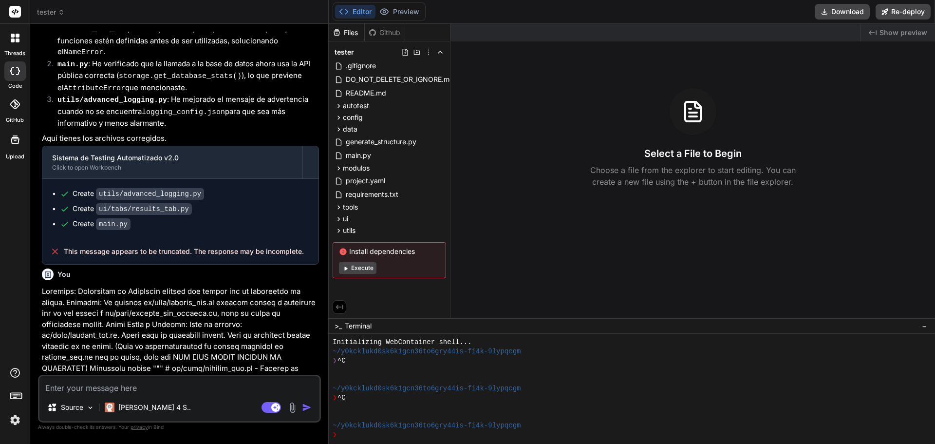
scroll to position [389, 0]
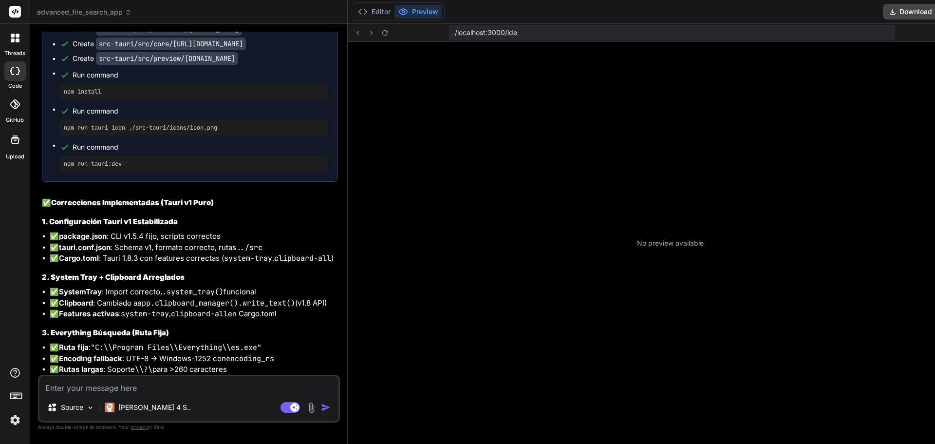
scroll to position [9375, 0]
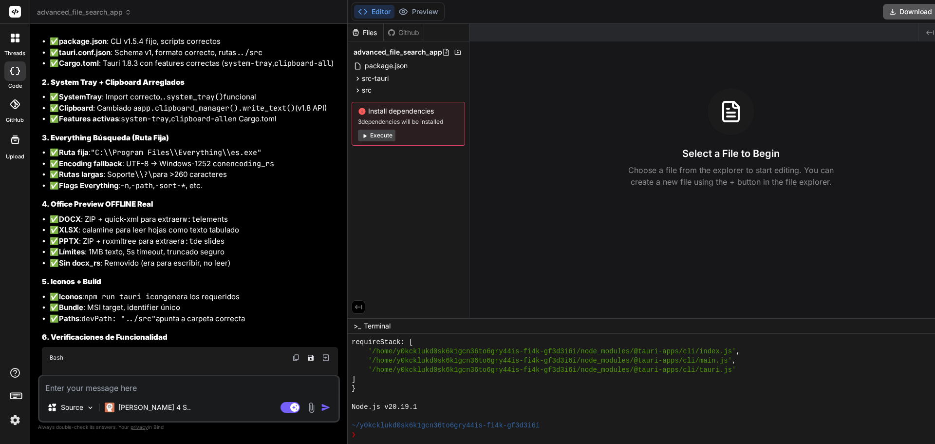
click at [883, 18] on button "Download" at bounding box center [910, 12] width 55 height 16
click at [162, 388] on textarea at bounding box center [188, 385] width 299 height 18
click at [181, 388] on textarea at bounding box center [188, 385] width 299 height 18
paste textarea "lorem ip dolorsi ametco a el sed doei temporin ut labo ET, dolorem ali enimadm,…"
type textarea "x"
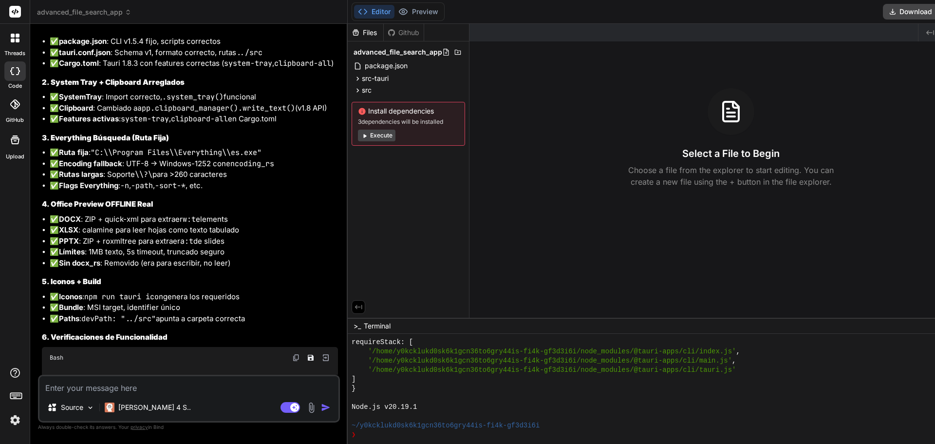
type textarea "lorem ip dolorsi ametco a el sed doei temporin ut labo ET, dolorem ali enimadm,…"
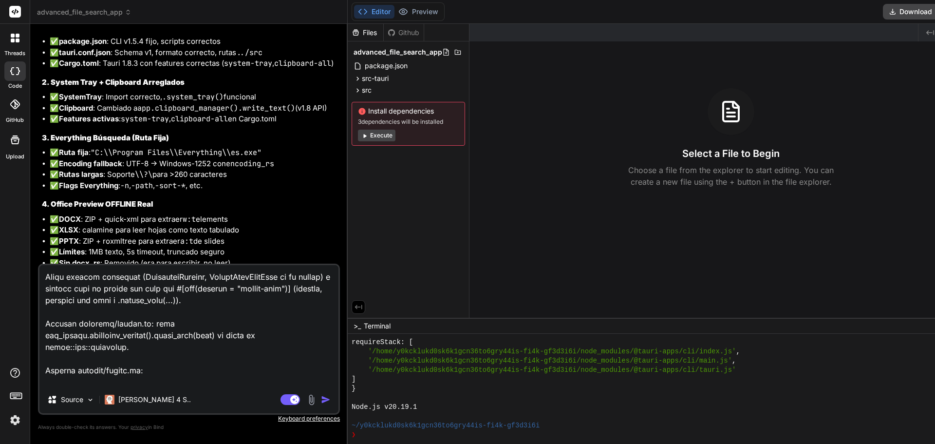
scroll to position [1577, 0]
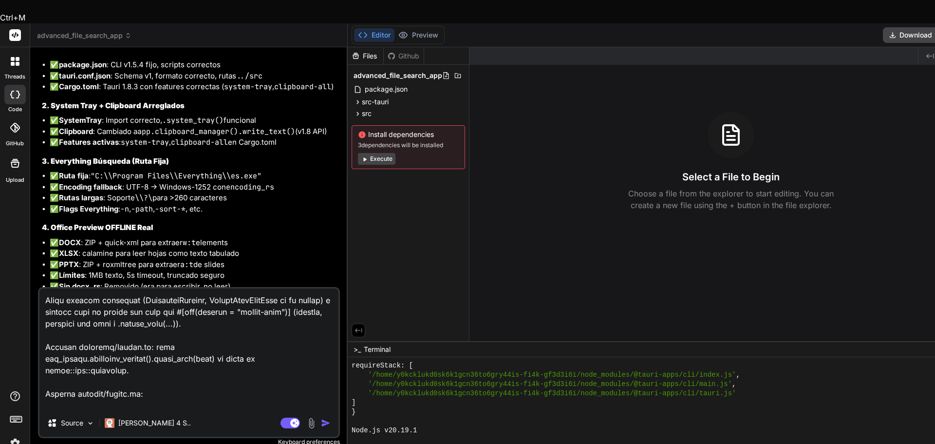
drag, startPoint x: 192, startPoint y: 279, endPoint x: 27, endPoint y: 279, distance: 164.5
click at [27, 279] on div "threads code GitHub Upload advanced_file_search_app Created with Pixso. Bind AI…" at bounding box center [467, 245] width 935 height 444
type textarea "x"
type textarea "lorem ip dolorsi ametco a el sed doei temporin ut labo ET, dolorem ali enimadm,…"
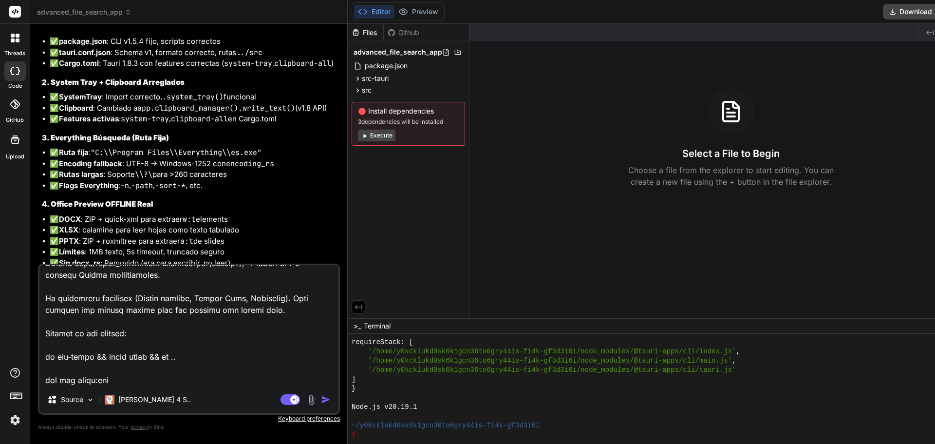
scroll to position [1918, 0]
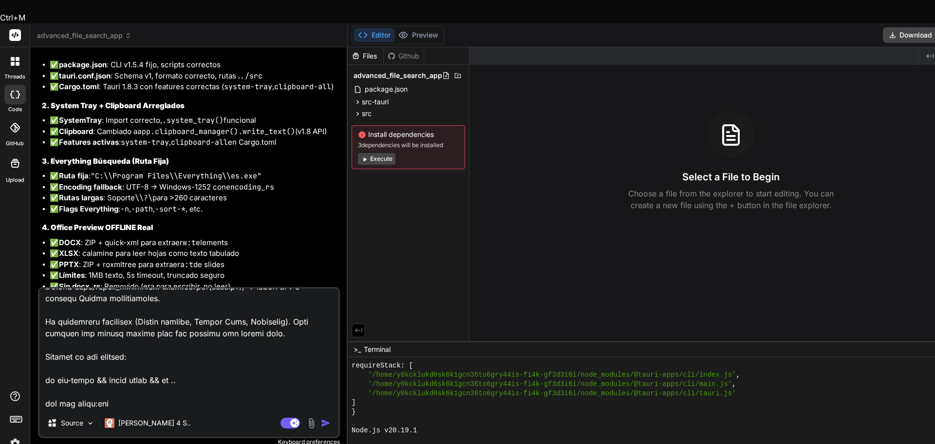
drag, startPoint x: 112, startPoint y: 377, endPoint x: 24, endPoint y: 335, distance: 97.1
click at [24, 335] on div "threads code GitHub Upload advanced_file_search_app Created with Pixso. Bind AI…" at bounding box center [467, 245] width 935 height 444
type textarea "x"
type textarea "lorem ip dolorsi ametco a el sed doei temporin ut labo ET, dolorem ali enimadm,…"
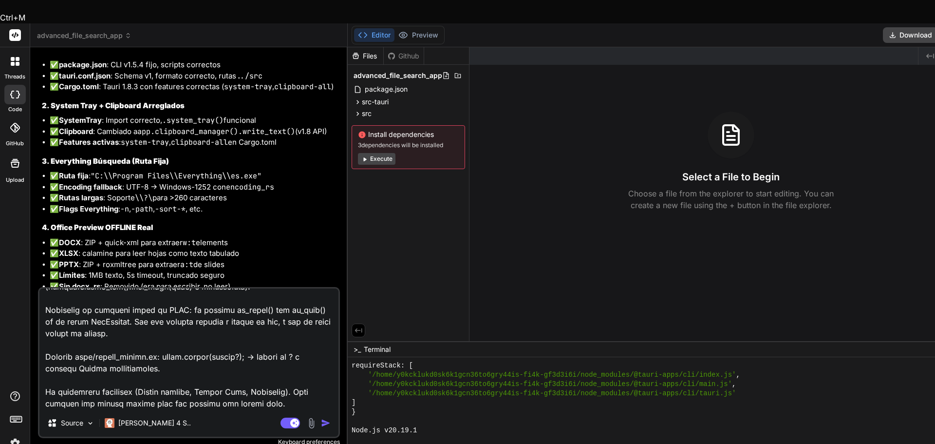
scroll to position [1871, 0]
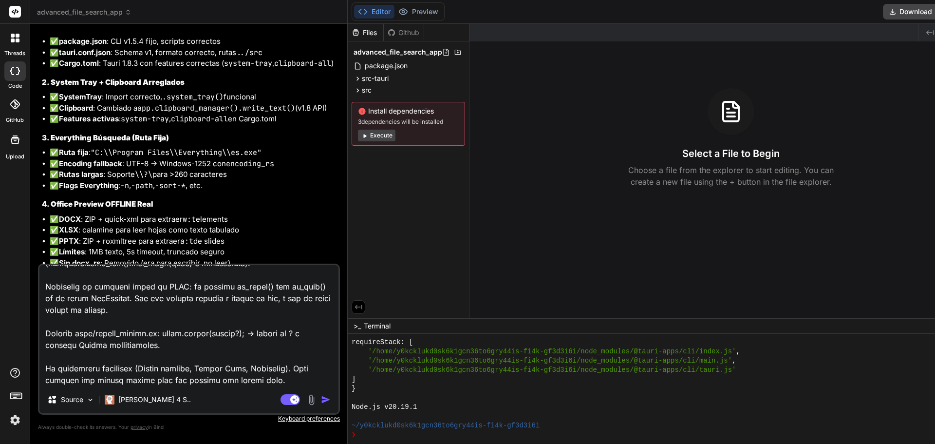
type textarea "x"
type textarea "lorem ip dolorsi ametco a el sed doei temporin ut labo ET, dolorem ali enimadm,…"
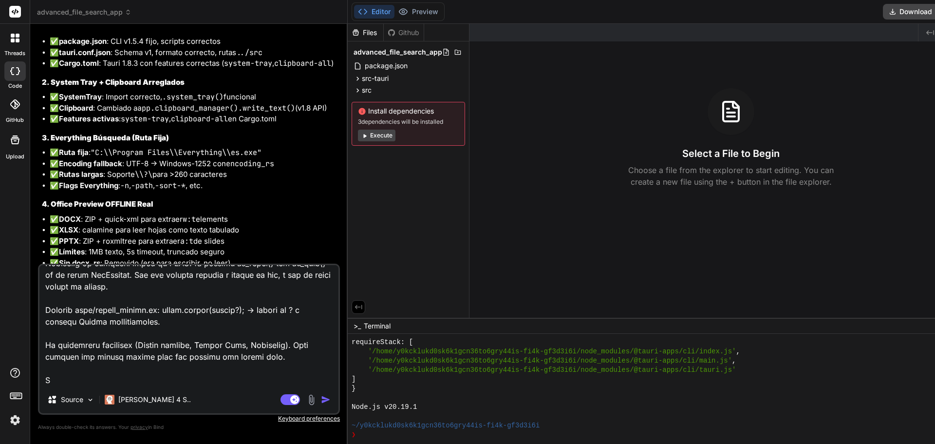
type textarea "x"
type textarea "lorem ip dolorsi ametco a el sed doei temporin ut labo ET, dolorem ali enimadm,…"
type textarea "x"
type textarea "lorem ip dolorsi ametco a el sed doei temporin ut labo ET, dolorem ali enimadm,…"
type textarea "x"
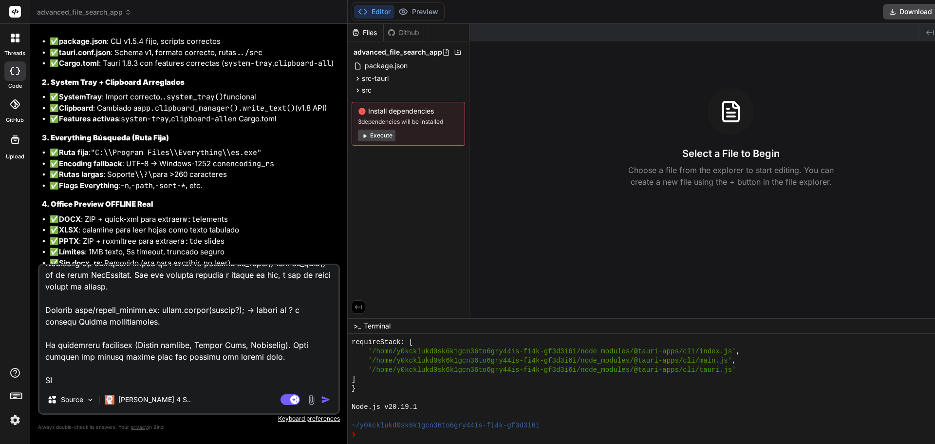
type textarea "lorem ip dolorsi ametco a el sed doei temporin ut labo ET, dolorem ali enimadm,…"
type textarea "x"
type textarea "lorem ip dolorsi ametco a el sed doei temporin ut labo ET, dolorem ali enimadm,…"
type textarea "x"
type textarea "lorem ip dolorsi ametco a el sed doei temporin ut labo ET, dolorem ali enimadm,…"
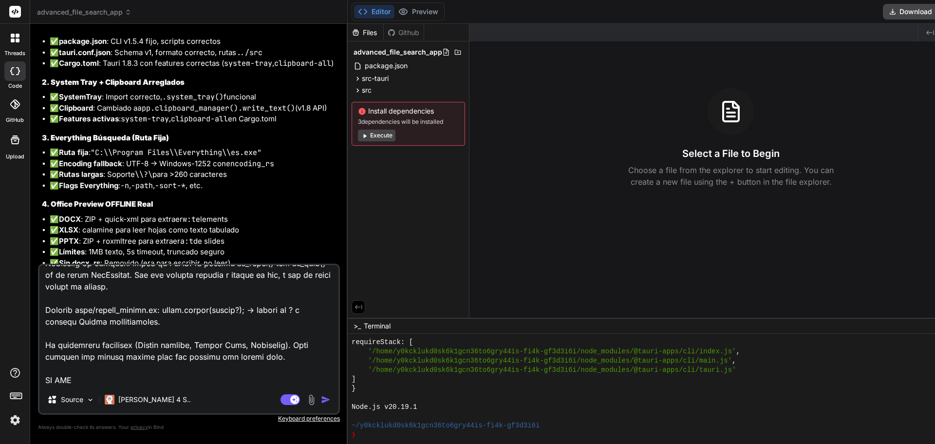
type textarea "x"
type textarea "lorem ip dolorsi ametco a el sed doei temporin ut labo ET, dolorem ali enimadm,…"
type textarea "x"
type textarea "lorem ip dolorsi ametco a el sed doei temporin ut labo ET, dolorem ali enimadm,…"
type textarea "x"
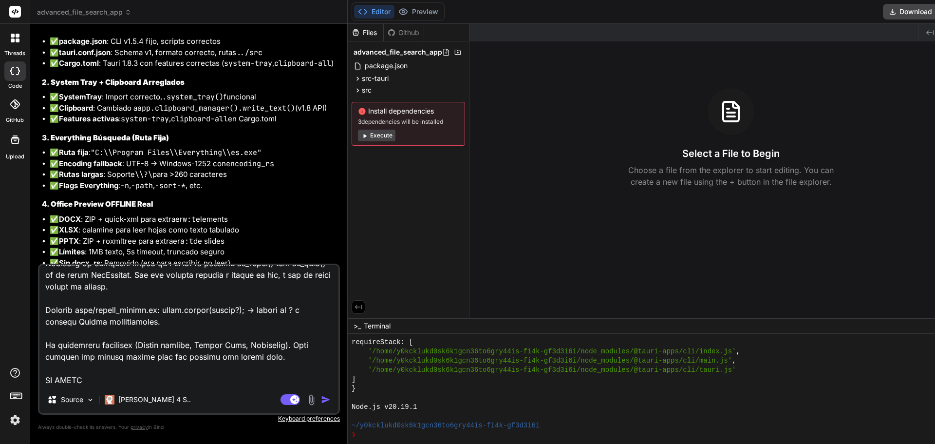
type textarea "lorem ip dolorsi ametco a el sed doei temporin ut labo ET, dolorem ali enimadm,…"
type textarea "x"
type textarea "lorem ip dolorsi ametco a el sed doei temporin ut labo ET, dolorem ali enimadm,…"
type textarea "x"
type textarea "lorem ip dolorsi ametco a el sed doei temporin ut labo ET, dolorem ali enimadm,…"
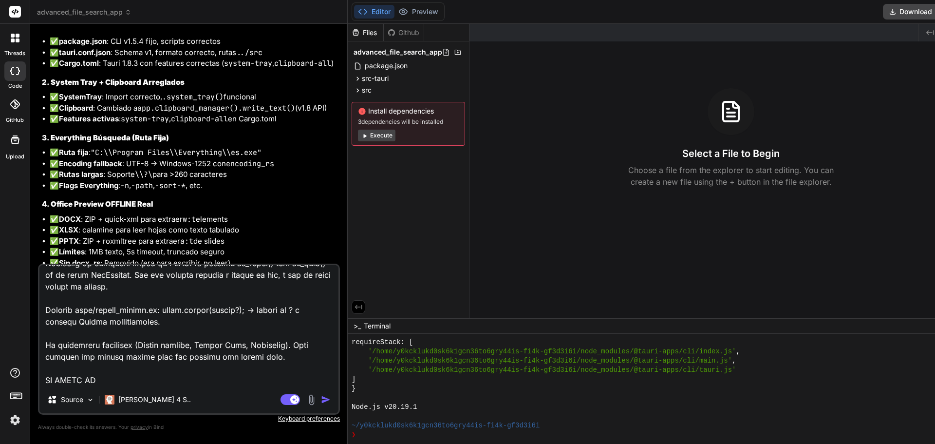
type textarea "x"
type textarea "lorem ip dolorsi ametco a el sed doei temporin ut labo ET, dolorem ali enimadm,…"
type textarea "x"
type textarea "lista de errores reales y lo que debe corregir la otra IA, archivo por archivo,…"
type textarea "x"
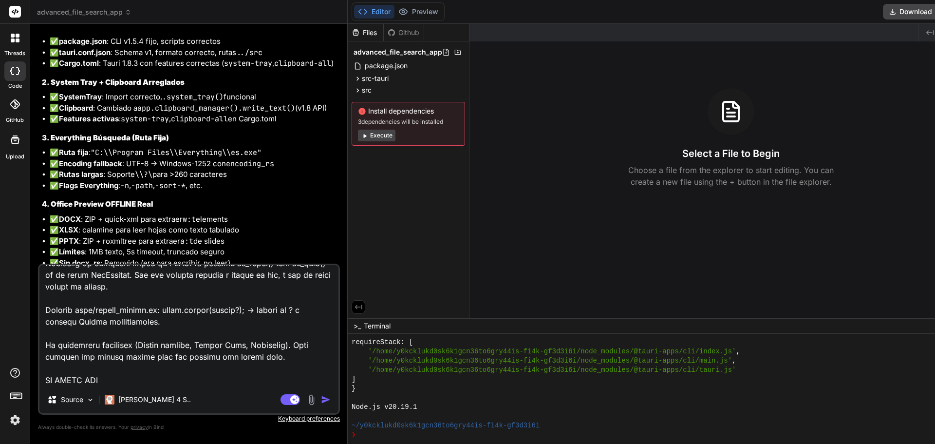
type textarea "lista de errores reales y lo que debe corregir la otra IA, archivo por archivo,…"
type textarea "x"
type textarea "lista de errores reales y lo que debe corregir la otra IA, archivo por archivo,…"
type textarea "x"
type textarea "lista de errores reales y lo que debe corregir la otra IA, archivo por archivo,…"
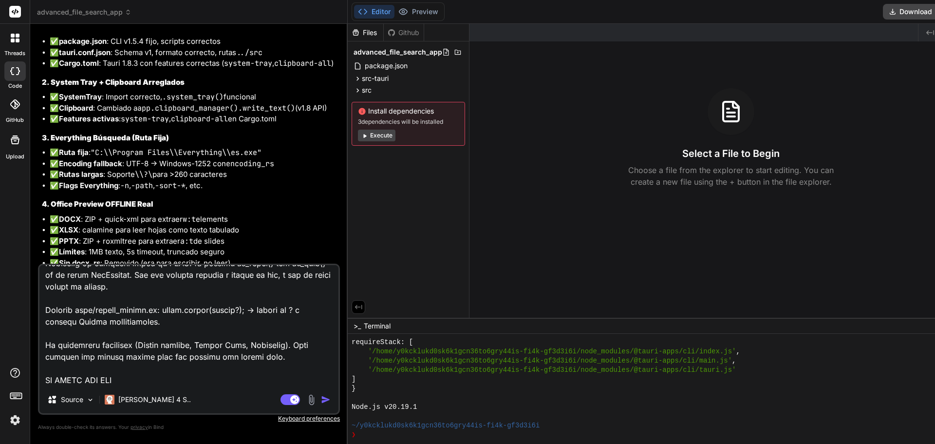
type textarea "x"
type textarea "lista de errores reales y lo que debe corregir la otra IA, archivo por archivo,…"
type textarea "x"
type textarea "lista de errores reales y lo que debe corregir la otra IA, archivo por archivo,…"
type textarea "x"
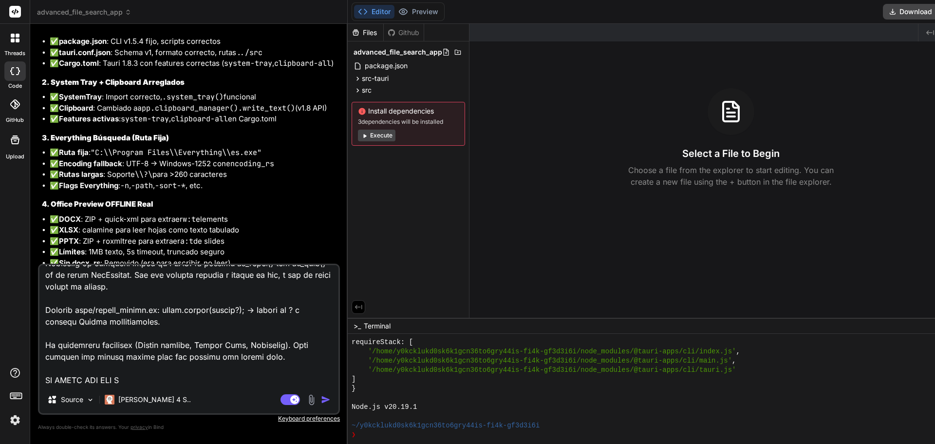
type textarea "lista de errores reales y lo que debe corregir la otra IA, archivo por archivo,…"
type textarea "x"
type textarea "lista de errores reales y lo que debe corregir la otra IA, archivo por archivo,…"
type textarea "x"
type textarea "lista de errores reales y lo que debe corregir la otra IA, archivo por archivo,…"
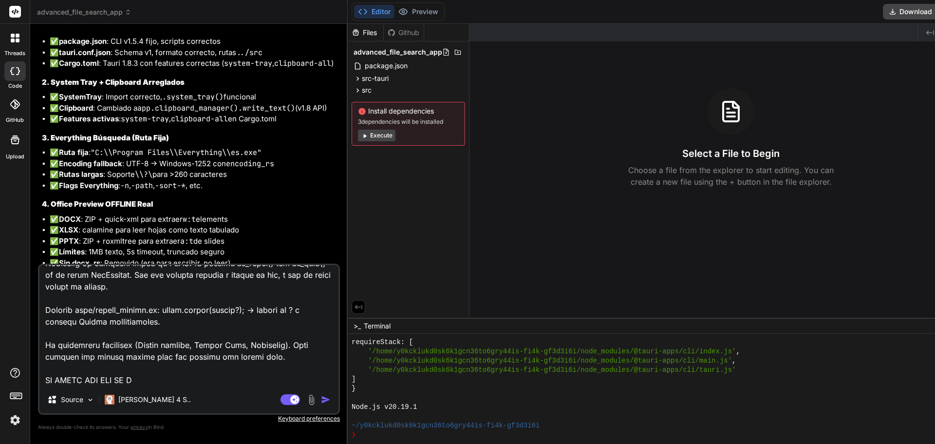
type textarea "x"
type textarea "lista de errores reales y lo que debe corregir la otra IA, archivo por archivo,…"
type textarea "x"
type textarea "lista de errores reales y lo que debe corregir la otra IA, archivo por archivo,…"
type textarea "x"
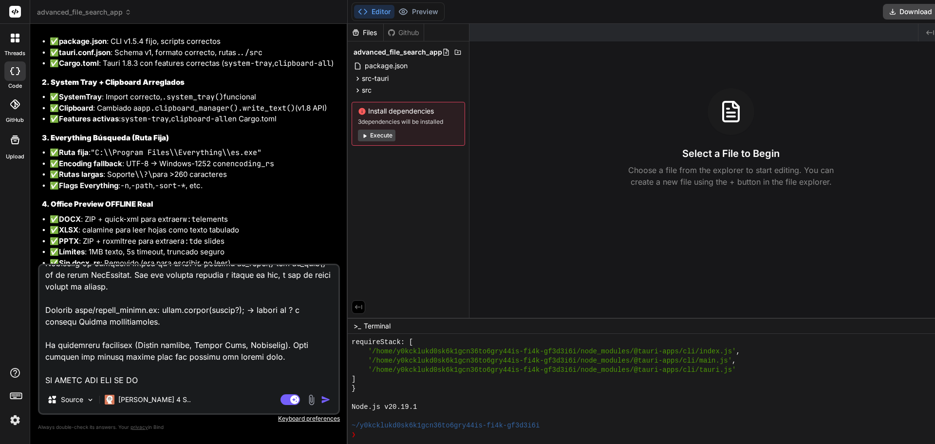
type textarea "lista de errores reales y lo que debe corregir la otra IA, archivo por archivo,…"
type textarea "x"
type textarea "lista de errores reales y lo que debe corregir la otra IA, archivo por archivo,…"
type textarea "x"
type textarea "lista de errores reales y lo que debe corregir la otra IA, archivo por archivo,…"
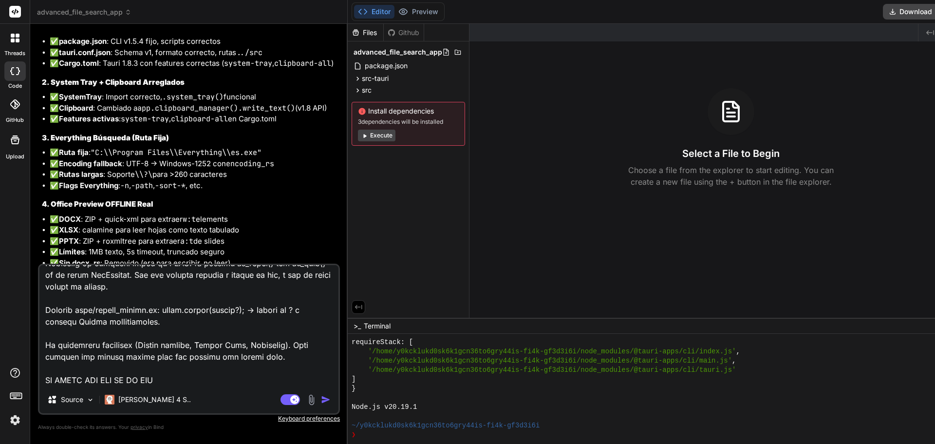
type textarea "x"
type textarea "lista de errores reales y lo que debe corregir la otra IA, archivo por archivo,…"
type textarea "x"
type textarea "lista de errores reales y lo que debe corregir la otra IA, archivo por archivo,…"
type textarea "x"
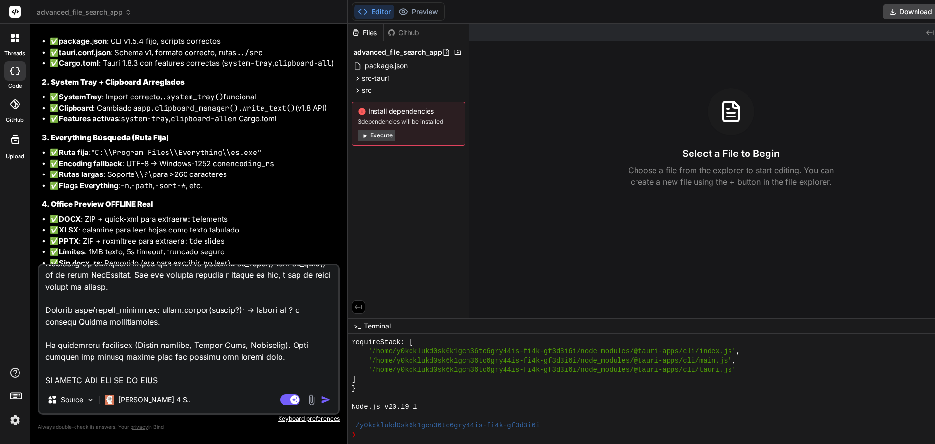
type textarea "lista de errores reales y lo que debe corregir la otra IA, archivo por archivo,…"
type textarea "x"
type textarea "lista de errores reales y lo que debe corregir la otra IA, archivo por archivo,…"
type textarea "x"
type textarea "lista de errores reales y lo que debe corregir la otra IA, archivo por archivo,…"
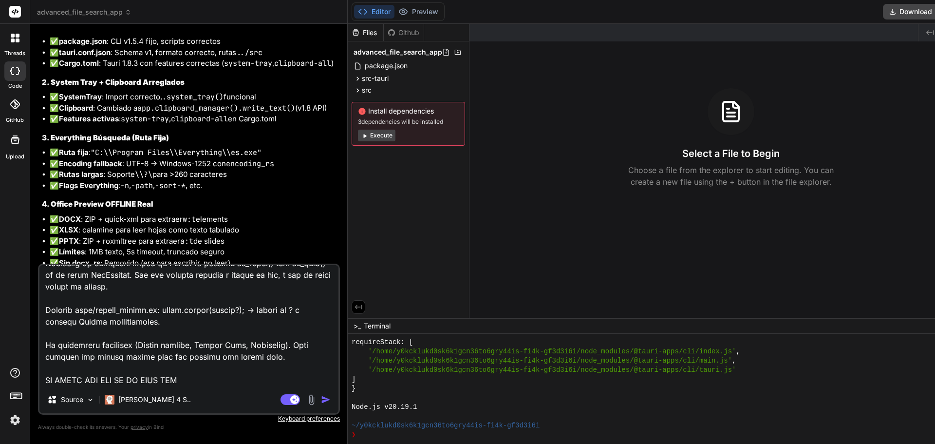
type textarea "x"
type textarea "lista de errores reales y lo que debe corregir la otra IA, archivo por archivo,…"
type textarea "x"
type textarea "lista de errores reales y lo que debe corregir la otra IA, archivo por archivo,…"
type textarea "x"
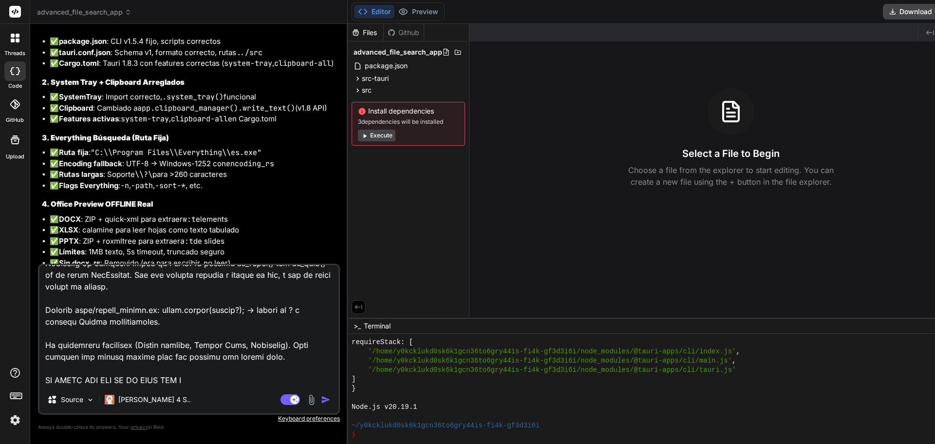
type textarea "lista de errores reales y lo que debe corregir la otra IA, archivo por archivo,…"
type textarea "x"
type textarea "lista de errores reales y lo que debe corregir la otra IA, archivo por archivo,…"
type textarea "x"
type textarea "lista de errores reales y lo que debe corregir la otra IA, archivo por archivo,…"
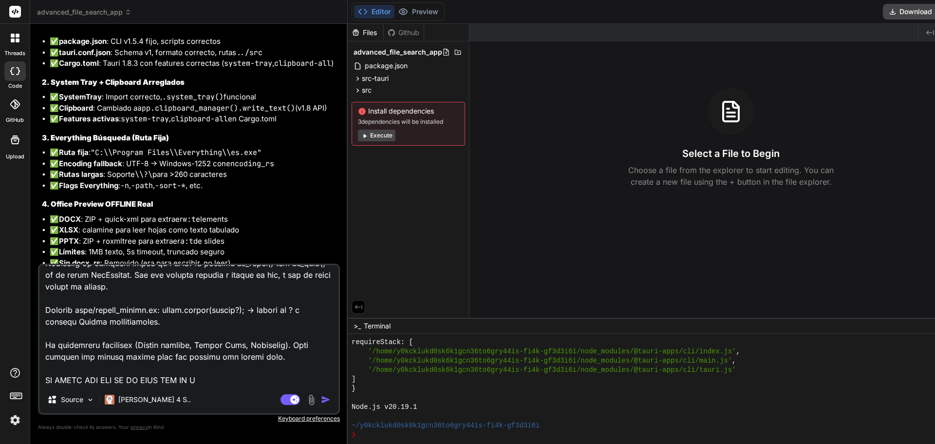
type textarea "x"
type textarea "lista de errores reales y lo que debe corregir la otra IA, archivo por archivo,…"
type textarea "x"
type textarea "lista de errores reales y lo que debe corregir la otra IA, archivo por archivo,…"
type textarea "x"
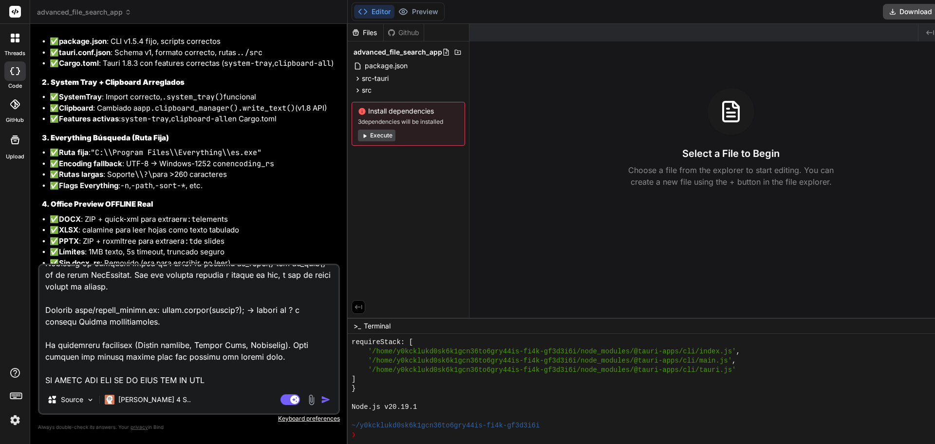
type textarea "lista de errores reales y lo que debe corregir la otra IA, archivo por archivo,…"
type textarea "x"
type textarea "lista de errores reales y lo que debe corregir la otra IA, archivo por archivo,…"
type textarea "x"
type textarea "lista de errores reales y lo que debe corregir la otra IA, archivo por archivo,…"
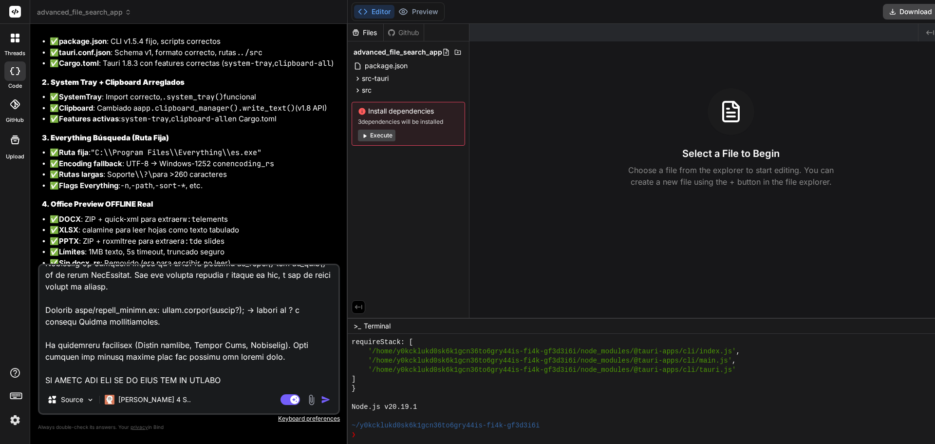
type textarea "x"
type textarea "lista de errores reales y lo que debe corregir la otra IA, archivo por archivo,…"
type textarea "x"
type textarea "lista de errores reales y lo que debe corregir la otra IA, archivo por archivo,…"
type textarea "x"
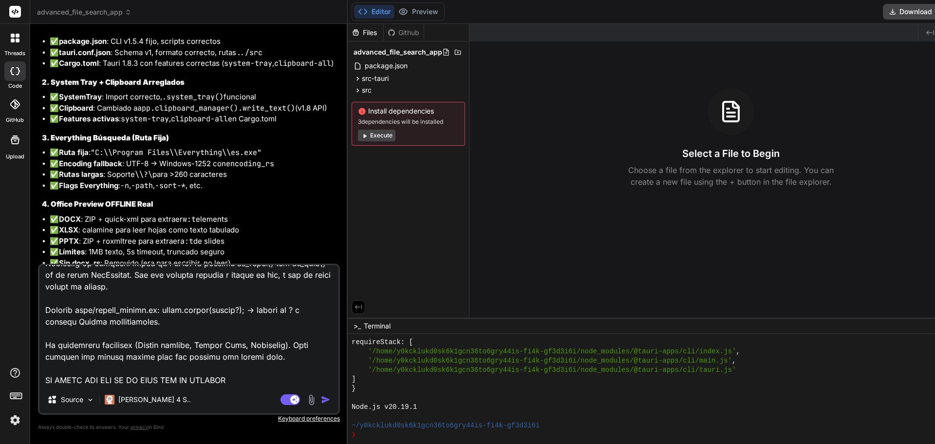
type textarea "lista de errores reales y lo que debe corregir la otra IA, archivo por archivo,…"
type textarea "x"
type textarea "lista de errores reales y lo que debe corregir la otra IA, archivo por archivo,…"
type textarea "x"
type textarea "lista de errores reales y lo que debe corregir la otra IA, archivo por archivo,…"
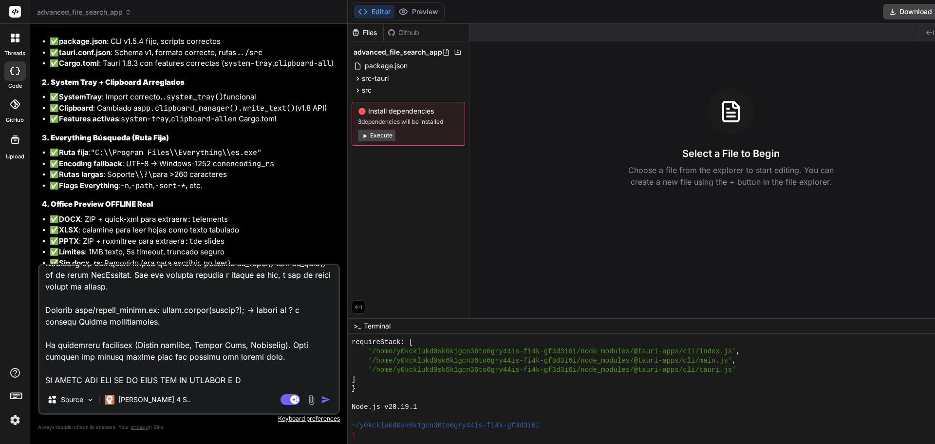
type textarea "x"
type textarea "lista de errores reales y lo que debe corregir la otra IA, archivo por archivo,…"
type textarea "x"
type textarea "lista de errores reales y lo que debe corregir la otra IA, archivo por archivo,…"
type textarea "x"
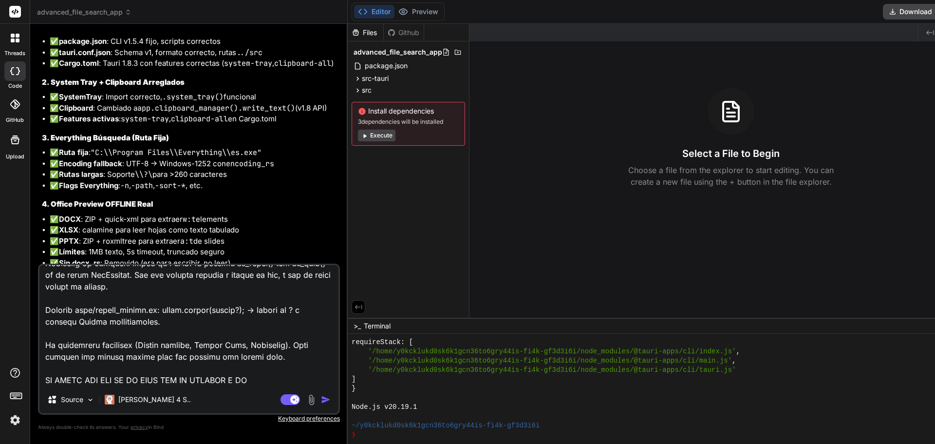
type textarea "lista de errores reales y lo que debe corregir la otra IA, archivo por archivo,…"
type textarea "x"
type textarea "lista de errores reales y lo que debe corregir la otra IA, archivo por archivo,…"
type textarea "x"
type textarea "lista de errores reales y lo que debe corregir la otra IA, archivo por archivo,…"
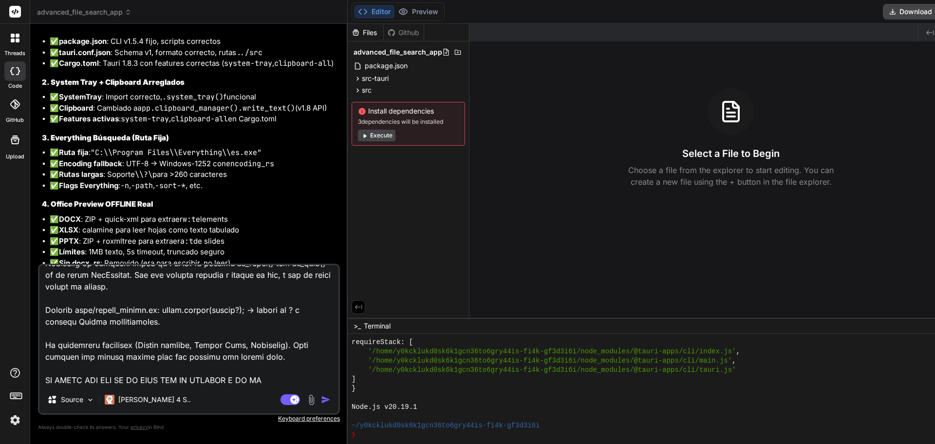
type textarea "x"
type textarea "lista de errores reales y lo que debe corregir la otra IA, archivo por archivo,…"
type textarea "x"
type textarea "lista de errores reales y lo que debe corregir la otra IA, archivo por archivo,…"
type textarea "x"
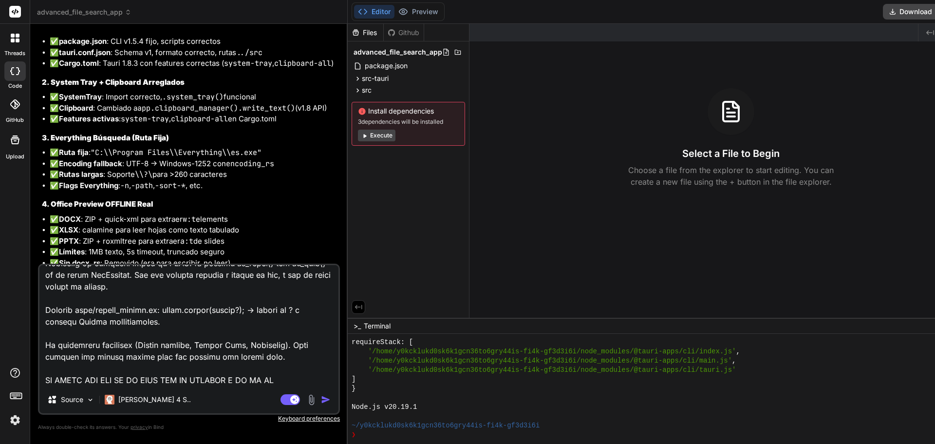
type textarea "lista de errores reales y lo que debe corregir la otra IA, archivo por archivo,…"
type textarea "x"
type textarea "lista de errores reales y lo que debe corregir la otra IA, archivo por archivo,…"
type textarea "x"
type textarea "lista de errores reales y lo que debe corregir la otra IA, archivo por archivo,…"
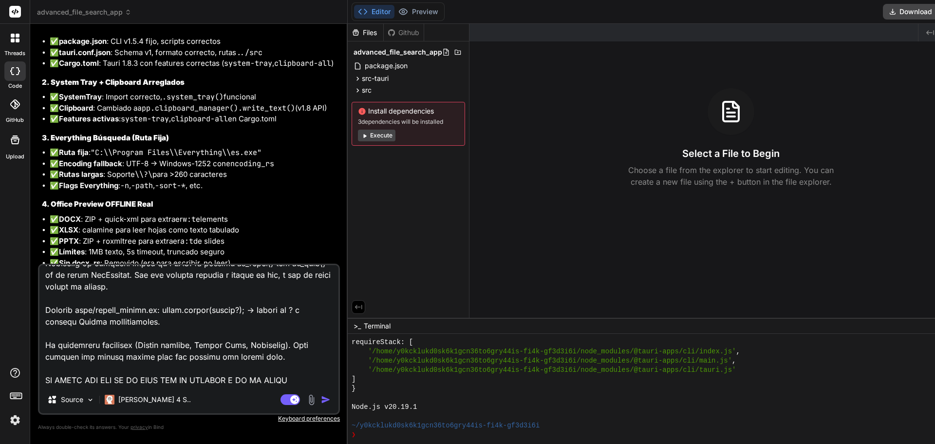
type textarea "x"
type textarea "lista de errores reales y lo que debe corregir la otra IA, archivo por archivo,…"
type textarea "x"
type textarea "lista de errores reales y lo que debe corregir la otra IA, archivo por archivo,…"
type textarea "x"
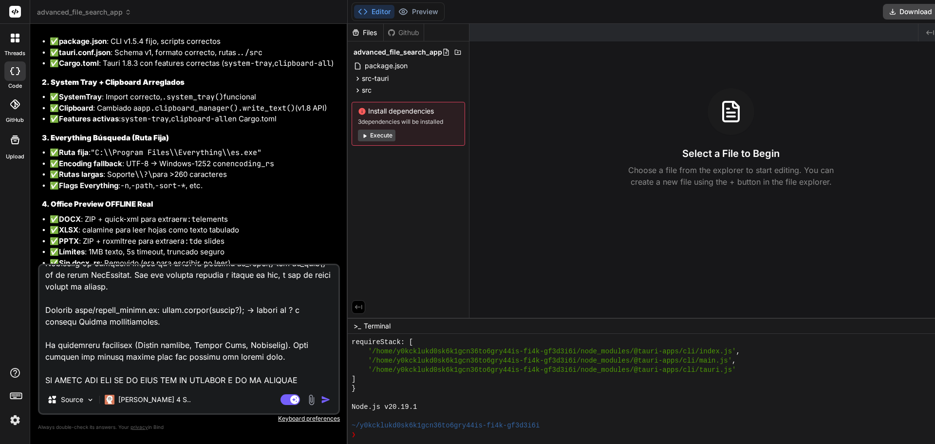
type textarea "lista de errores reales y lo que debe corregir la otra IA, archivo por archivo,…"
type textarea "x"
type textarea "lista de errores reales y lo que debe corregir la otra IA, archivo por archivo,…"
type textarea "x"
type textarea "lista de errores reales y lo que debe corregir la otra IA, archivo por archivo,…"
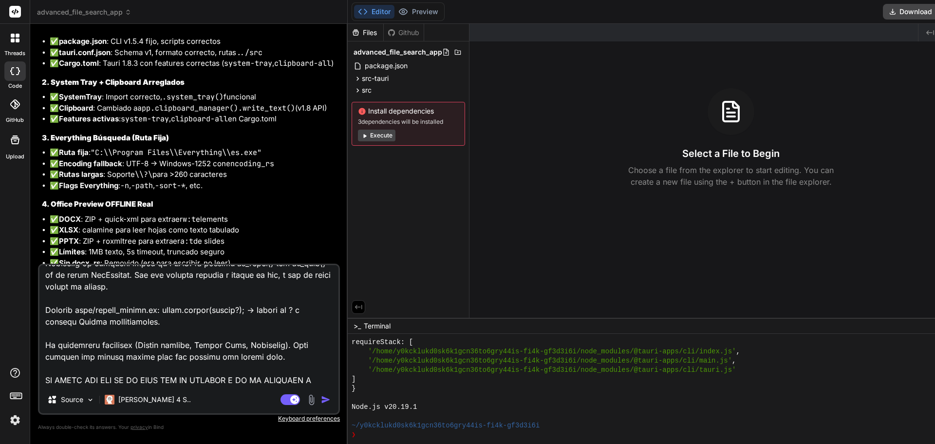
type textarea "x"
type textarea "lista de errores reales y lo que debe corregir la otra IA, archivo por archivo,…"
type textarea "x"
type textarea "lista de errores reales y lo que debe corregir la otra IA, archivo por archivo,…"
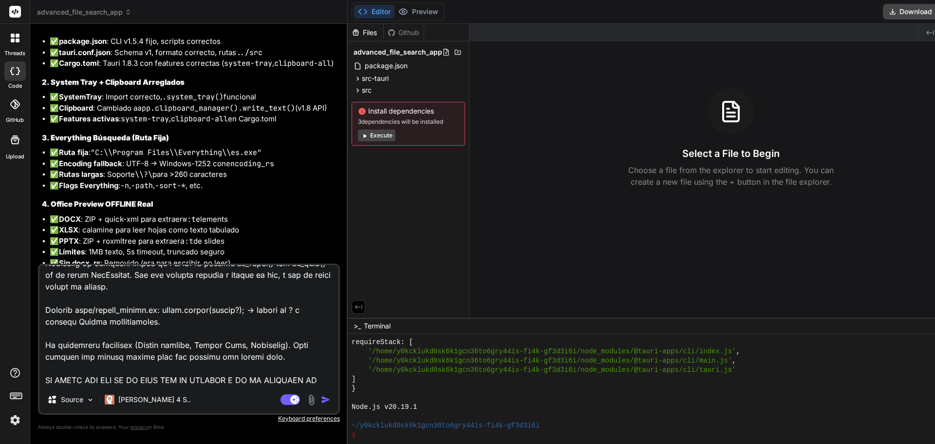
type textarea "x"
type textarea "lista de errores reales y lo que debe corregir la otra IA, archivo por archivo,…"
type textarea "x"
type textarea "lista de errores reales y lo que debe corregir la otra IA, archivo por archivo,…"
type textarea "x"
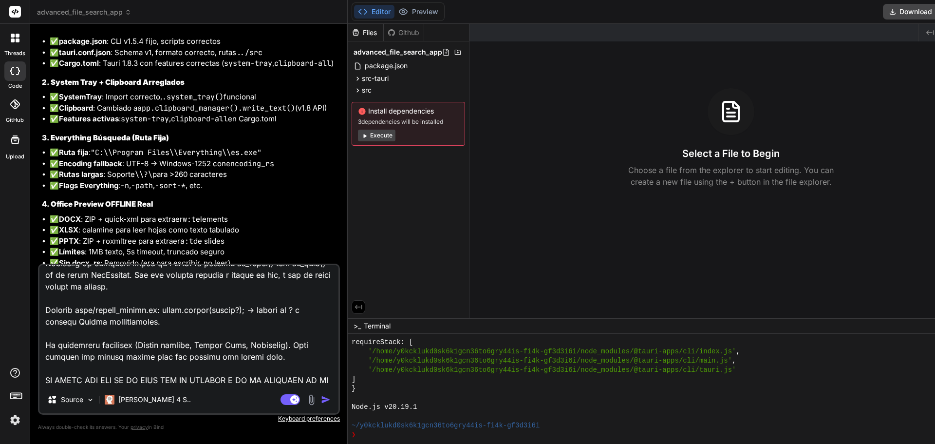
type textarea "lista de errores reales y lo que debe corregir la otra IA, archivo por archivo,…"
type textarea "x"
type textarea "lista de errores reales y lo que debe corregir la otra IA, archivo por archivo,…"
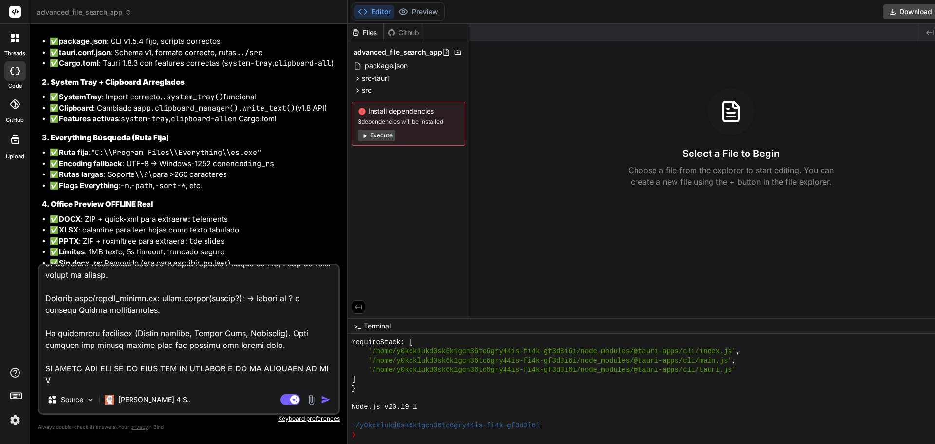
type textarea "x"
type textarea "lista de errores reales y lo que debe corregir la otra IA, archivo por archivo,…"
type textarea "x"
type textarea "lista de errores reales y lo que debe corregir la otra IA, archivo por archivo,…"
type textarea "x"
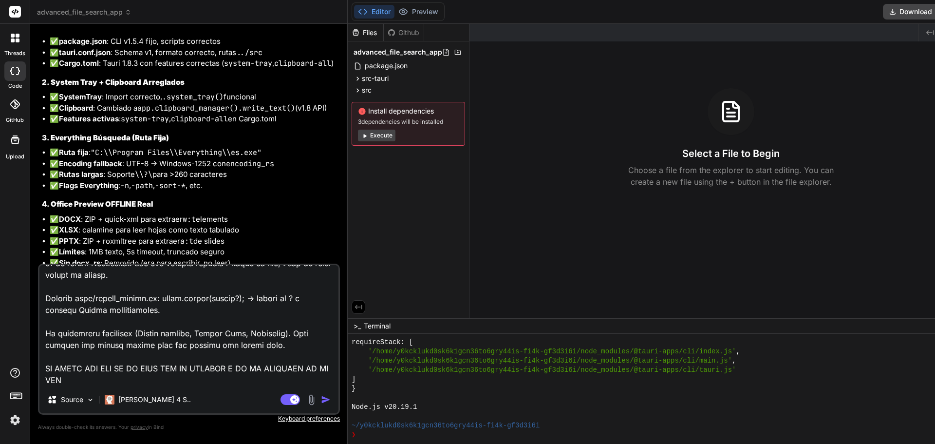
type textarea "lista de errores reales y lo que debe corregir la otra IA, archivo por archivo,…"
type textarea "x"
type textarea "lista de errores reales y lo que debe corregir la otra IA, archivo por archivo,…"
type textarea "x"
type textarea "lista de errores reales y lo que debe corregir la otra IA, archivo por archivo,…"
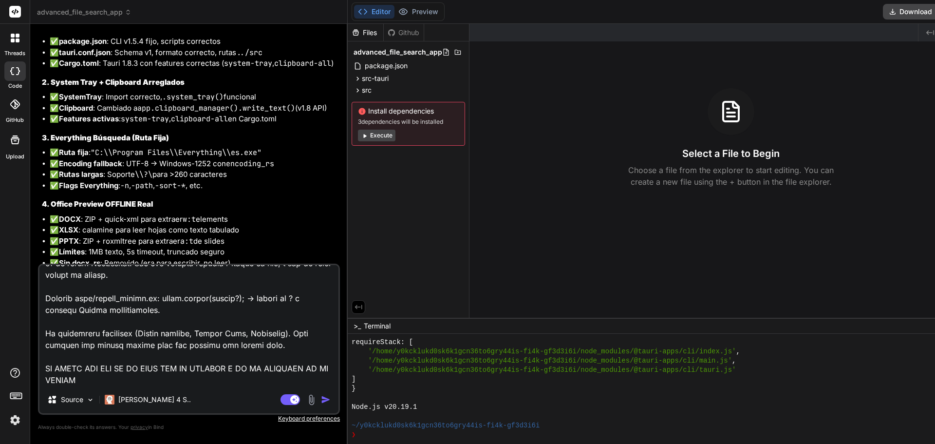
type textarea "x"
type textarea "lista de errores reales y lo que debe corregir la otra IA, archivo por archivo,…"
type textarea "x"
type textarea "lista de errores reales y lo que debe corregir la otra IA, archivo por archivo,…"
type textarea "x"
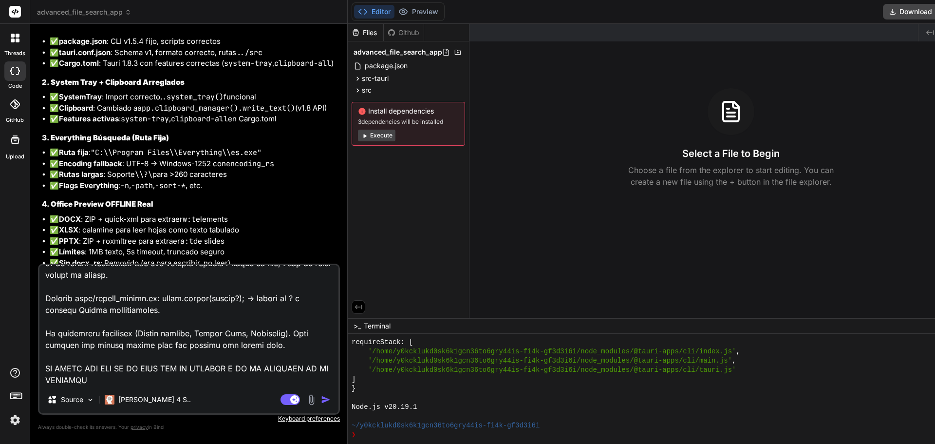
type textarea "lista de errores reales y lo que debe corregir la otra IA, archivo por archivo,…"
type textarea "x"
type textarea "lista de errores reales y lo que debe corregir la otra IA, archivo por archivo,…"
type textarea "x"
type textarea "lista de errores reales y lo que debe corregir la otra IA, archivo por archivo,…"
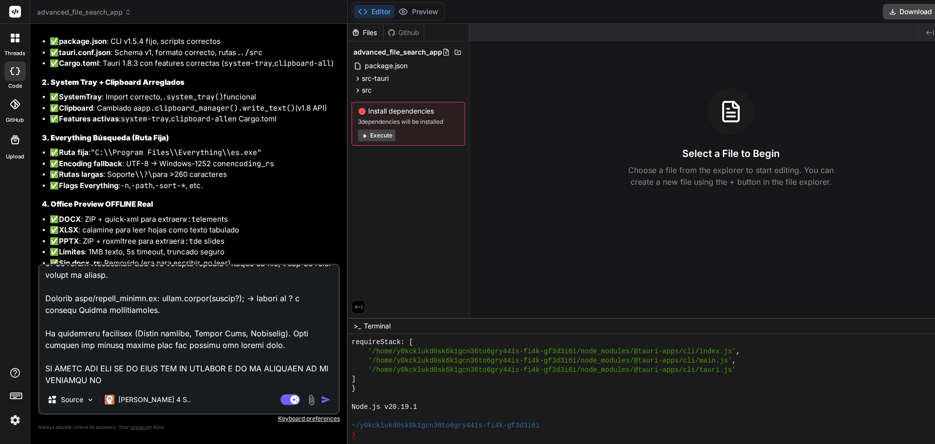
type textarea "x"
type textarea "lista de errores reales y lo que debe corregir la otra IA, archivo por archivo,…"
type textarea "x"
type textarea "lista de errores reales y lo que debe corregir la otra IA, archivo por archivo,…"
type textarea "x"
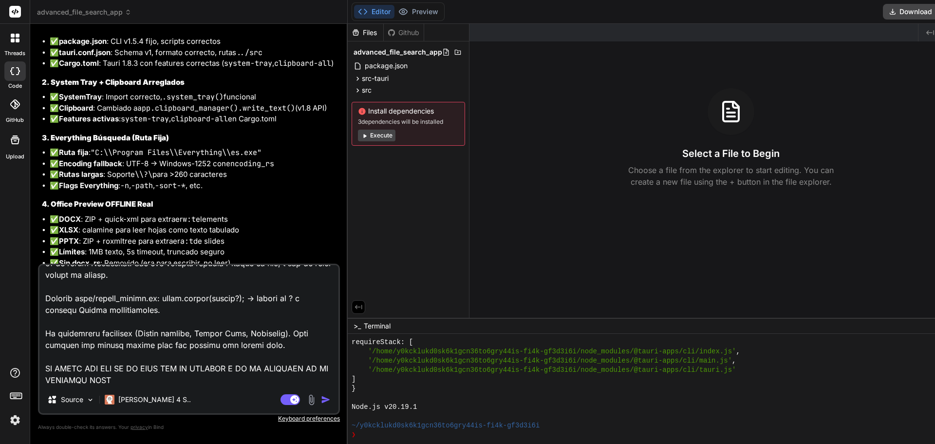
type textarea "lista de errores reales y lo que debe corregir la otra IA, archivo por archivo,…"
type textarea "x"
type textarea "lista de errores reales y lo que debe corregir la otra IA, archivo por archivo,…"
type textarea "x"
type textarea "lista de errores reales y lo que debe corregir la otra IA, archivo por archivo,…"
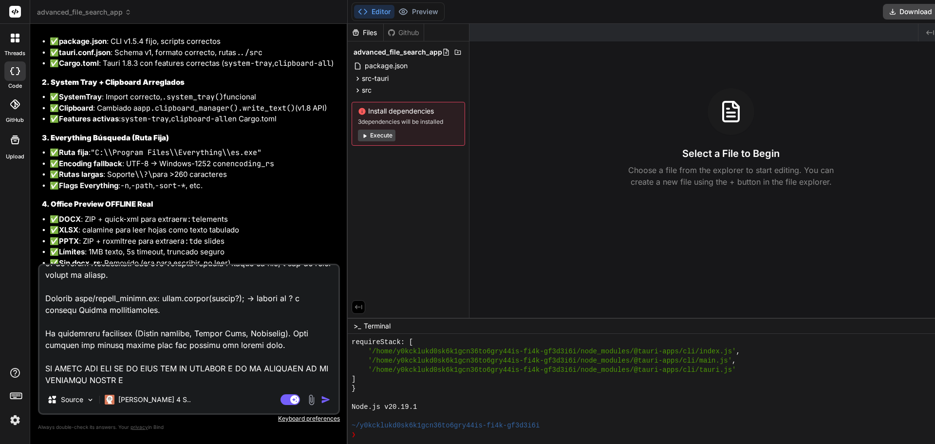
type textarea "x"
type textarea "lista de errores reales y lo que debe corregir la otra IA, archivo por archivo,…"
type textarea "x"
type textarea "lista de errores reales y lo que debe corregir la otra IA, archivo por archivo,…"
type textarea "x"
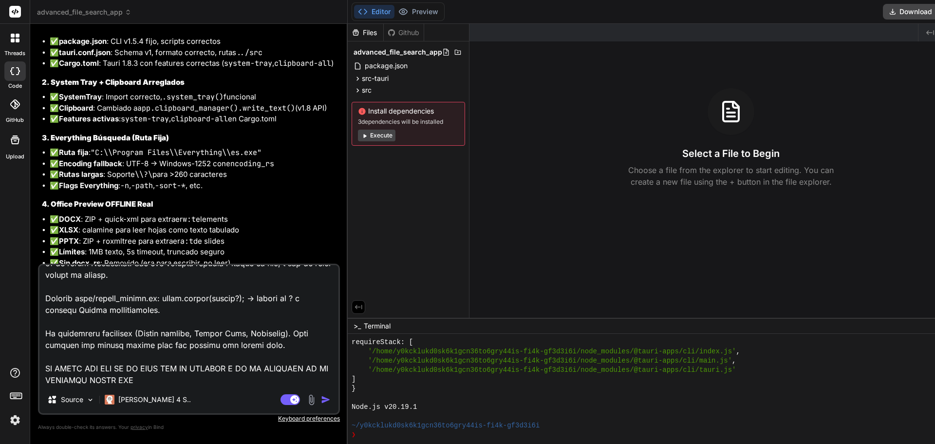
type textarea "lista de errores reales y lo que debe corregir la otra IA, archivo por archivo,…"
type textarea "x"
type textarea "lista de errores reales y lo que debe corregir la otra IA, archivo por archivo,…"
type textarea "x"
type textarea "lista de errores reales y lo que debe corregir la otra IA, archivo por archivo,…"
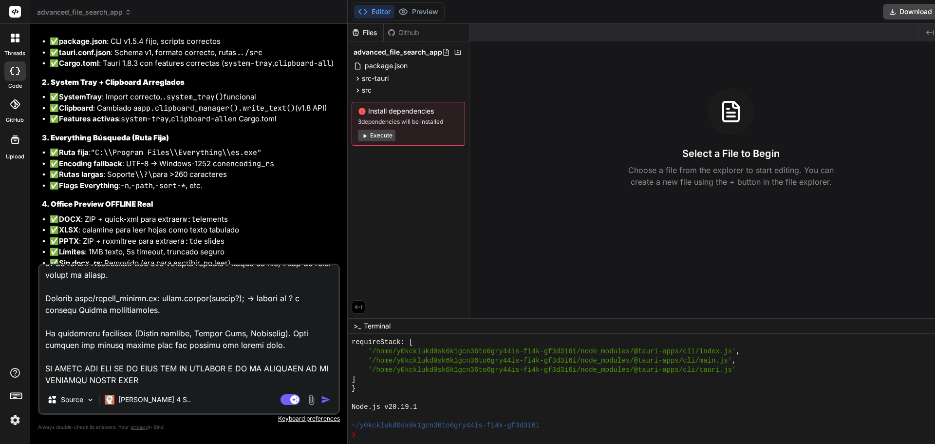
type textarea "x"
type textarea "lista de errores reales y lo que debe corregir la otra IA, archivo por archivo,…"
type textarea "x"
type textarea "lista de errores reales y lo que debe corregir la otra IA, archivo por archivo,…"
type textarea "x"
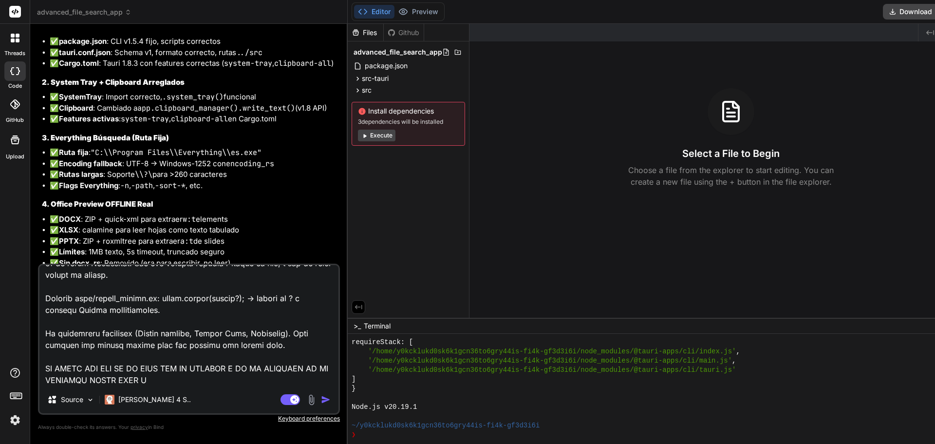
type textarea "lista de errores reales y lo que debe corregir la otra IA, archivo por archivo,…"
type textarea "x"
type textarea "lista de errores reales y lo que debe corregir la otra IA, archivo por archivo,…"
type textarea "x"
type textarea "lista de errores reales y lo que debe corregir la otra IA, archivo por archivo,…"
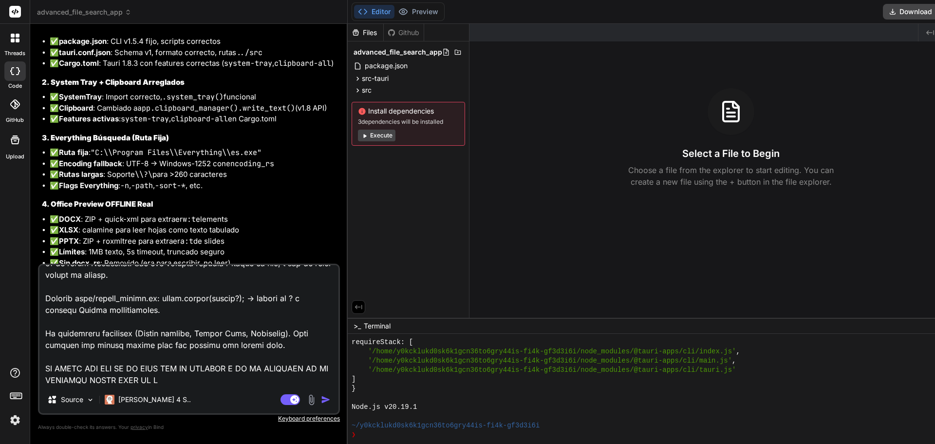
type textarea "x"
type textarea "lista de errores reales y lo que debe corregir la otra IA, archivo por archivo,…"
type textarea "x"
type textarea "lista de errores reales y lo que debe corregir la otra IA, archivo por archivo,…"
type textarea "x"
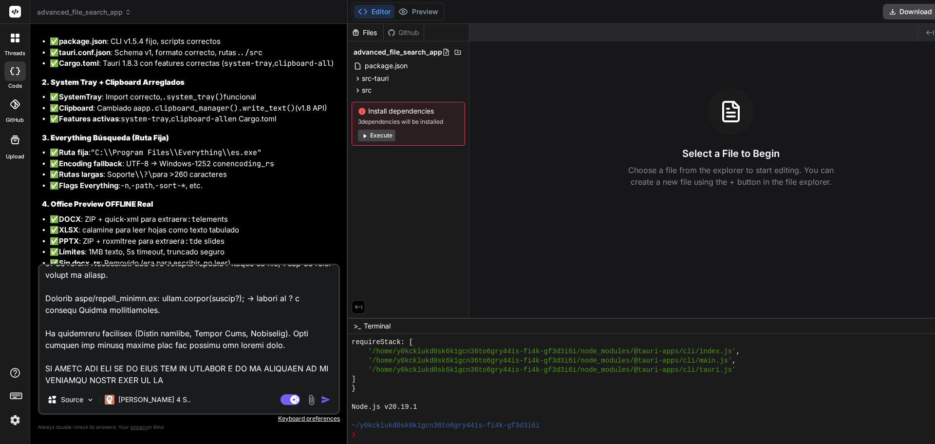
type textarea "lista de errores reales y lo que debe corregir la otra IA, archivo por archivo,…"
type textarea "x"
type textarea "lista de errores reales y lo que debe corregir la otra IA, archivo por archivo,…"
type textarea "x"
type textarea "lista de errores reales y lo que debe corregir la otra IA, archivo por archivo,…"
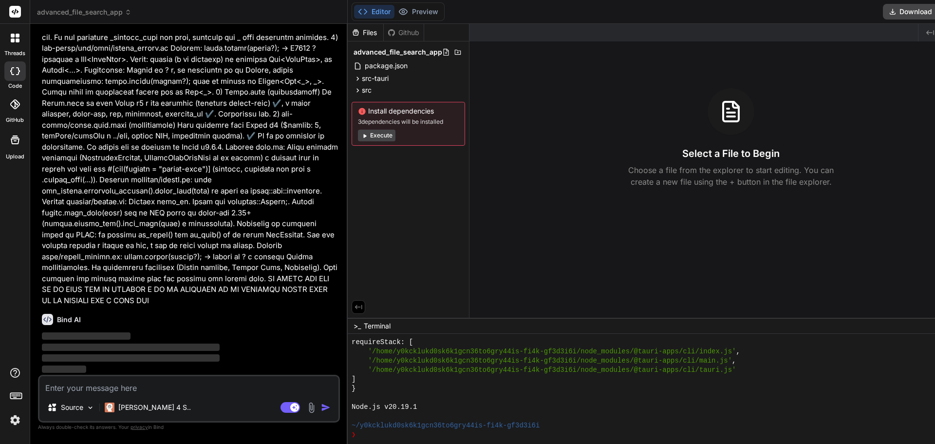
scroll to position [9739, 0]
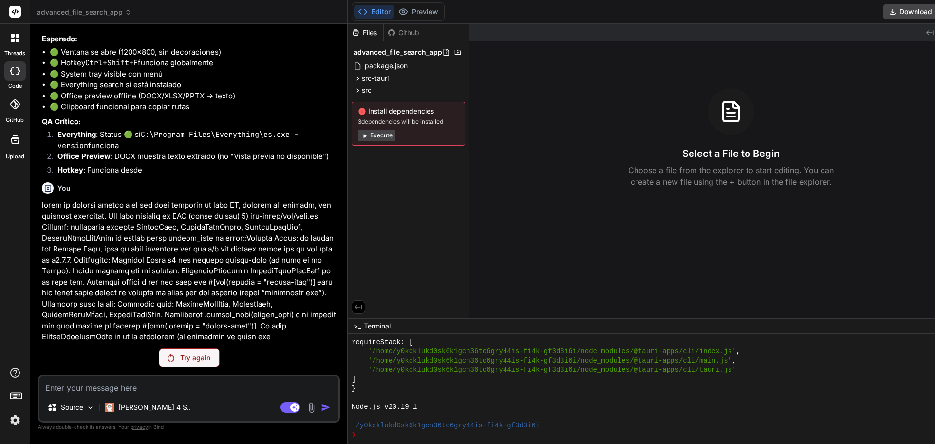
click at [180, 355] on p "Try again" at bounding box center [195, 357] width 30 height 10
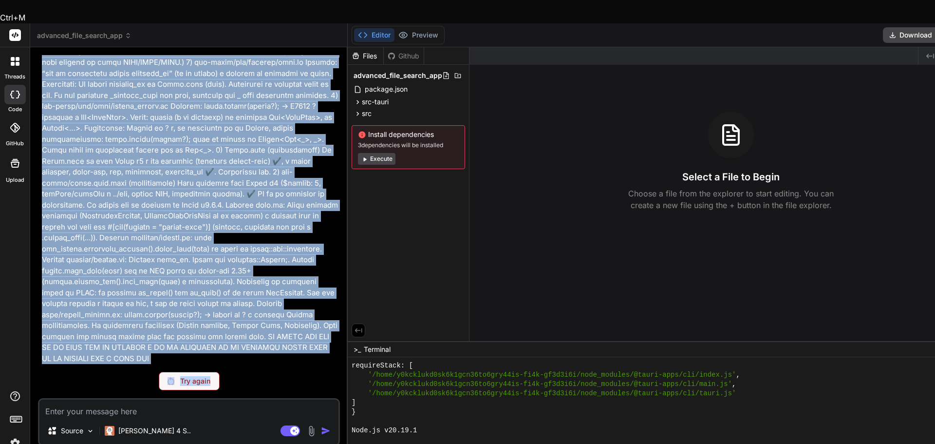
scroll to position [11087, 0]
drag, startPoint x: 49, startPoint y: 134, endPoint x: 287, endPoint y: 339, distance: 314.5
click at [287, 339] on div "You Bind AI Advanced File Search Engine Click to open Workbench Create package.…" at bounding box center [190, 209] width 300 height 309
copy p "lista de errores reales y lo que debe corregir la otra IA, archivo por archivo,…"
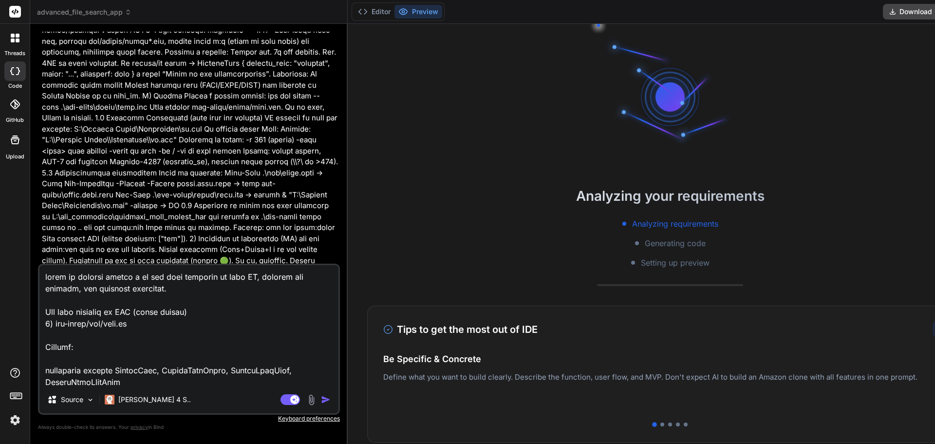
scroll to position [8596, 0]
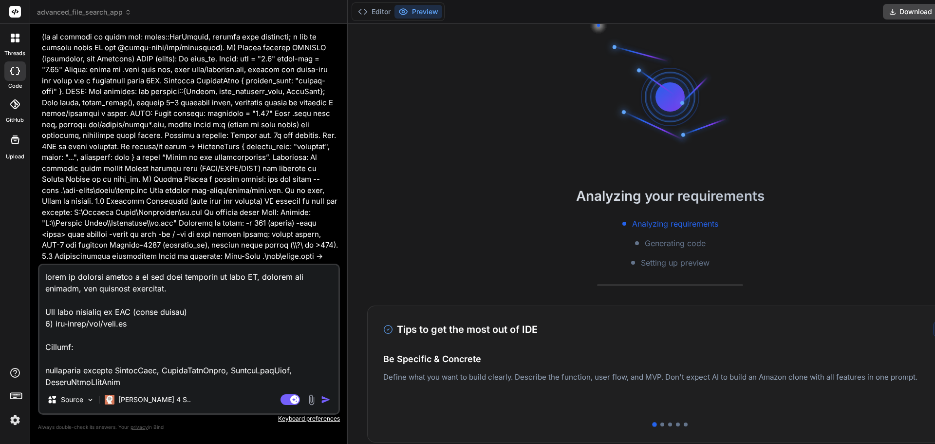
click at [321, 399] on img "button" at bounding box center [326, 399] width 10 height 10
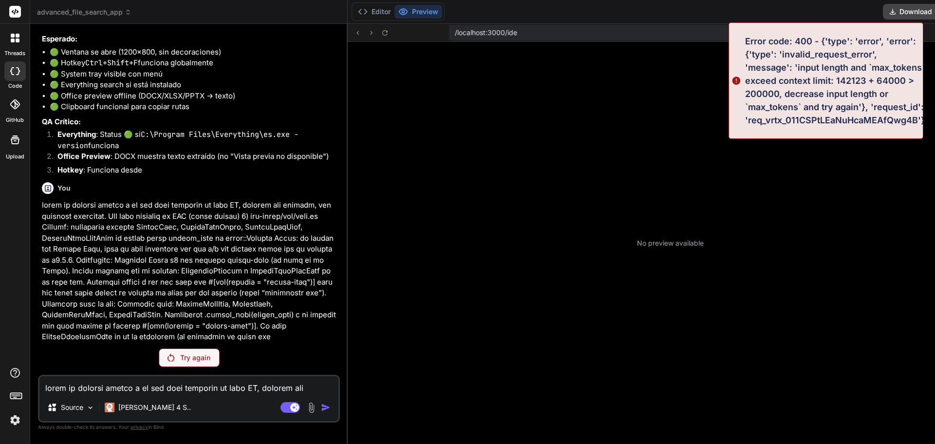
scroll to position [333, 0]
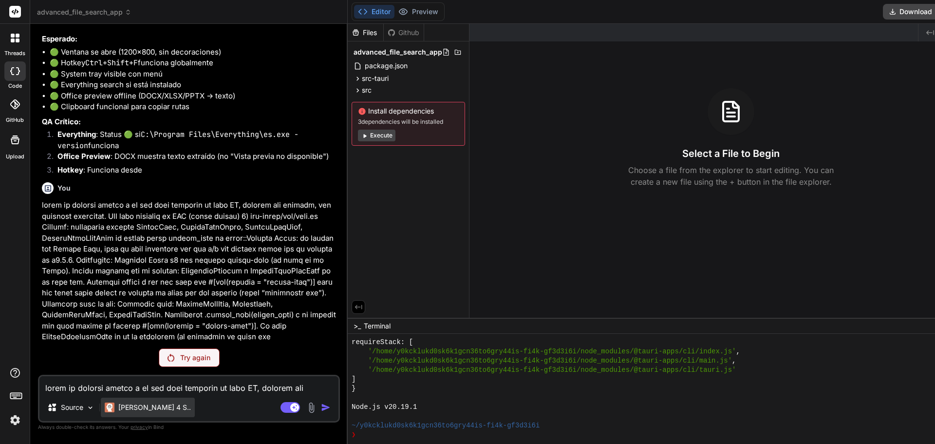
click at [156, 405] on p "[PERSON_NAME] 4 S.." at bounding box center [154, 407] width 73 height 10
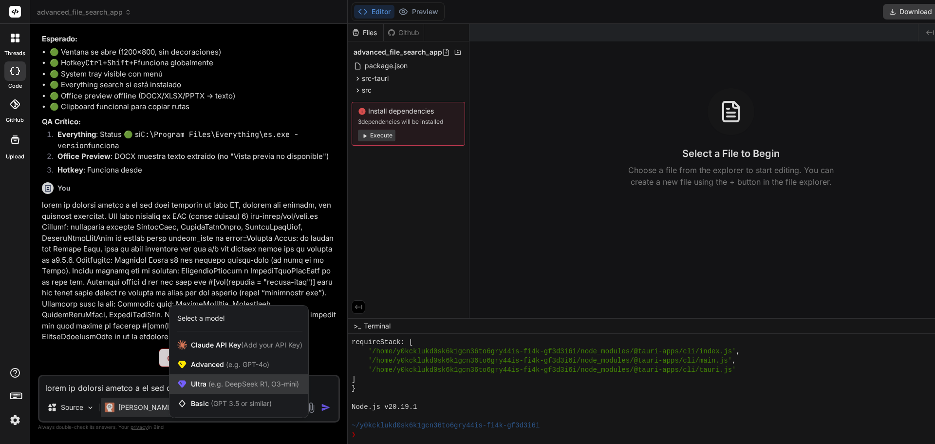
click at [227, 380] on span "(e.g. DeepSeek R1, O3-mini)" at bounding box center [252, 383] width 92 height 8
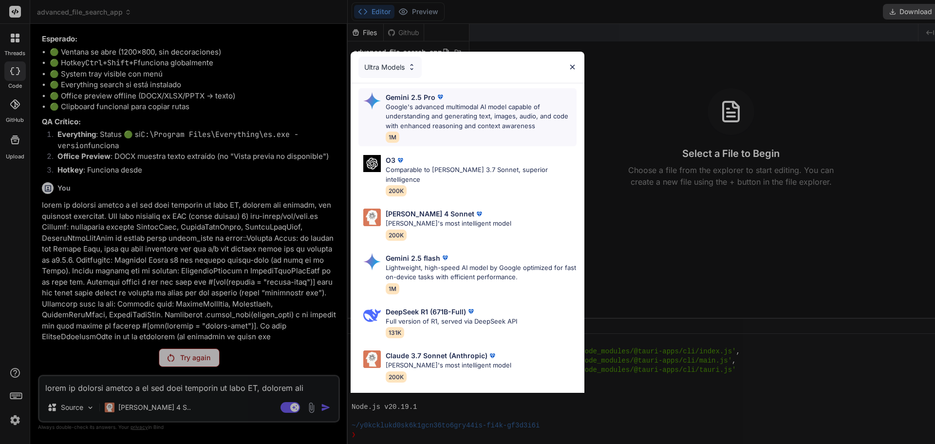
click at [480, 107] on p "Google's advanced multimodal AI model capable of understanding and generating t…" at bounding box center [481, 116] width 191 height 29
type textarea "x"
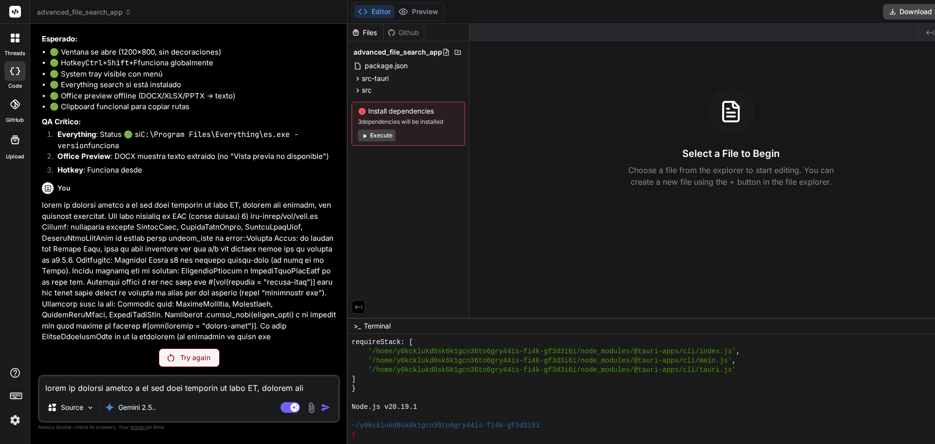
click at [217, 388] on textarea at bounding box center [188, 385] width 299 height 18
paste textarea "lista de errores reales y lo que debe corregir la otra IA, archivo por archivo,…"
type textarea "lista de errores reales y lo que debe corregir la otra IA, archivo por archivo,…"
type textarea "x"
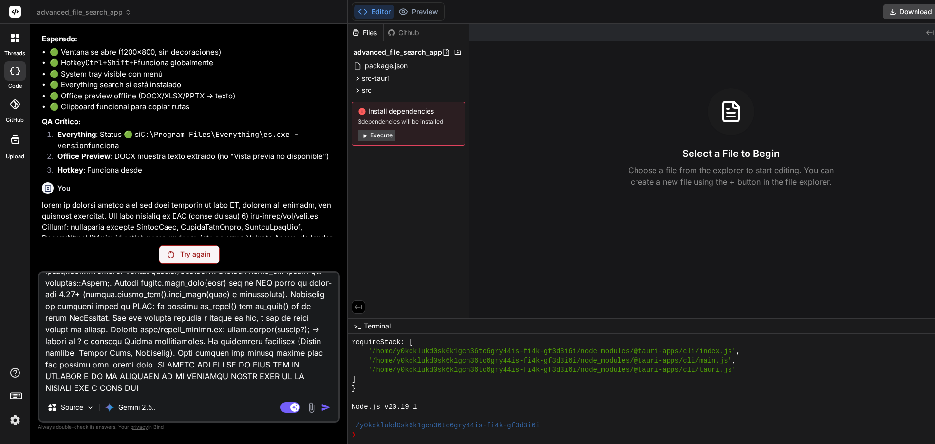
click at [283, 368] on textarea at bounding box center [188, 333] width 299 height 121
type textarea "lista de errores reales y lo que debe corregir la otra IA, archivo por archivo,…"
click at [187, 390] on textarea at bounding box center [188, 333] width 299 height 121
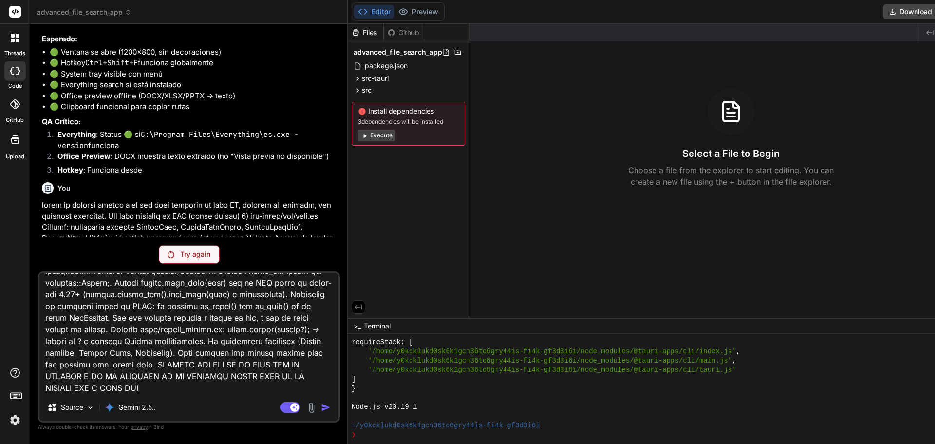
click at [275, 388] on textarea at bounding box center [188, 333] width 299 height 121
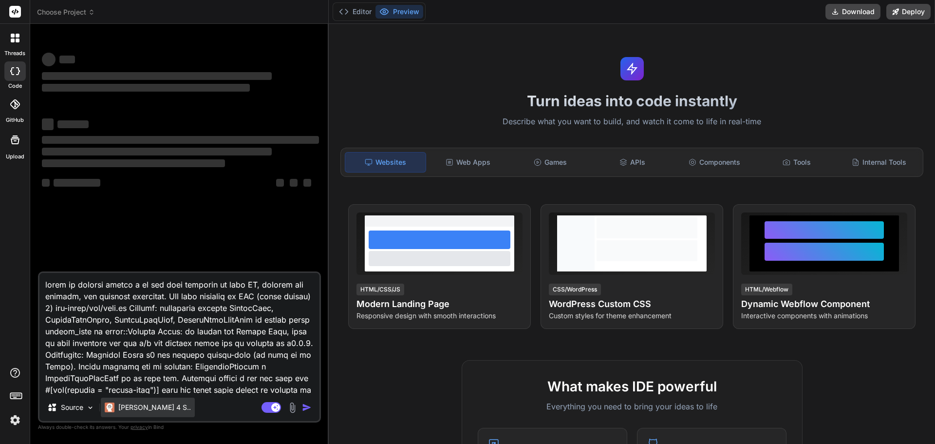
click at [148, 405] on p "[PERSON_NAME] 4 S.." at bounding box center [154, 407] width 73 height 10
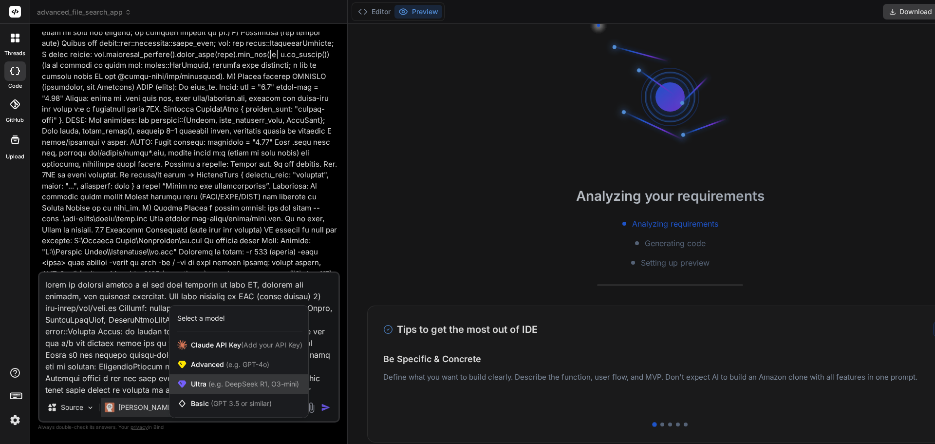
scroll to position [8596, 0]
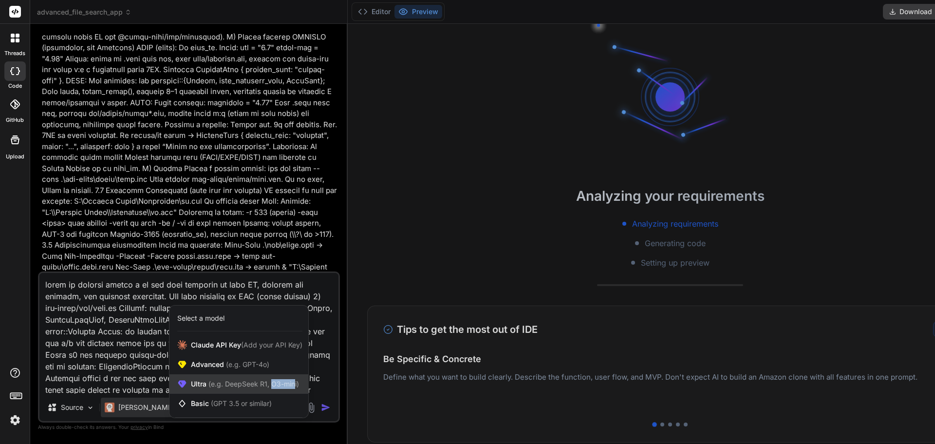
drag, startPoint x: 294, startPoint y: 382, endPoint x: 271, endPoint y: 385, distance: 22.6
click at [271, 385] on span "(e.g. DeepSeek R1, O3-mini)" at bounding box center [252, 383] width 92 height 8
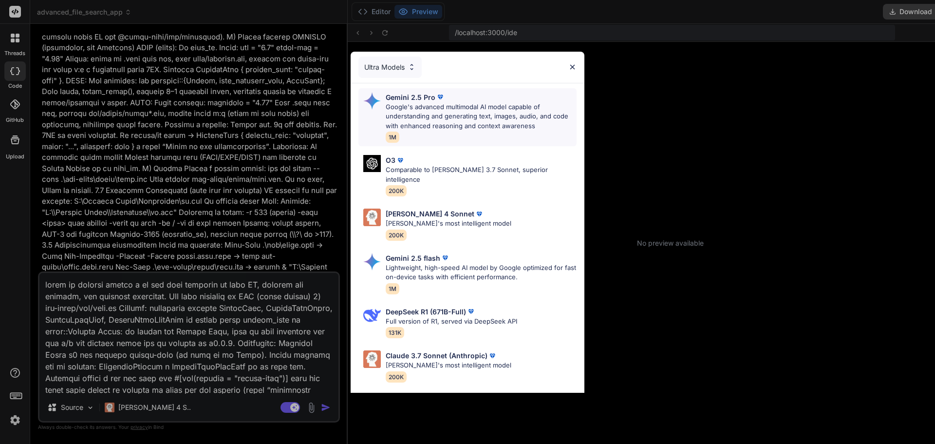
scroll to position [333, 0]
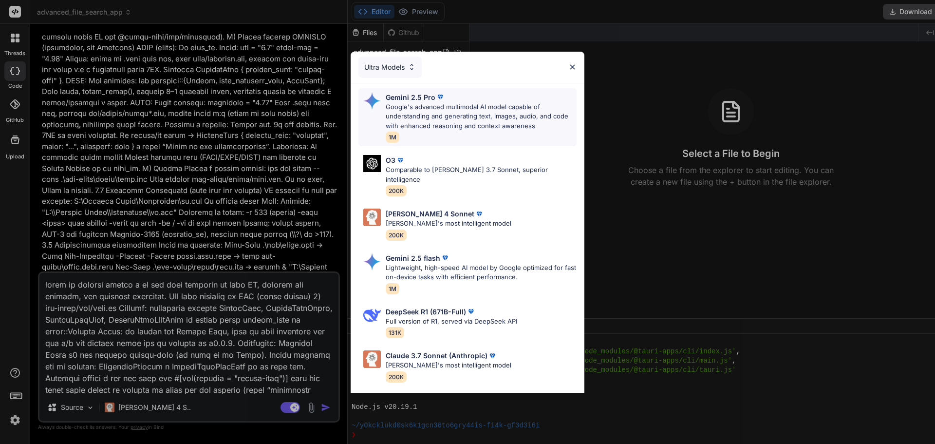
click at [444, 119] on p "Google's advanced multimodal AI model capable of understanding and generating t…" at bounding box center [481, 116] width 191 height 29
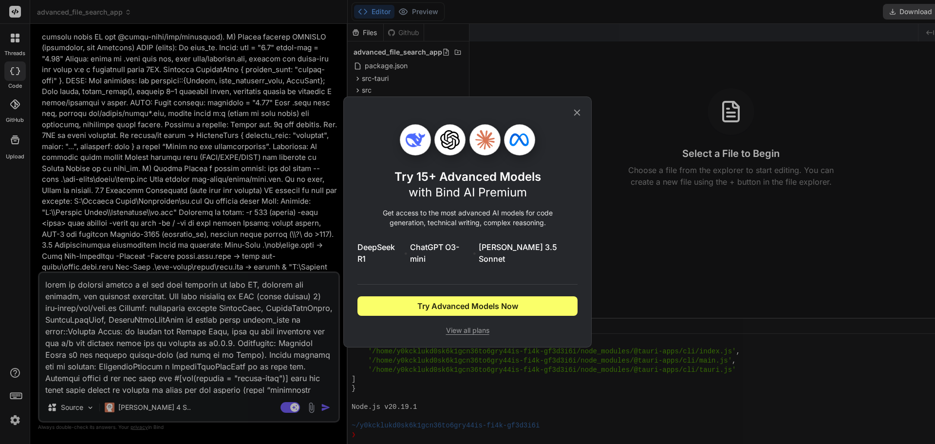
click at [577, 124] on div "Try 15+ Advanced Models with Bind AI Premium Get access to the most advanced AI…" at bounding box center [467, 221] width 248 height 251
click at [579, 116] on icon at bounding box center [577, 113] width 6 height 6
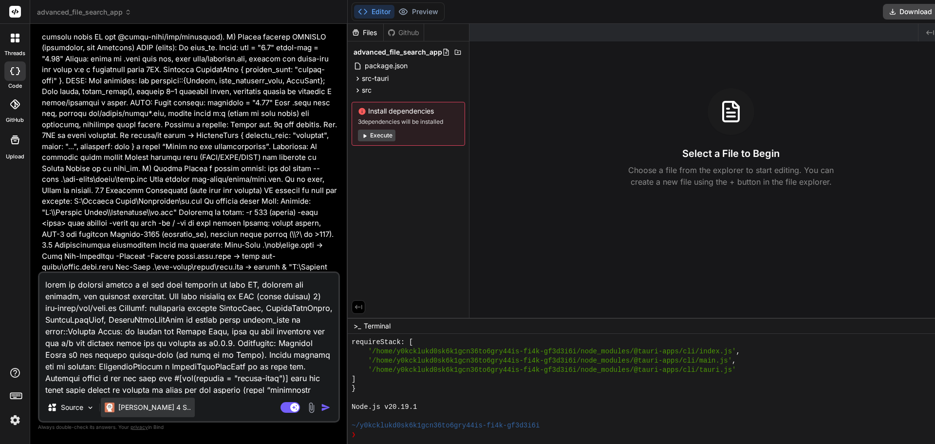
click at [140, 407] on p "[PERSON_NAME] 4 S.." at bounding box center [154, 407] width 73 height 10
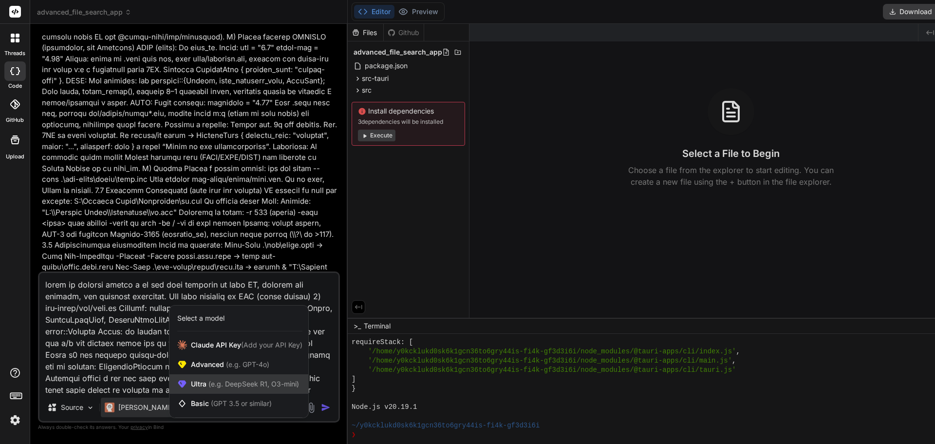
click at [266, 377] on div "Ultra (e.g. DeepSeek R1, O3-mini)" at bounding box center [238, 383] width 139 height 19
type textarea "x"
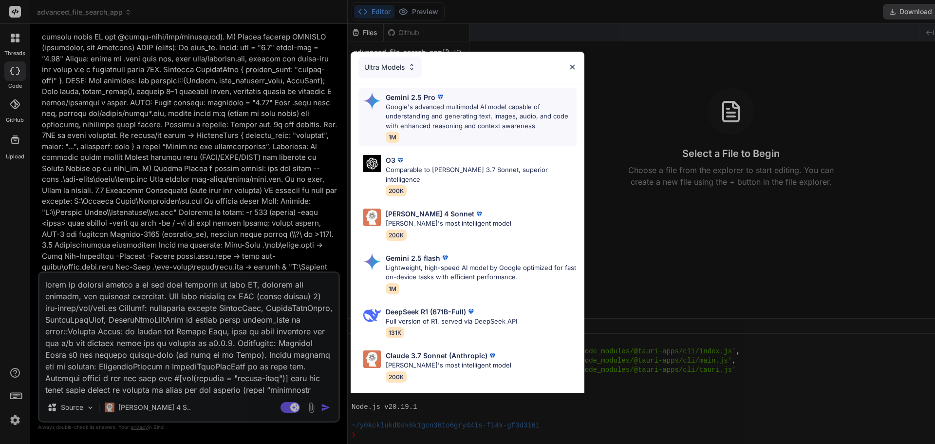
click at [446, 109] on p "Google's advanced multimodal AI model capable of understanding and generating t…" at bounding box center [481, 116] width 191 height 29
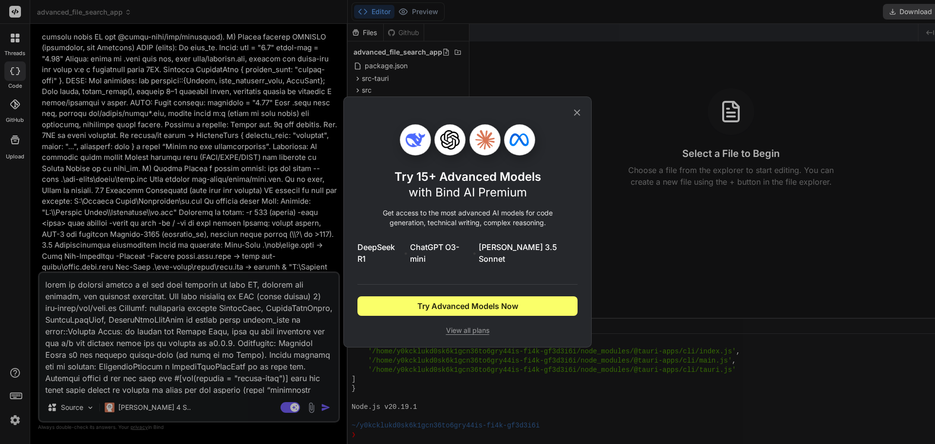
drag, startPoint x: 573, startPoint y: 121, endPoint x: 581, endPoint y: 117, distance: 9.1
click at [573, 118] on icon at bounding box center [577, 112] width 11 height 11
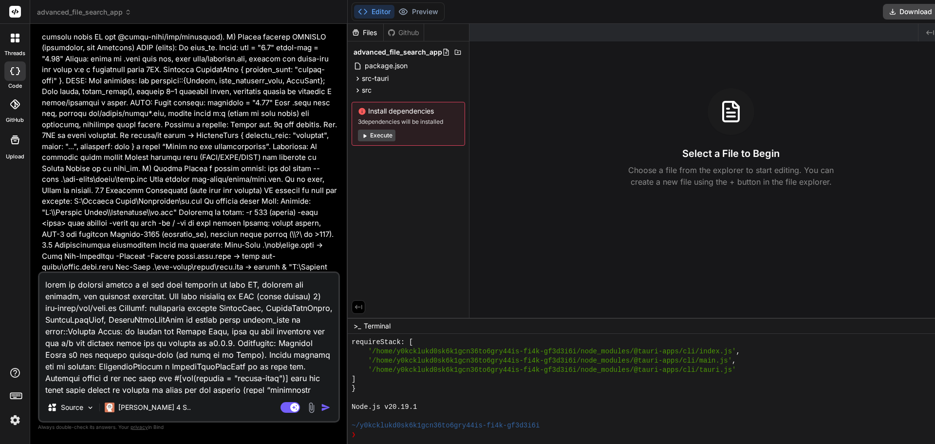
click at [14, 7] on rect at bounding box center [15, 12] width 12 height 12
click at [18, 17] on rect at bounding box center [15, 12] width 12 height 12
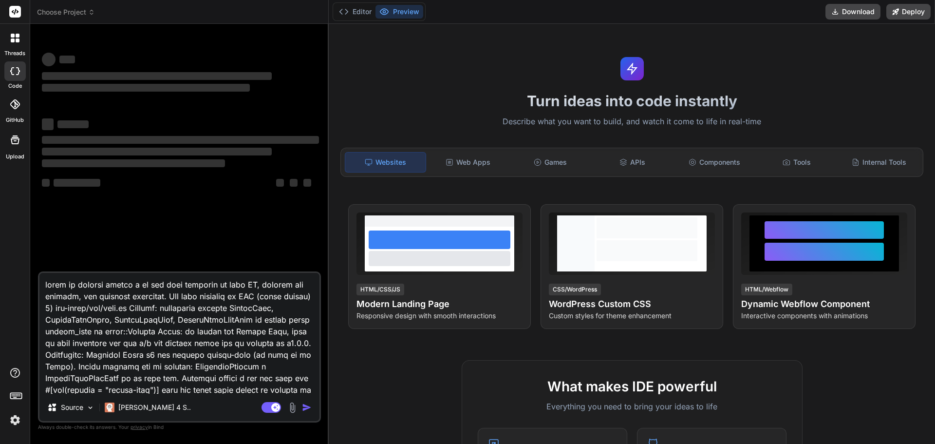
click at [16, 416] on img at bounding box center [15, 419] width 17 height 17
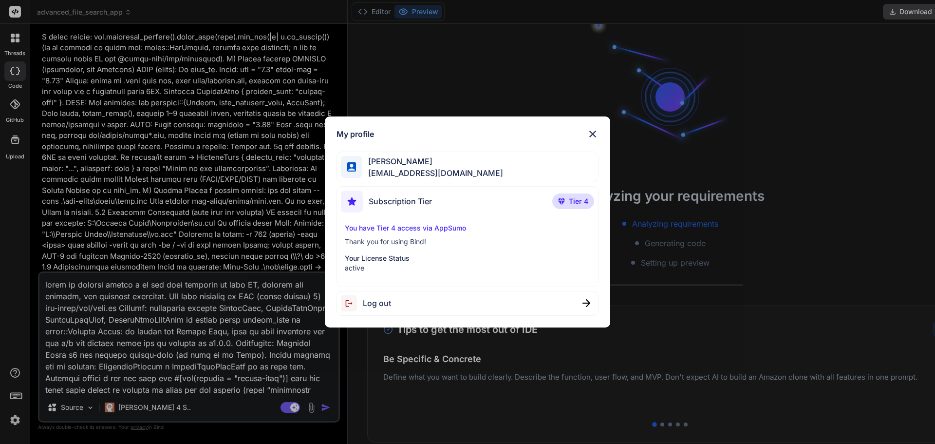
scroll to position [46, 0]
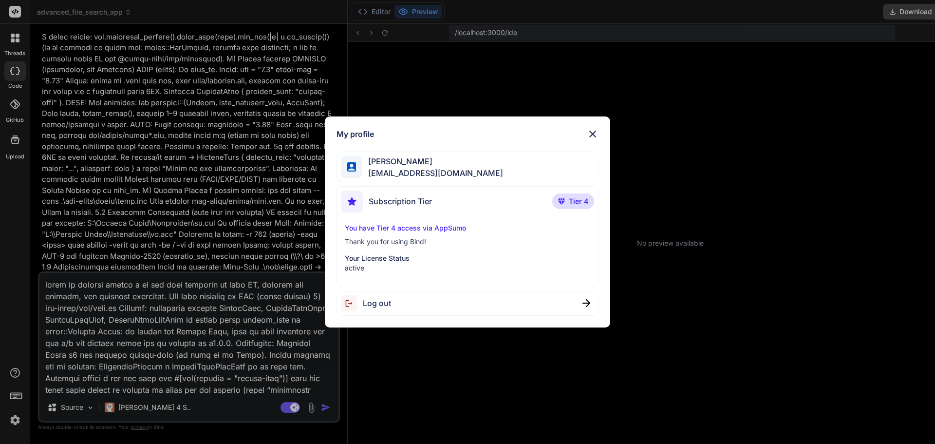
click at [593, 133] on img at bounding box center [593, 134] width 12 height 12
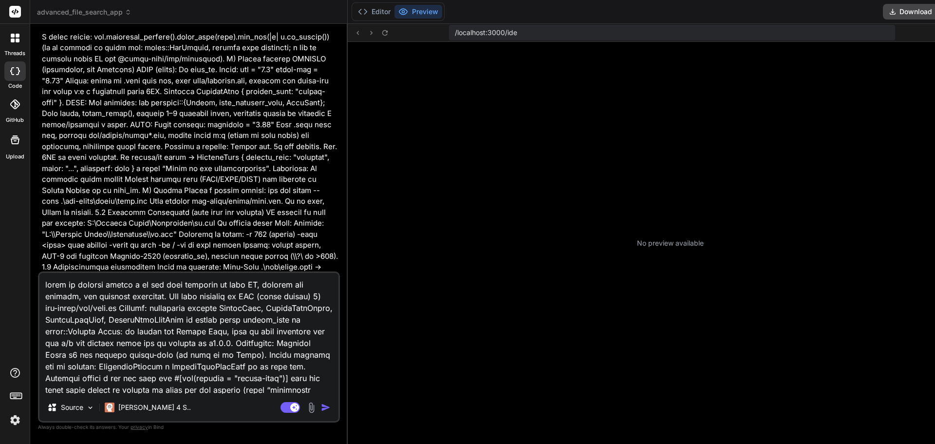
scroll to position [333, 0]
click at [141, 404] on p "[PERSON_NAME] 4 S.." at bounding box center [154, 407] width 73 height 10
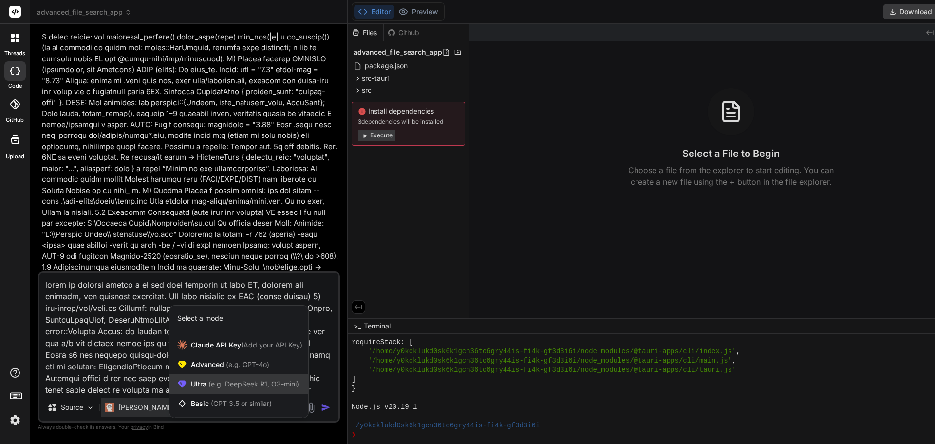
click at [253, 386] on span "(e.g. DeepSeek R1, O3-mini)" at bounding box center [252, 383] width 92 height 8
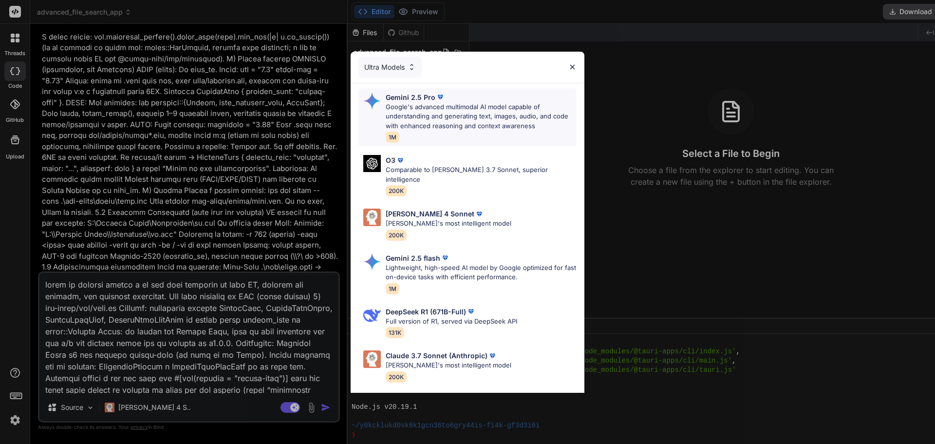
click at [454, 114] on p "Google's advanced multimodal AI model capable of understanding and generating t…" at bounding box center [481, 116] width 191 height 29
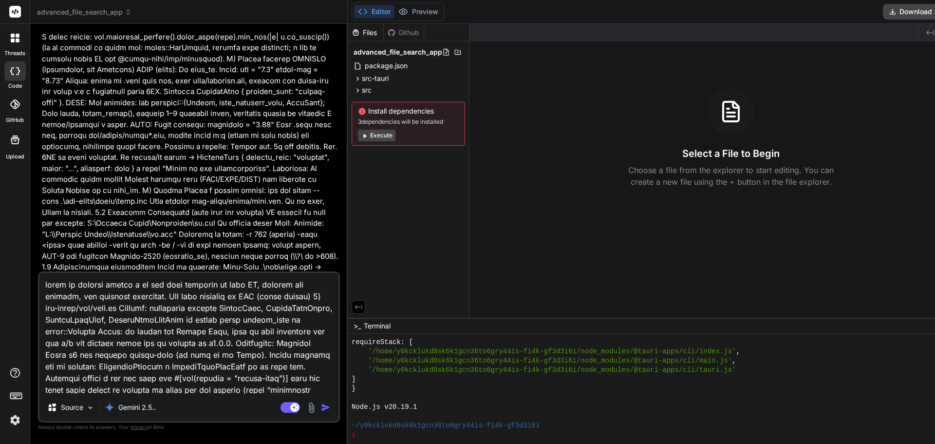
click at [321, 405] on img "button" at bounding box center [326, 407] width 10 height 10
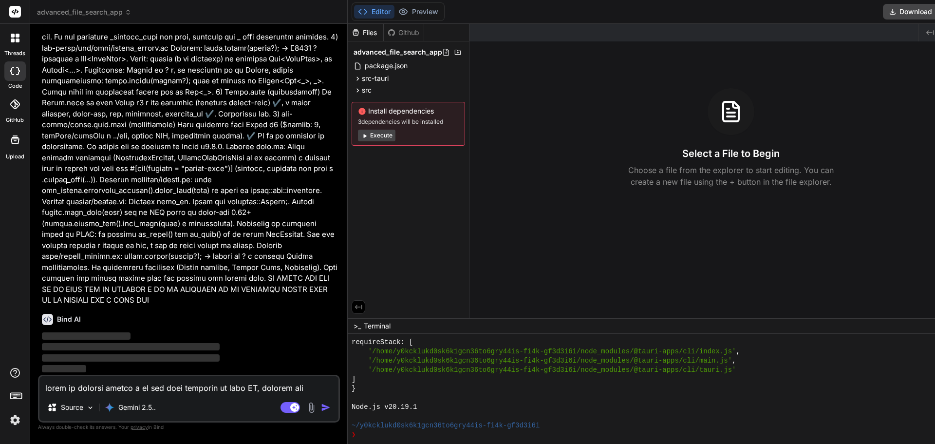
scroll to position [11122, 0]
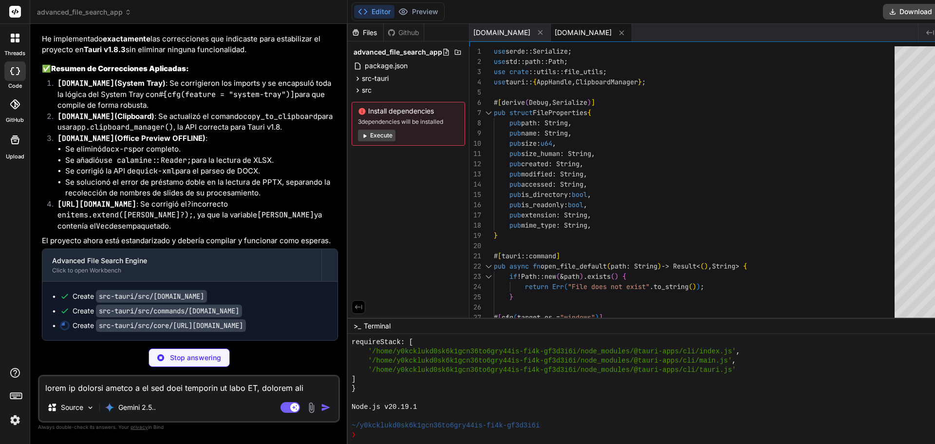
type textarea "x"
type textarea "} }"
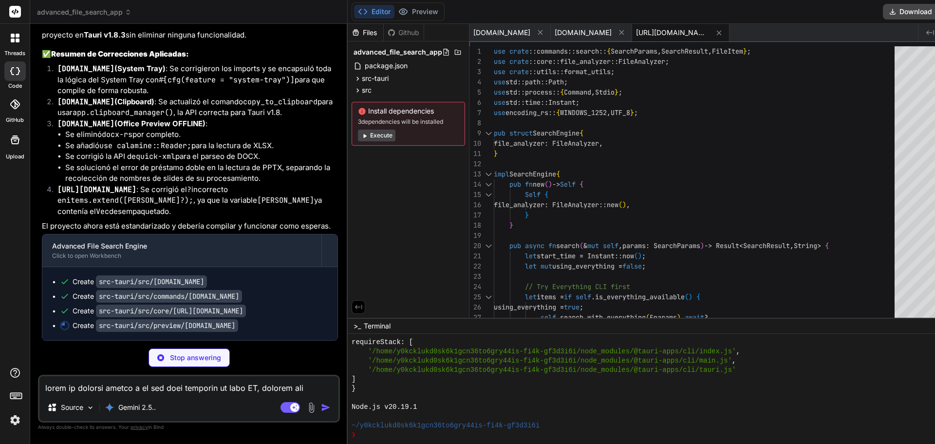
scroll to position [11316, 0]
click at [259, 389] on textarea at bounding box center [188, 385] width 299 height 18
type textarea "x"
type textarea "N"
type textarea "x"
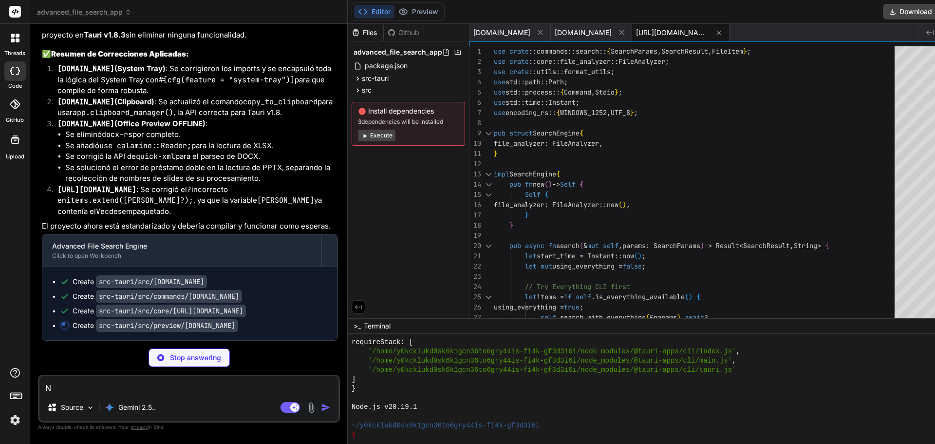
type textarea "NO"
type textarea "x"
type textarea "NO"
type textarea "x"
type textarea "NO Q"
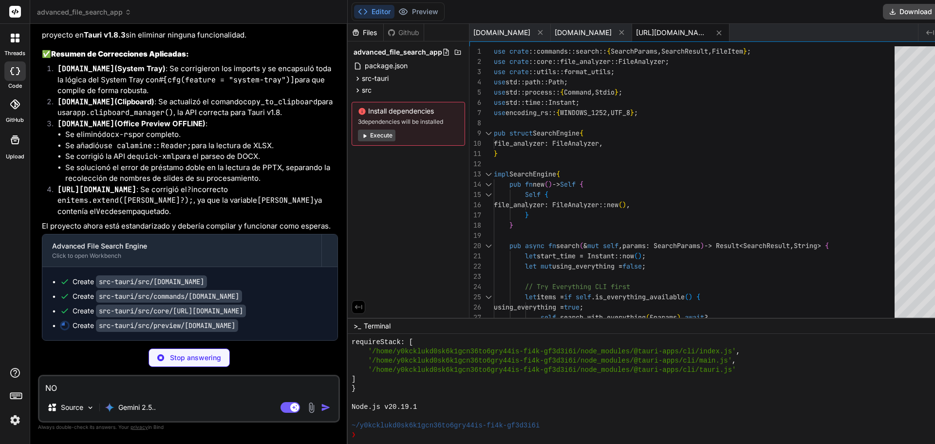
type textarea "x"
type textarea "NO QU"
type textarea "x"
type textarea "NO QUE"
type textarea "x"
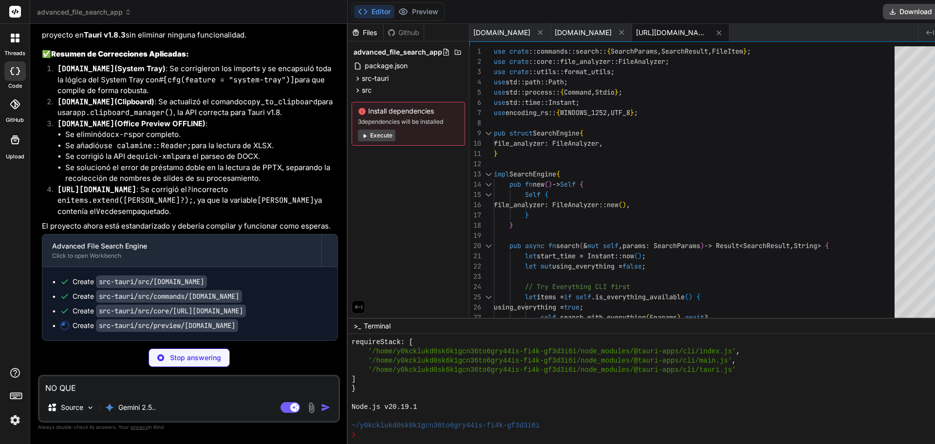
type textarea "NO QUER"
type textarea "x"
type textarea "NO QUERO"
type textarea "x"
type textarea "NO QUEROI"
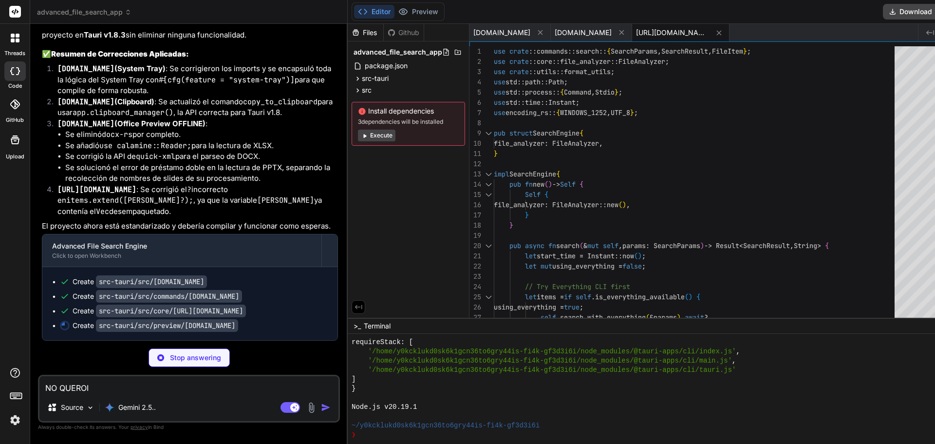
type textarea "x"
type textarea "NO QUEROI"
type textarea "x"
type textarea "NO QUEROI T"
type textarea "x"
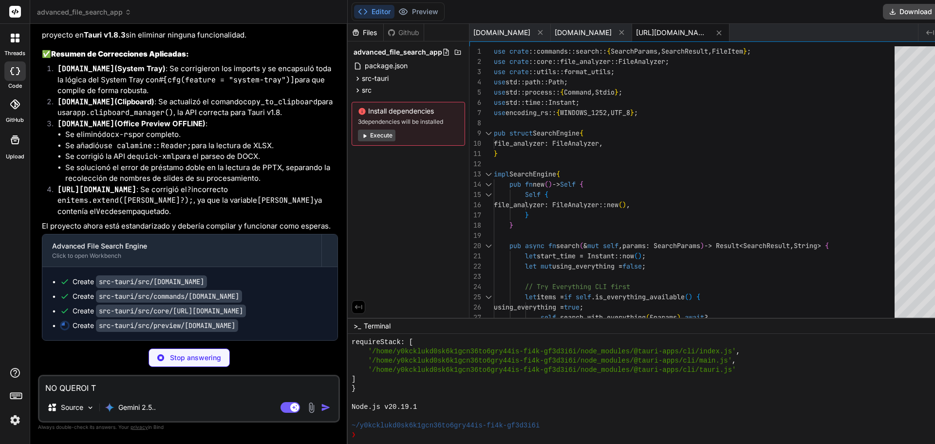
type textarea "NO QUEROI TA"
type textarea "x"
type textarea "NO QUEROI TAU"
type textarea "x"
type textarea "NO QUEROI TAUR"
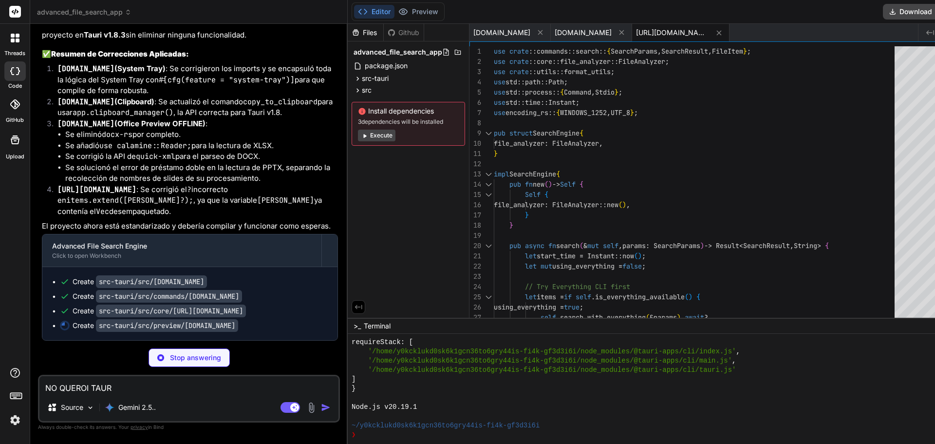
type textarea "x"
type textarea "NO QUEROI TAURI"
type textarea "x"
type textarea "NO QUEROI TAURI"
type textarea "x"
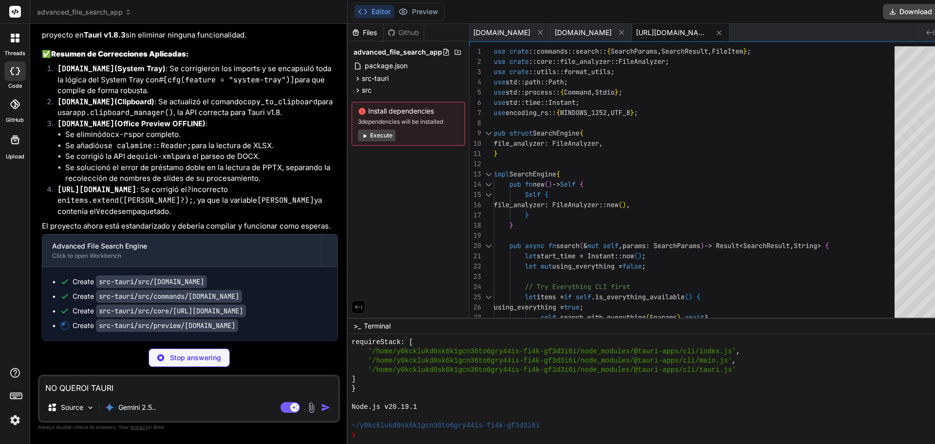
type textarea "extract_text_from_xml_node(child, content); } } }"
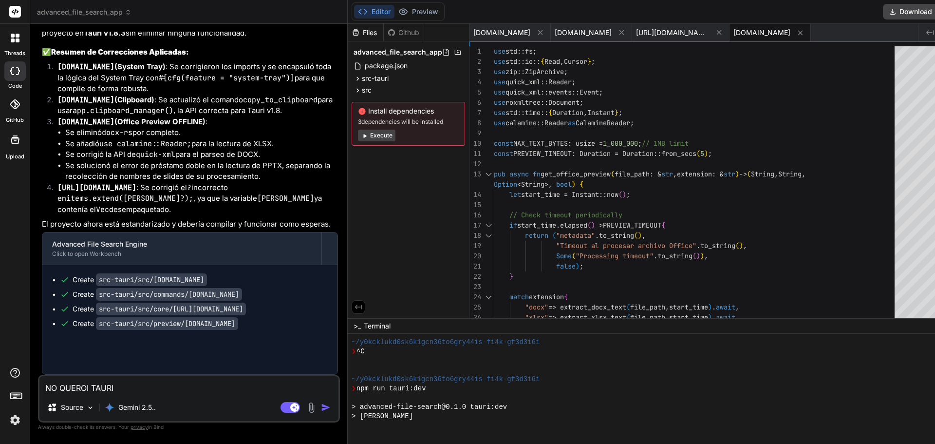
scroll to position [657, 0]
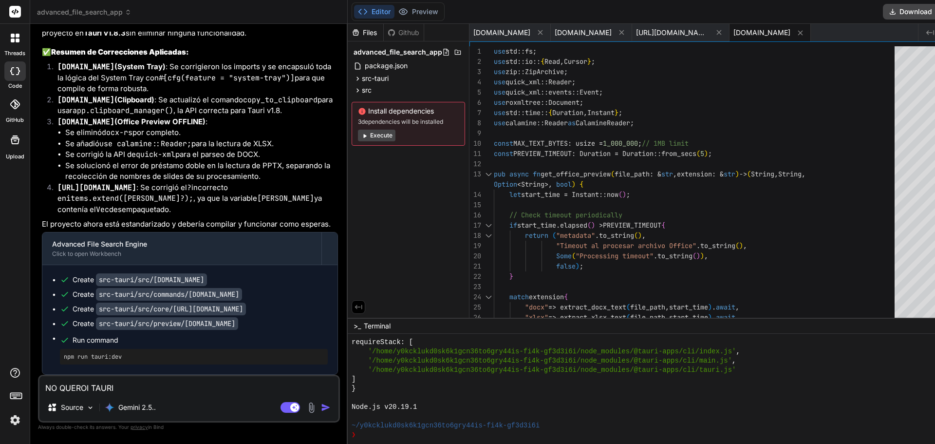
type textarea "x"
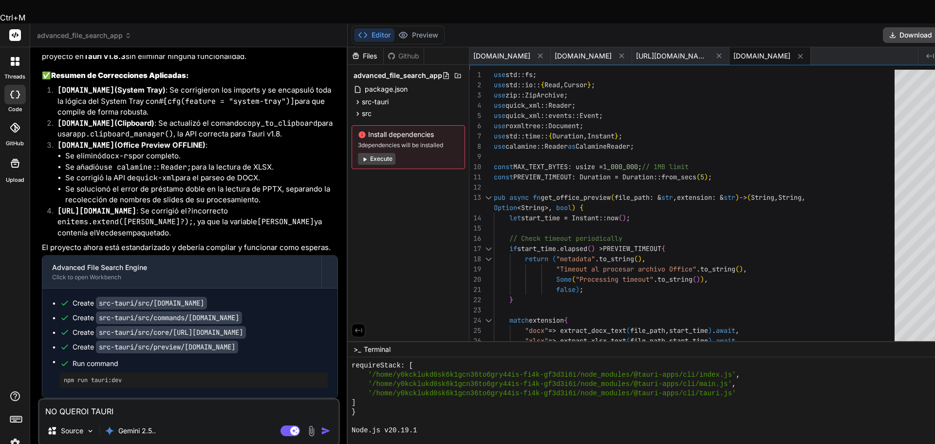
drag, startPoint x: 92, startPoint y: 179, endPoint x: 135, endPoint y: 181, distance: 43.4
click at [135, 62] on p "He implementado exactamente las correcciones que indicaste para estabilizar el …" at bounding box center [190, 51] width 296 height 22
copy p "Tauri v1.8.3"
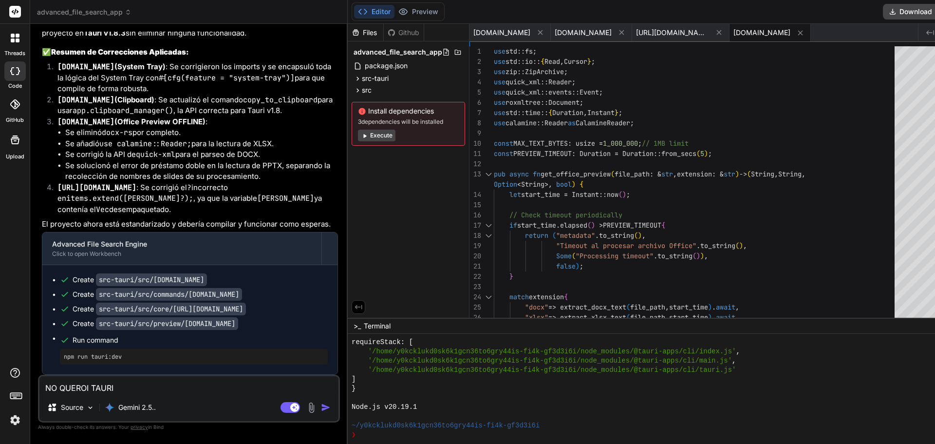
scroll to position [11472, 0]
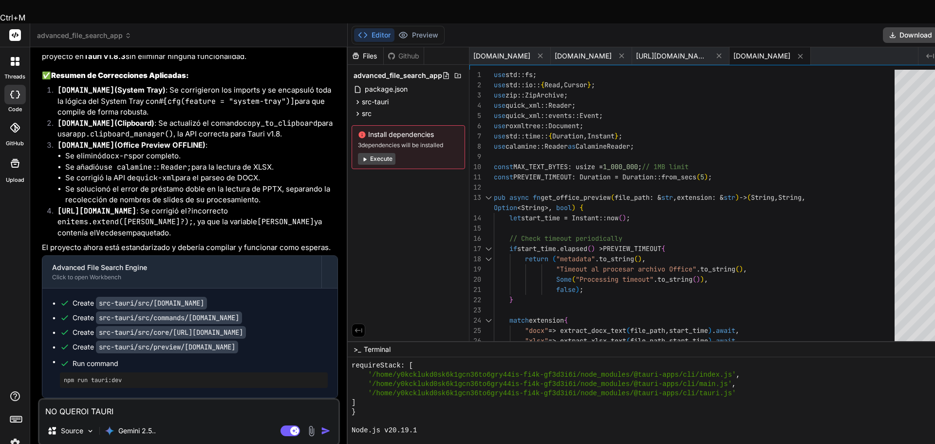
drag, startPoint x: 155, startPoint y: 388, endPoint x: 22, endPoint y: 387, distance: 132.9
click at [21, 387] on div "threads code GitHub Upload advanced_file_search_app Created with Pixso. Bind AI…" at bounding box center [467, 245] width 935 height 444
type textarea "r"
type textarea "x"
type textarea "re"
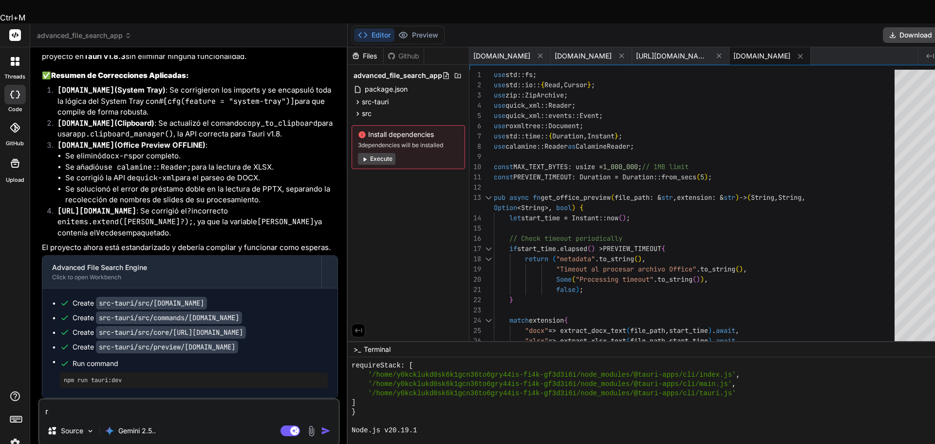
type textarea "x"
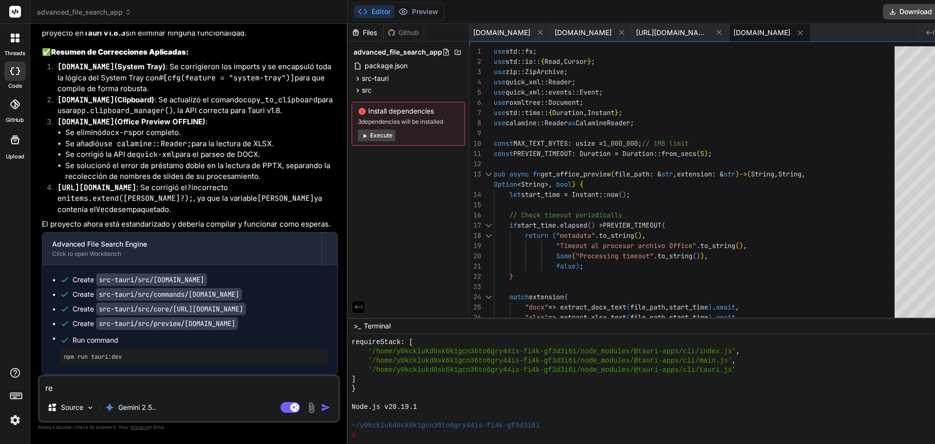
type textarea "rev"
type textarea "x"
type textarea "revi"
type textarea "x"
type textarea "revis"
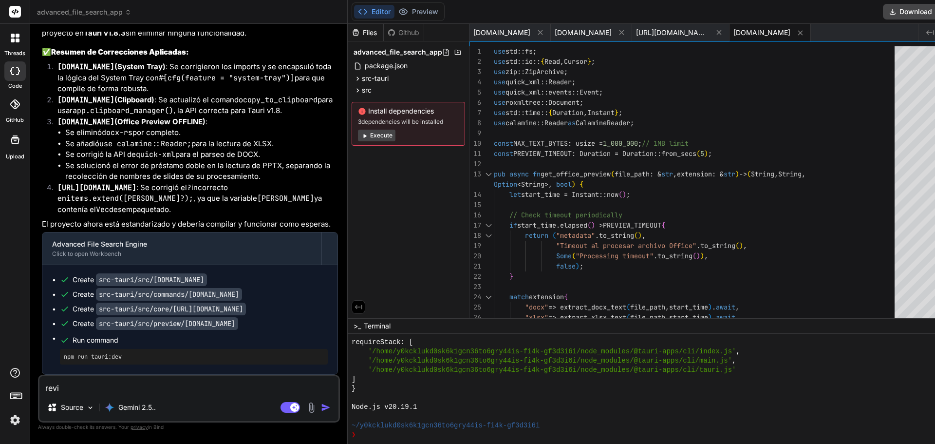
type textarea "x"
type textarea "revisa"
type textarea "x"
type textarea "revisa"
type textarea "x"
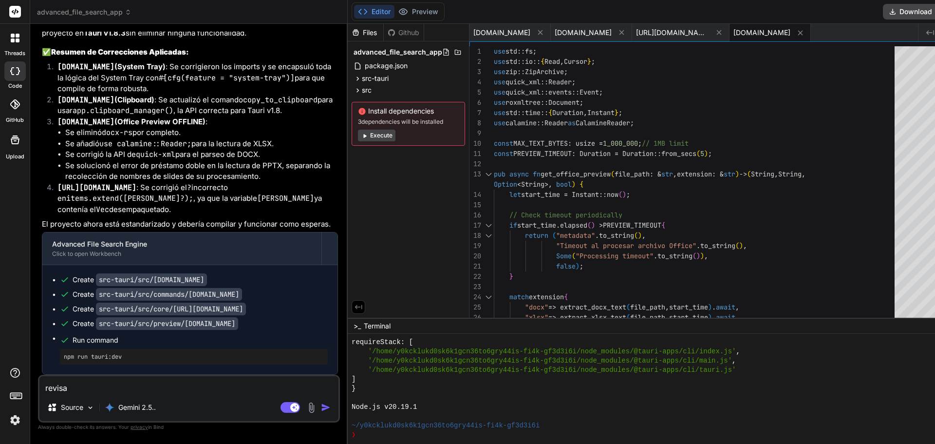
type textarea "revisa s"
type textarea "x"
type textarea "revisa si"
type textarea "x"
type textarea "revisa si"
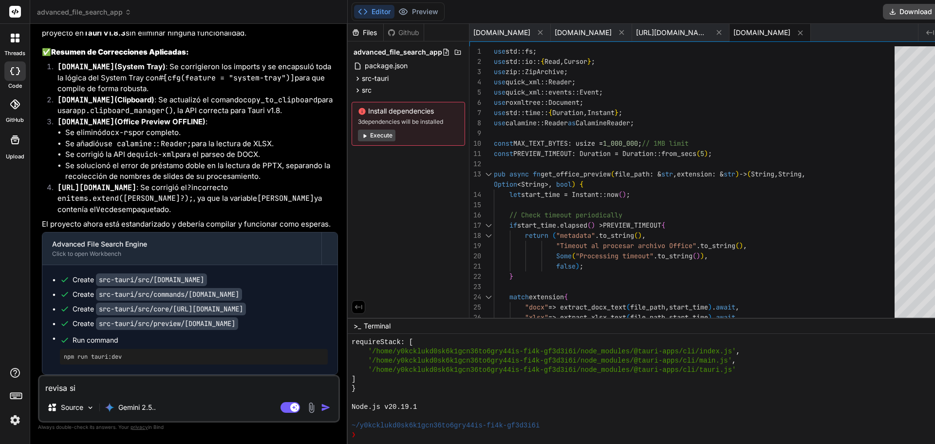
type textarea "x"
type textarea "revisa si h"
type textarea "x"
type textarea "revisa si ha"
type textarea "x"
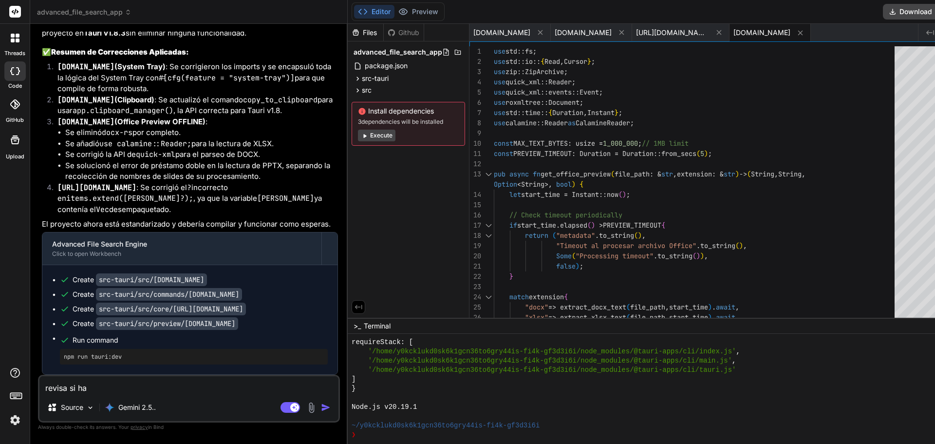
type textarea "revisa si has"
type textarea "x"
type textarea "revisa si has"
type textarea "x"
type textarea "revisa si has a"
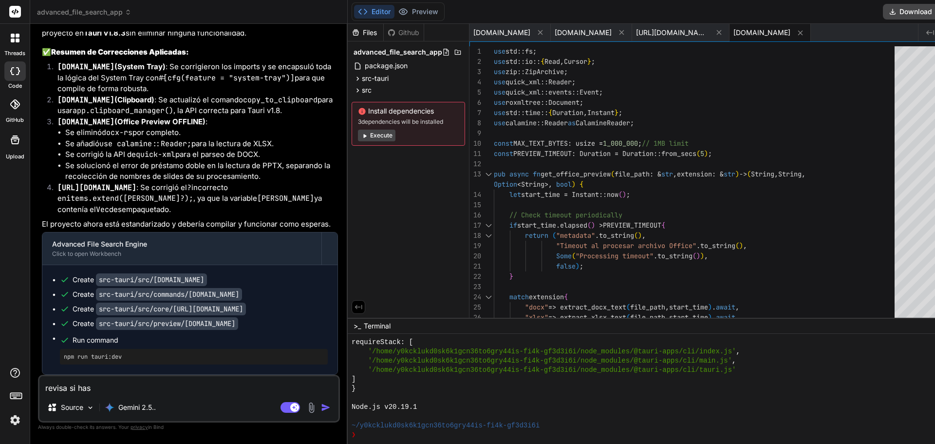
type textarea "x"
type textarea "revisa si has ac"
type textarea "x"
type textarea "revisa si has acp"
type textarea "x"
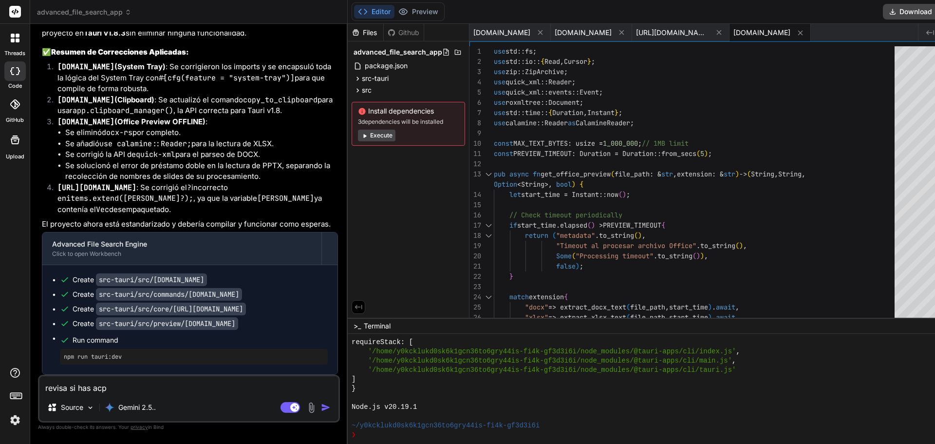
type textarea "revisa si has acpl"
type textarea "x"
type textarea "revisa si has acpli"
type textarea "x"
type textarea "revisa si has acplia"
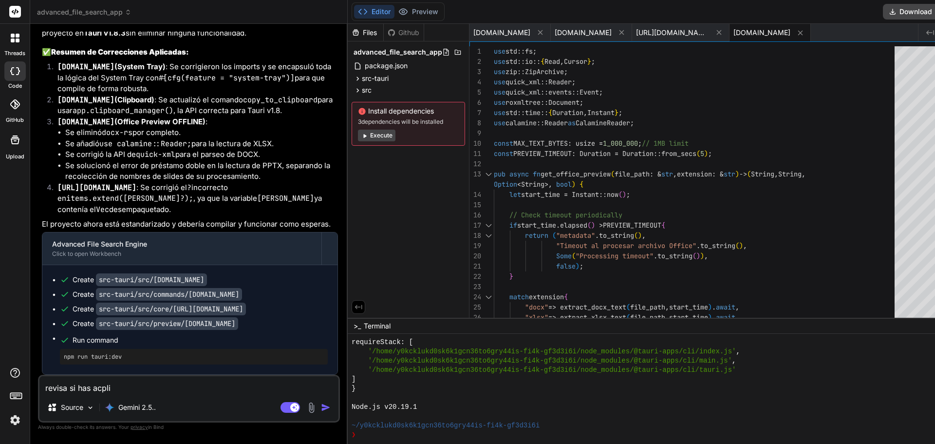
type textarea "x"
type textarea "revisa si has acpliac"
type textarea "x"
type textarea "revisa si has acpliaco"
type textarea "x"
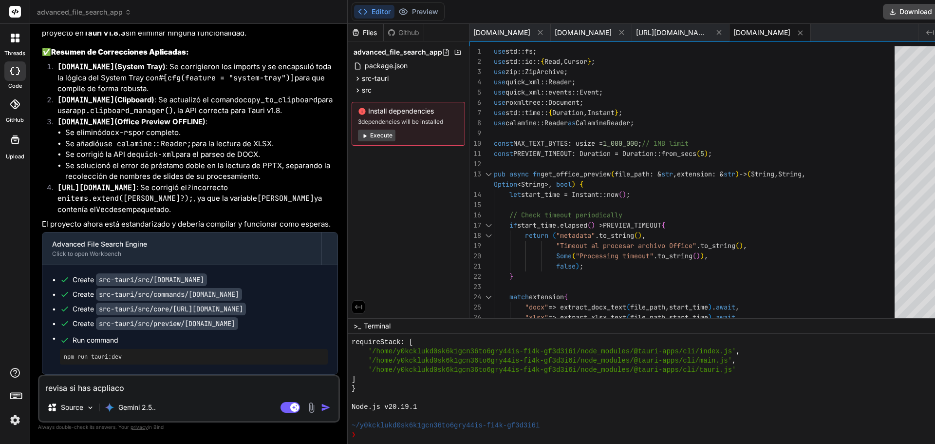
type textarea "revisa si has acpliaco"
type textarea "x"
type textarea "revisa si has acpliaco e"
type textarea "x"
type textarea "revisa si has acpliaco es"
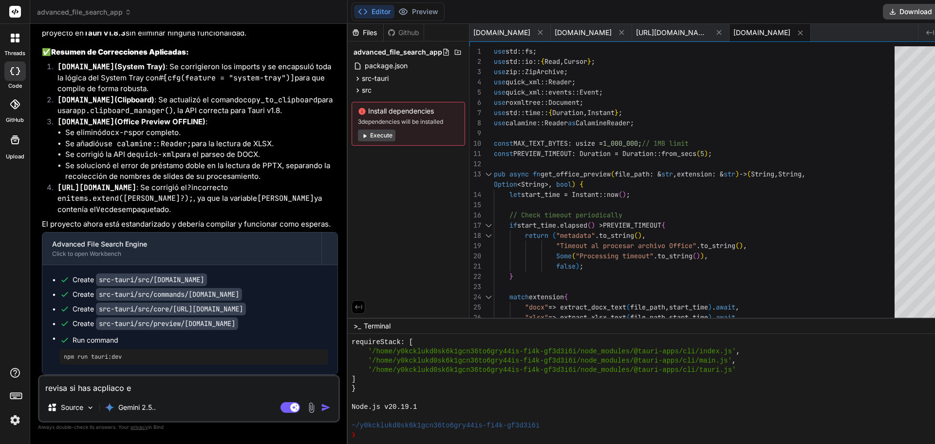
type textarea "x"
type textarea "revisa si has acpliaco est"
type textarea "x"
type textarea "revisa si has acpliaco esto"
type textarea "x"
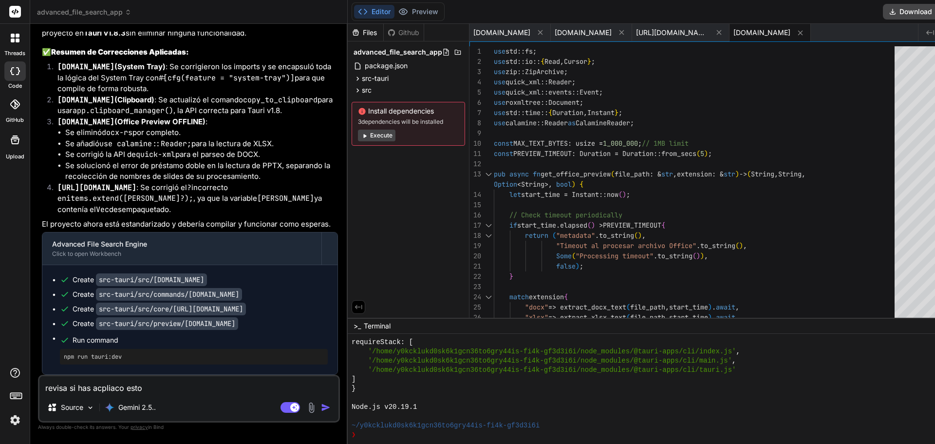
type textarea "revisa si has acpliaco esto"
type textarea "x"
type textarea "revisa si has acpliaco esto o"
type textarea "x"
type textarea "revisa si has acpliaco esto o"
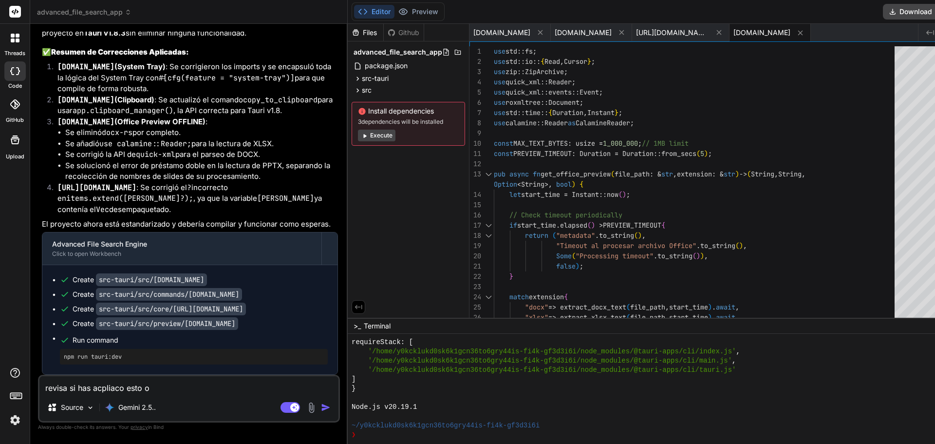
type textarea "x"
type textarea "revisa si has acpliaco esto o s"
type textarea "x"
type textarea "revisa si has acpliaco esto o si"
type textarea "x"
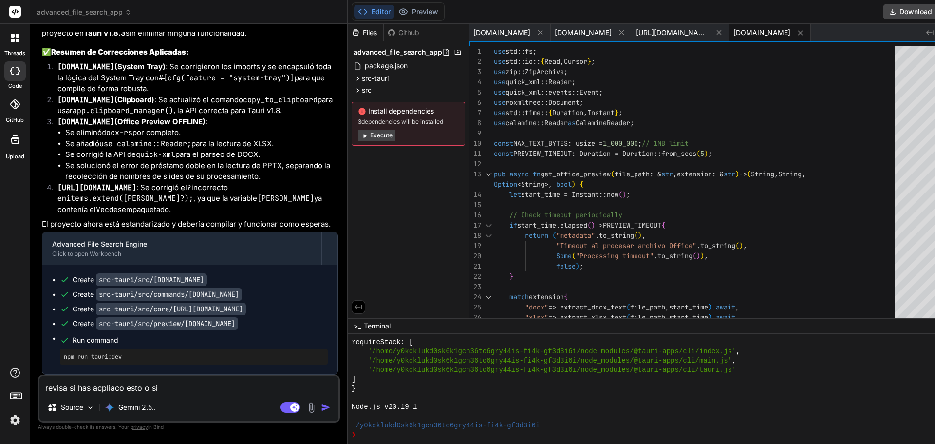
type textarea "revisa si has acpliaco esto o si"
type textarea "x"
type textarea "revisa si has acpliaco esto o si h"
type textarea "x"
type textarea "revisa si has acpliaco esto o si ha"
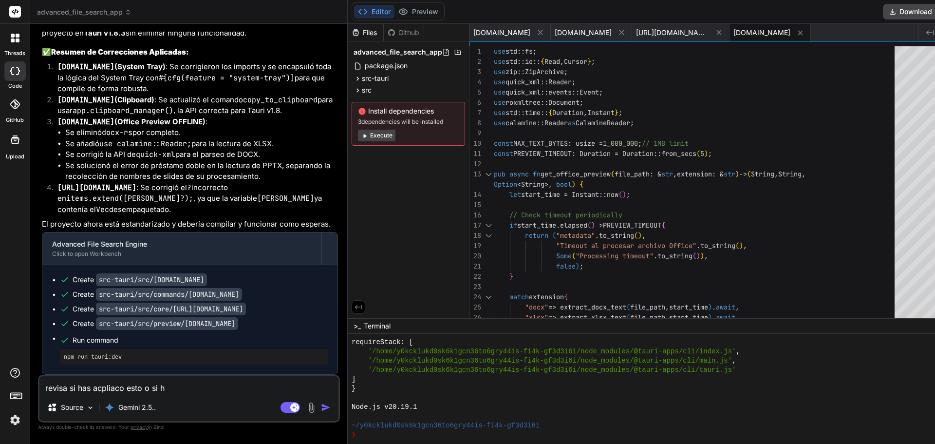
type textarea "x"
type textarea "revisa si has acpliaco esto o si hab"
type textarea "x"
type textarea "revisa si has acpliaco esto o si habi"
type textarea "x"
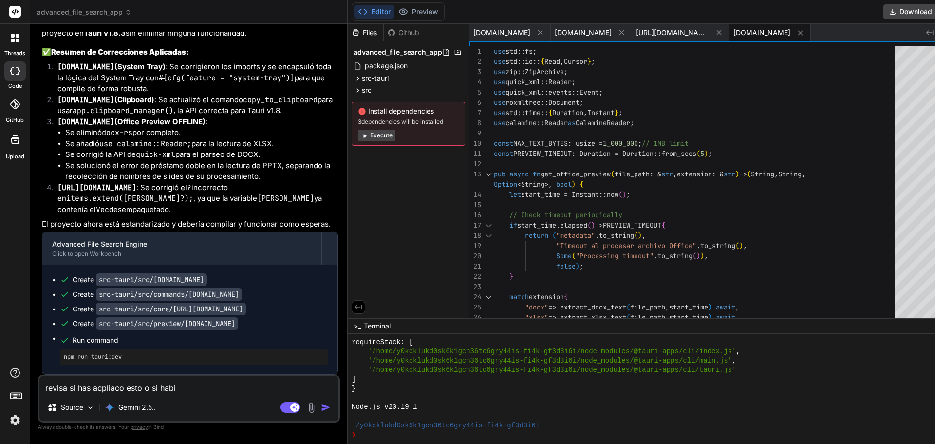
type textarea "revisa si has acpliaco esto o si habia"
type textarea "x"
type textarea "revisa si has acpliaco esto o si habia"
type textarea "x"
type textarea "revisa si has acpliaco esto o si habia q"
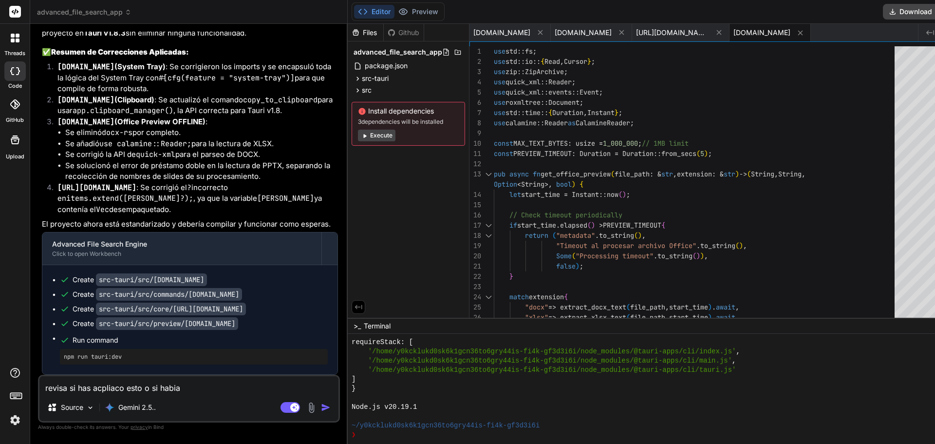
type textarea "x"
type textarea "revisa si has acpliaco esto o si habia qe"
type textarea "x"
type textarea "revisa si has acpliaco esto o si habia qe"
type textarea "x"
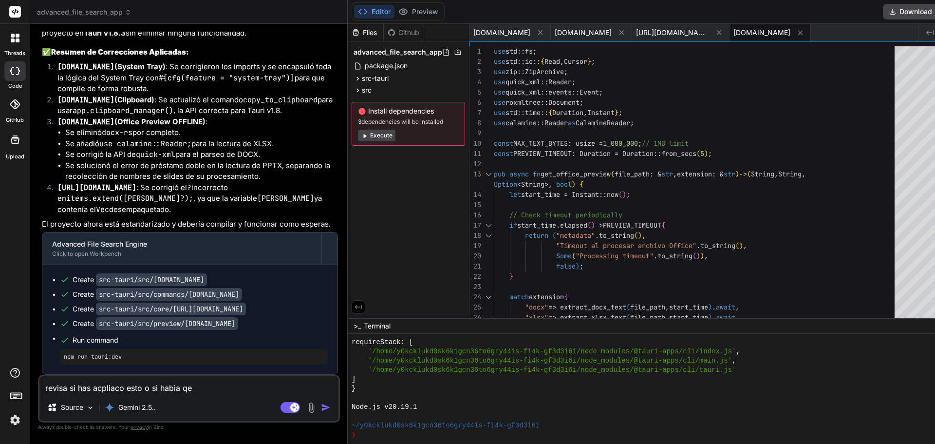
type textarea "revisa si has acpliaco esto o si habia qe a"
type textarea "x"
type textarea "revisa si has acpliaco esto o si habia qe ac"
type textarea "x"
type textarea "revisa si has acpliaco esto o si habia qe acp"
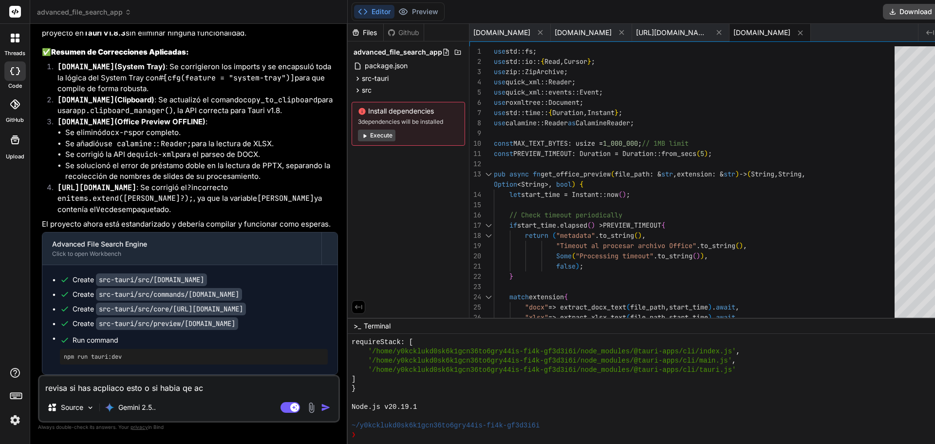
type textarea "x"
type textarea "revisa si has acpliaco esto o si habia qe acpl"
type textarea "x"
type textarea "revisa si has acpliaco esto o si habia qe acpli"
type textarea "x"
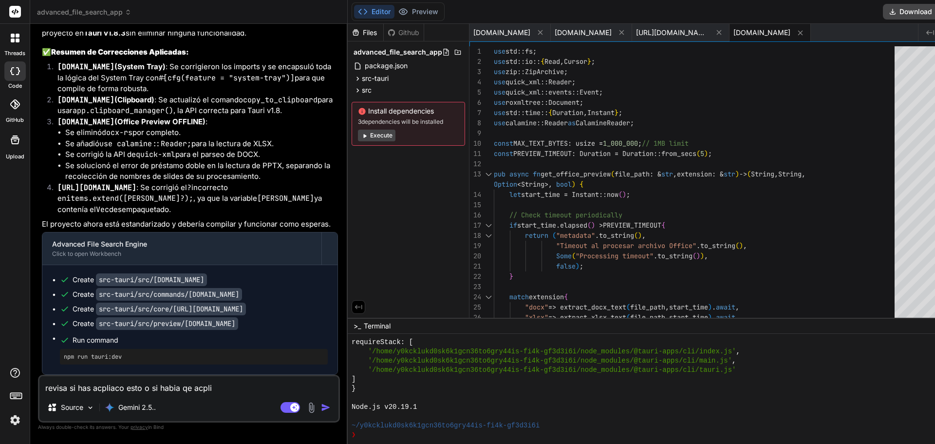
type textarea "revisa si has acpliaco esto o si habia qe acplic"
type textarea "x"
type textarea "revisa si has acpliaco esto o si habia qe acplica"
type textarea "x"
type textarea "revisa si has acpliaco esto o si habia qe acplicar"
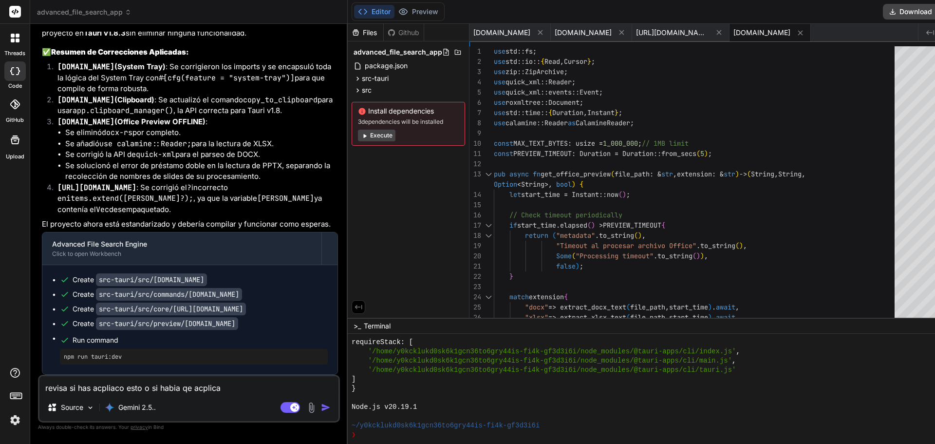
type textarea "x"
type textarea "revisa si has acpliaco esto o si habia qe acplicarl"
type textarea "x"
type textarea "revisa si has acpliaco esto o si habia qe acplicarlo"
type textarea "x"
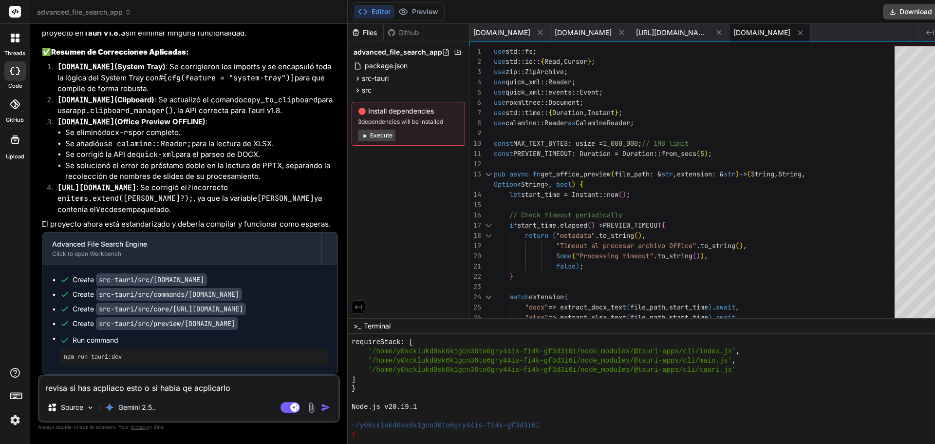
type textarea "revisa si has acpliaco esto o si habia qe acplicarlo"
type textarea "x"
type textarea "revisa si has acpliaco esto o si habia qe acplicarlo a"
type textarea "x"
type textarea "revisa si has acpliaco esto o si habia qe acplicarlo al"
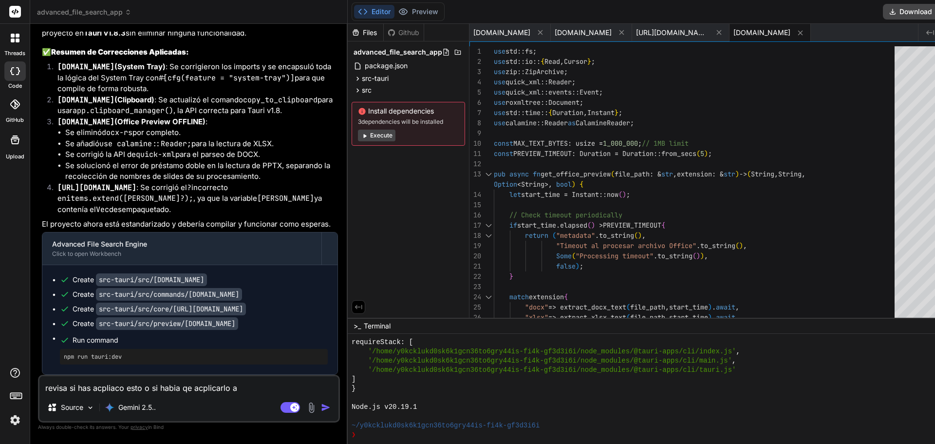
type textarea "x"
type textarea "revisa si has acpliaco esto o si habia qe acplicarlo al"
type textarea "x"
type textarea "revisa si has acpliaco esto o si habia qe acplicarlo al t"
type textarea "x"
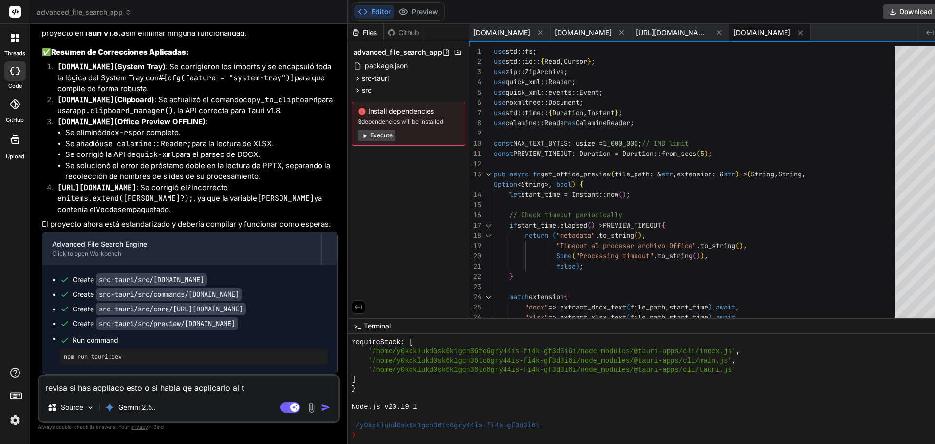
type textarea "revisa si has acpliaco esto o si habia qe acplicarlo al tu"
type textarea "x"
type textarea "revisa si has acpliaco esto o si habia qe acplicarlo al tu"
type textarea "x"
type textarea "revisa si has acpliaco esto o si habia qe acplicarlo al tu c"
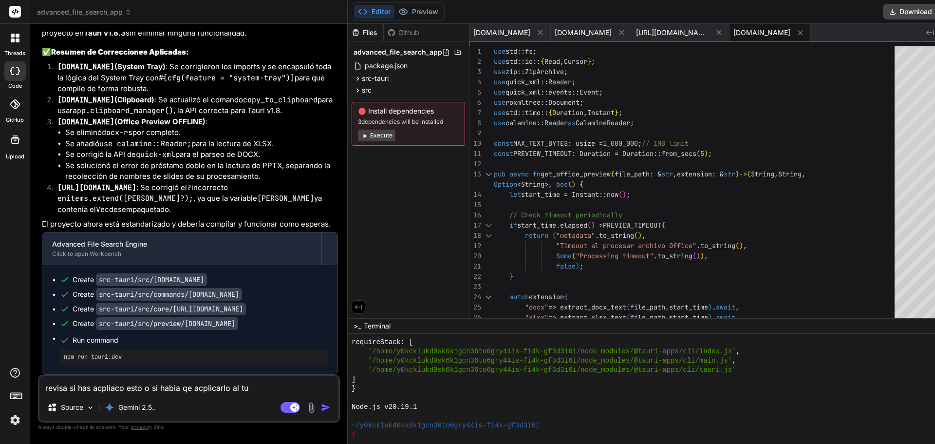
type textarea "x"
type textarea "revisa si has acpliaco esto o si habia qe acplicarlo al tu co"
type textarea "x"
type textarea "revisa si has acpliaco esto o si habia qe acplicarlo al tu cod"
type textarea "x"
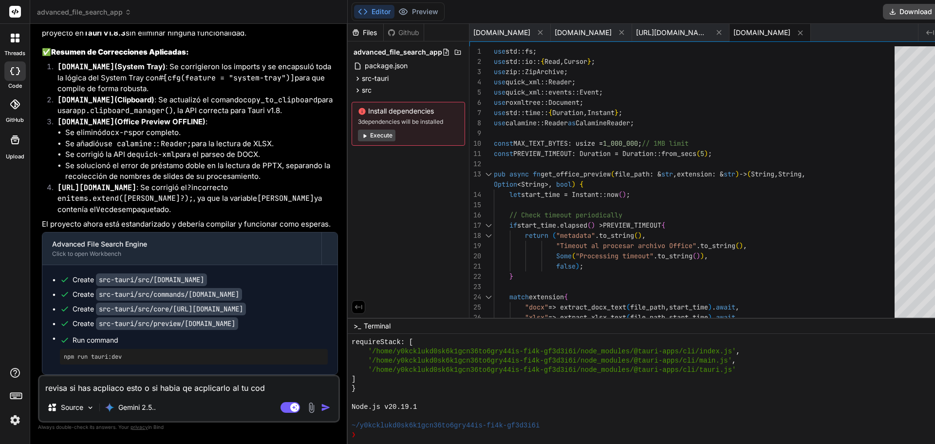
type textarea "revisa si has acpliaco esto o si habia qe acplicarlo al tu codi"
type textarea "x"
type textarea "revisa si has acpliaco esto o si habia qe acplicarlo al tu codig"
type textarea "x"
type textarea "revisa si has acpliaco esto o si habia qe acplicarlo al tu codigo"
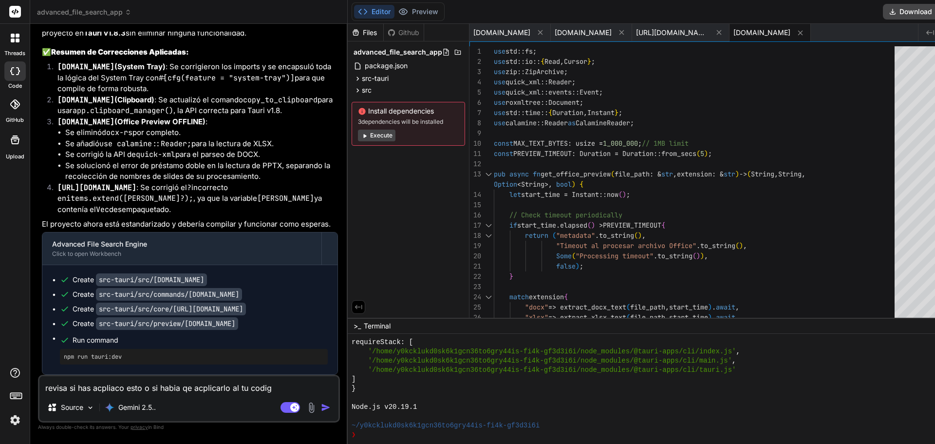
type textarea "x"
type textarea "revisa si has acpliaco esto o si habia qe acplicarlo al tu codigo"
type textarea "x"
type textarea "revisa si has acpliaco esto o si habia qe acplicarlo al tu codigo :"
type textarea "x"
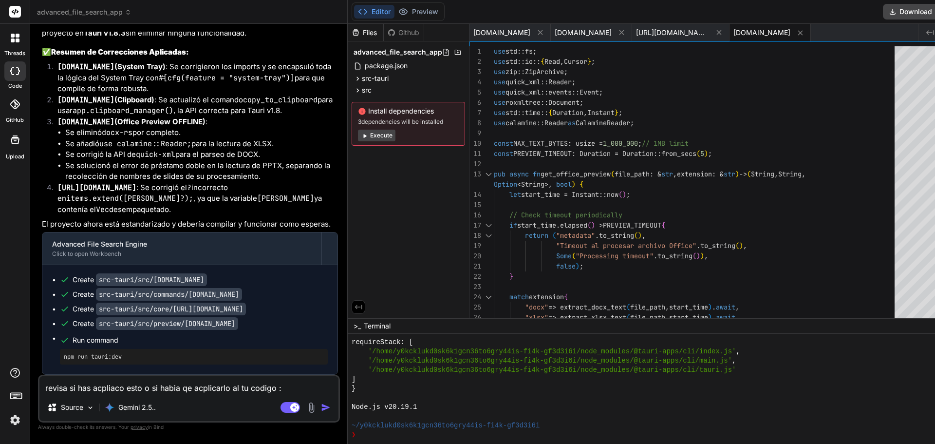
type textarea "revisa si has acpliaco esto o si habia qe acplicarlo al tu codigo :"
type textarea "x"
paste textarea "Loremips dolorsi am CONSEC (adi elitse doeiusmod) 1.0 temp.in – utlabor e dolo …"
type textarea "loremi do sit ametcons adip e se doeiu te incididunt ut la etdolo : Magnaali en…"
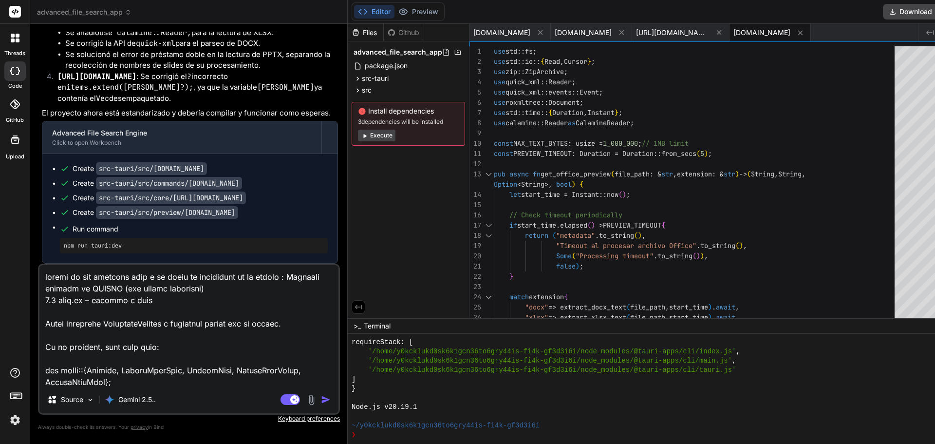
scroll to position [1765, 0]
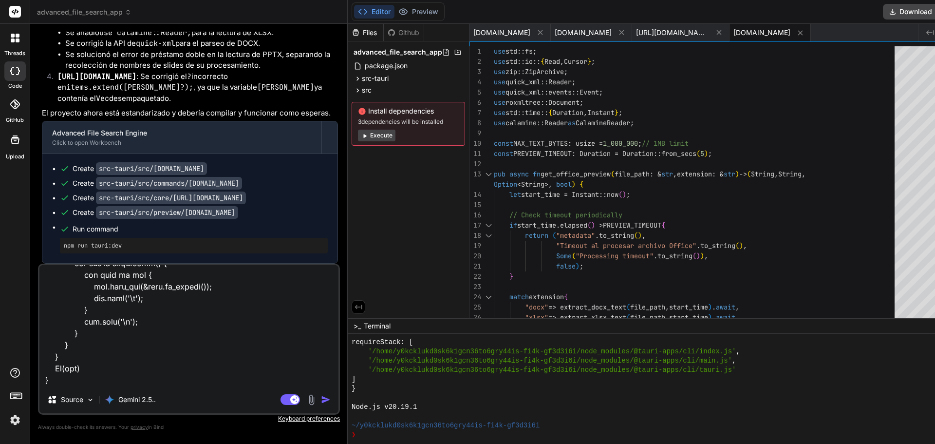
type textarea "x"
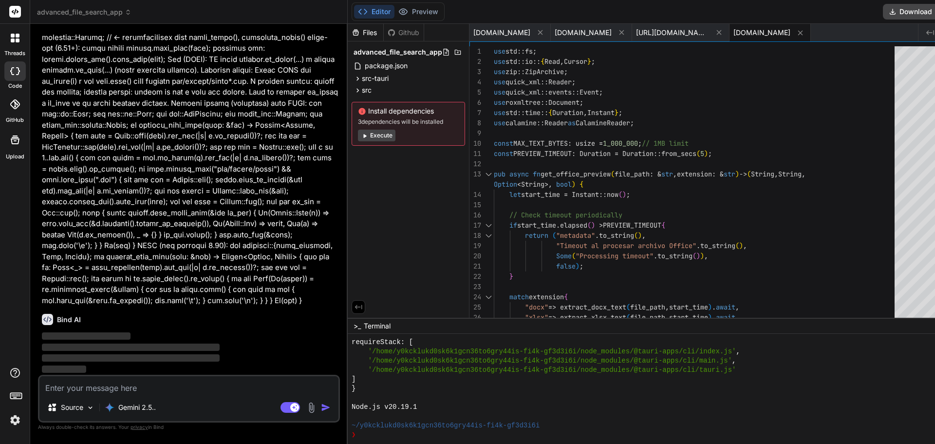
scroll to position [12132, 0]
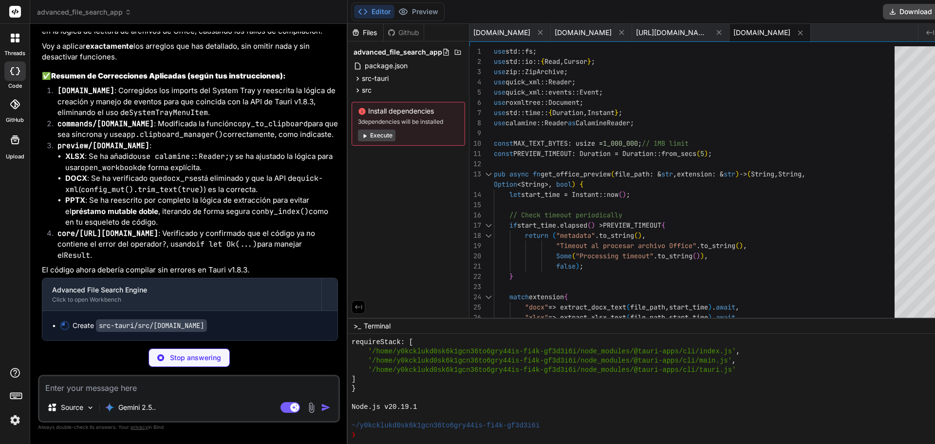
type textarea "x"
type textarea "}); } }); Ok(()) }) .run(context) .expect("error while running tauri applicatio…"
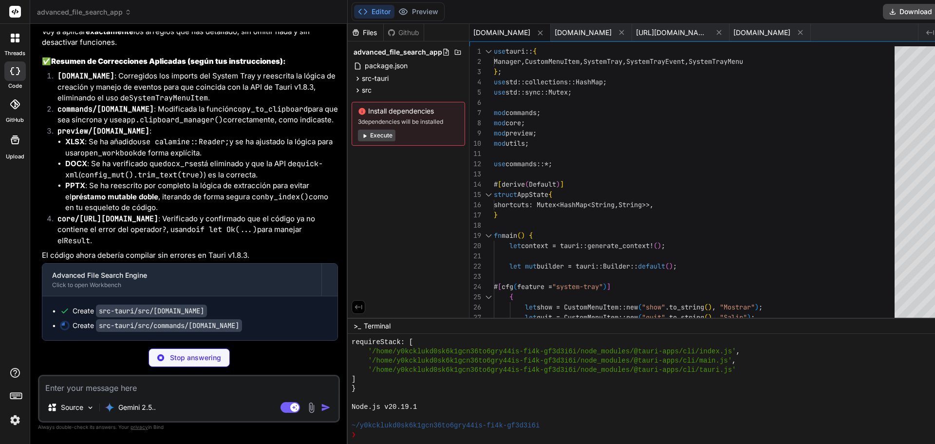
type textarea "x"
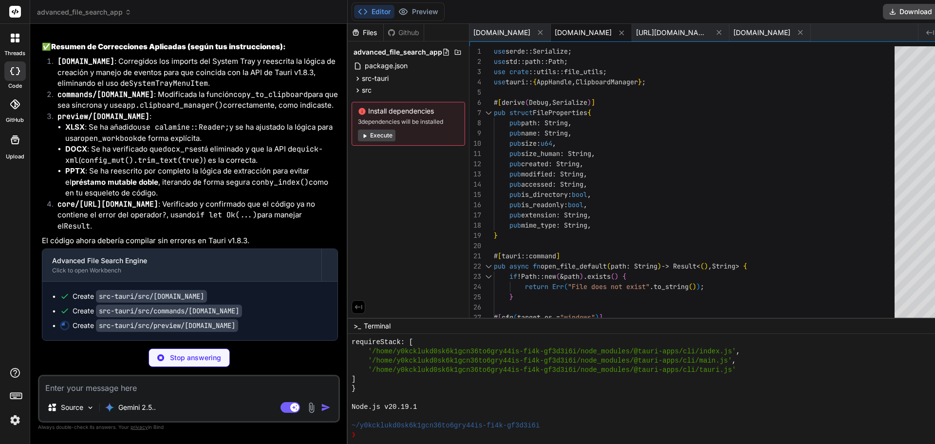
scroll to position [12327, 0]
type textarea "x"
type textarea "}, Err(e) => ("office-text".to_string(), "".to_string(), Some(format!("Error op…"
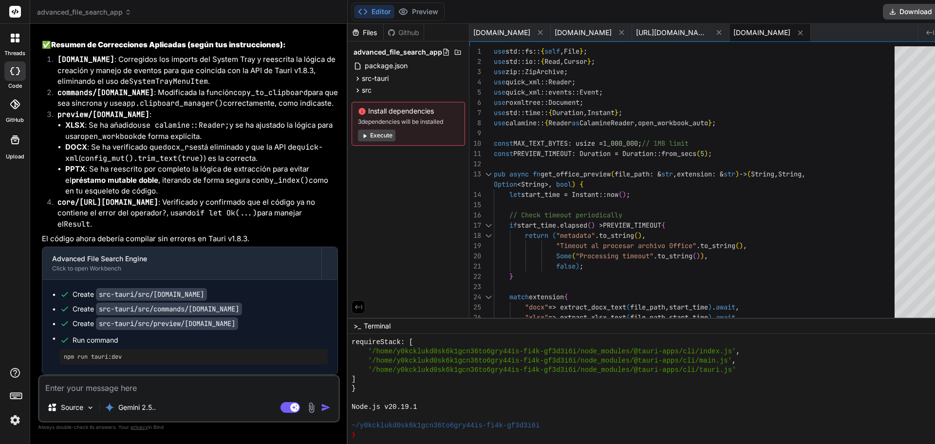
scroll to position [12316, 0]
click at [883, 10] on button "Download" at bounding box center [910, 12] width 55 height 16
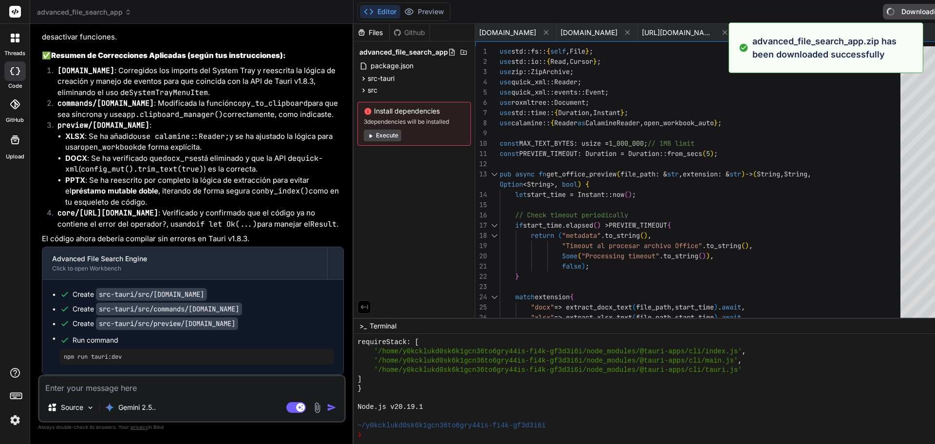
type textarea "x"
